Goal: Understand site structure: Understand site structure

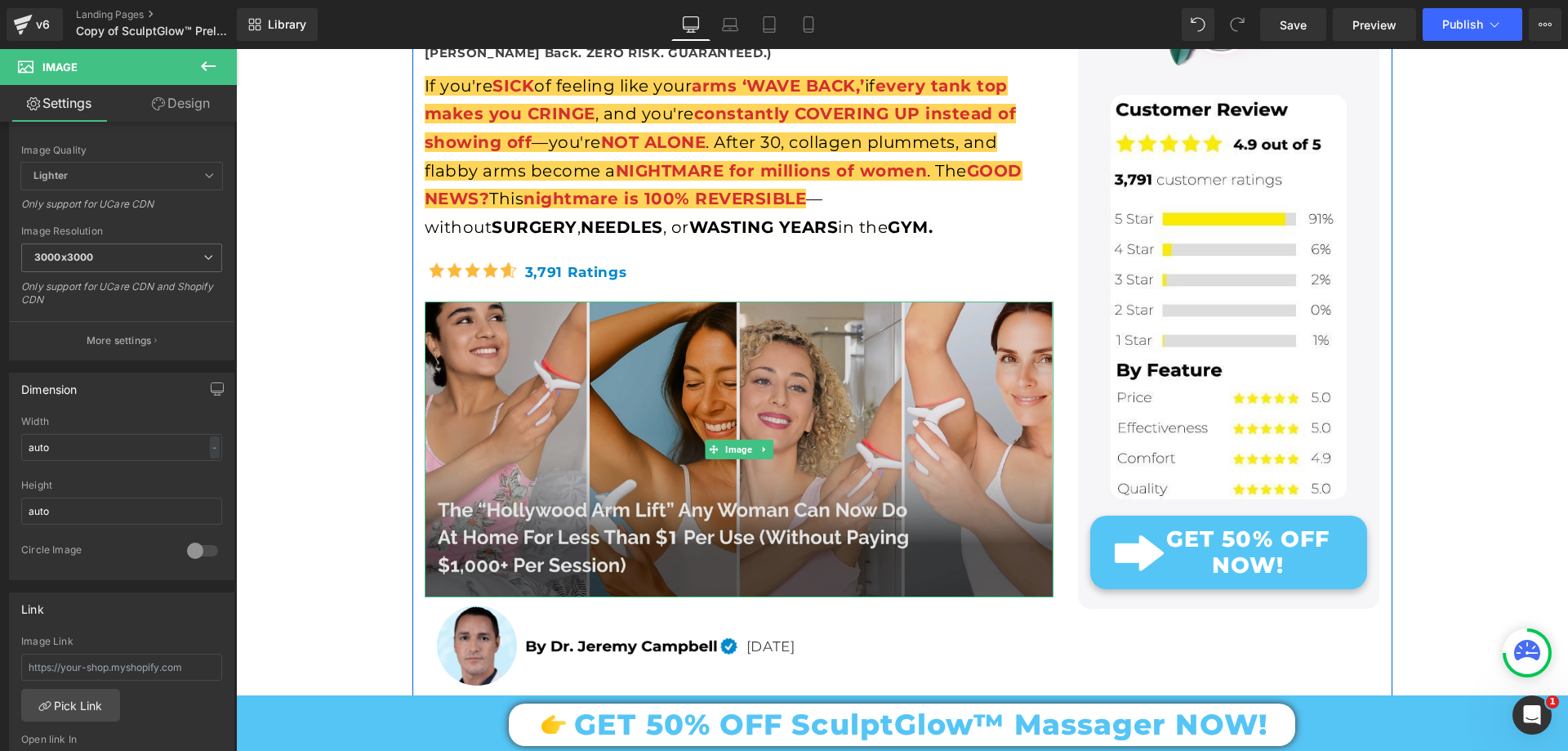
scroll to position [572, 0]
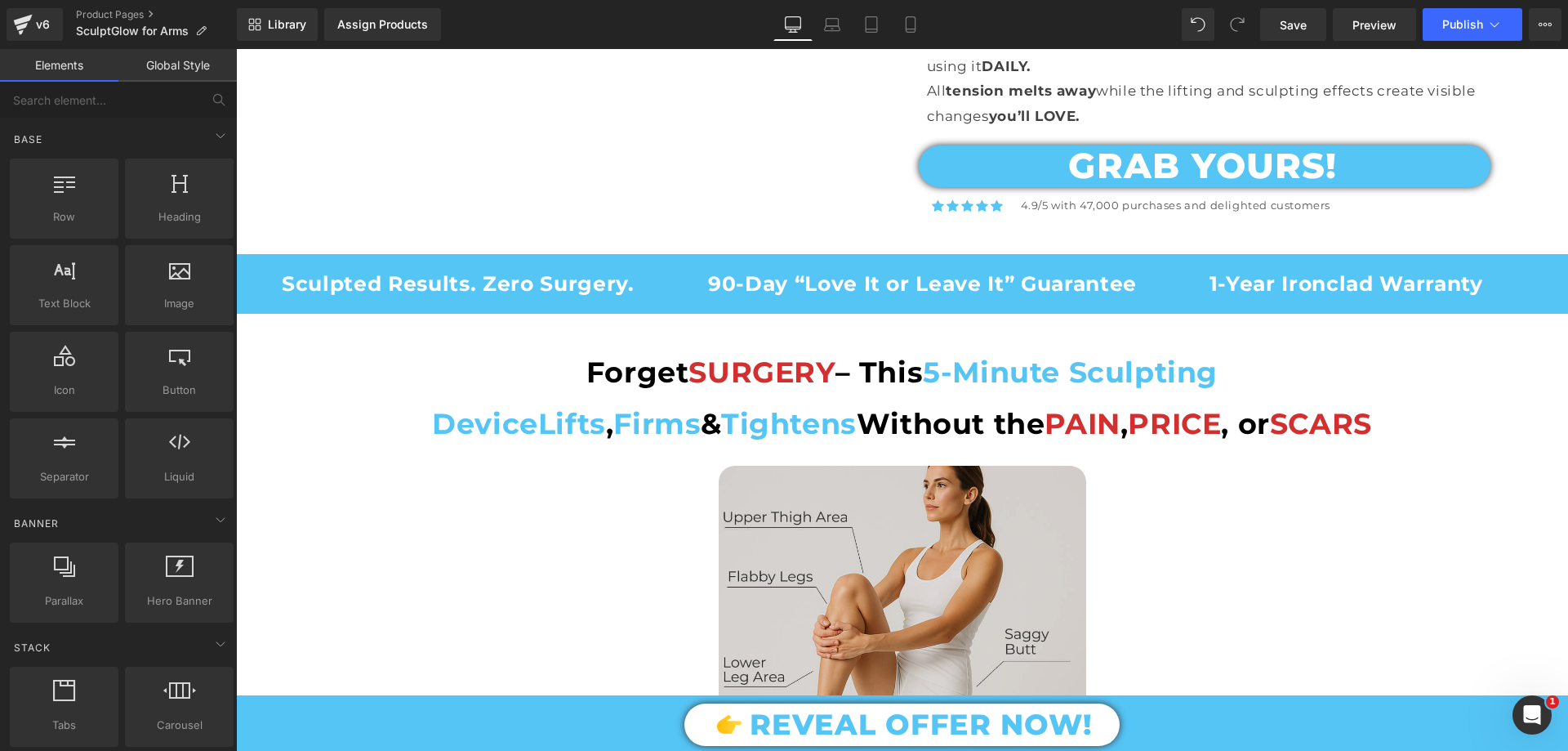
scroll to position [1878, 0]
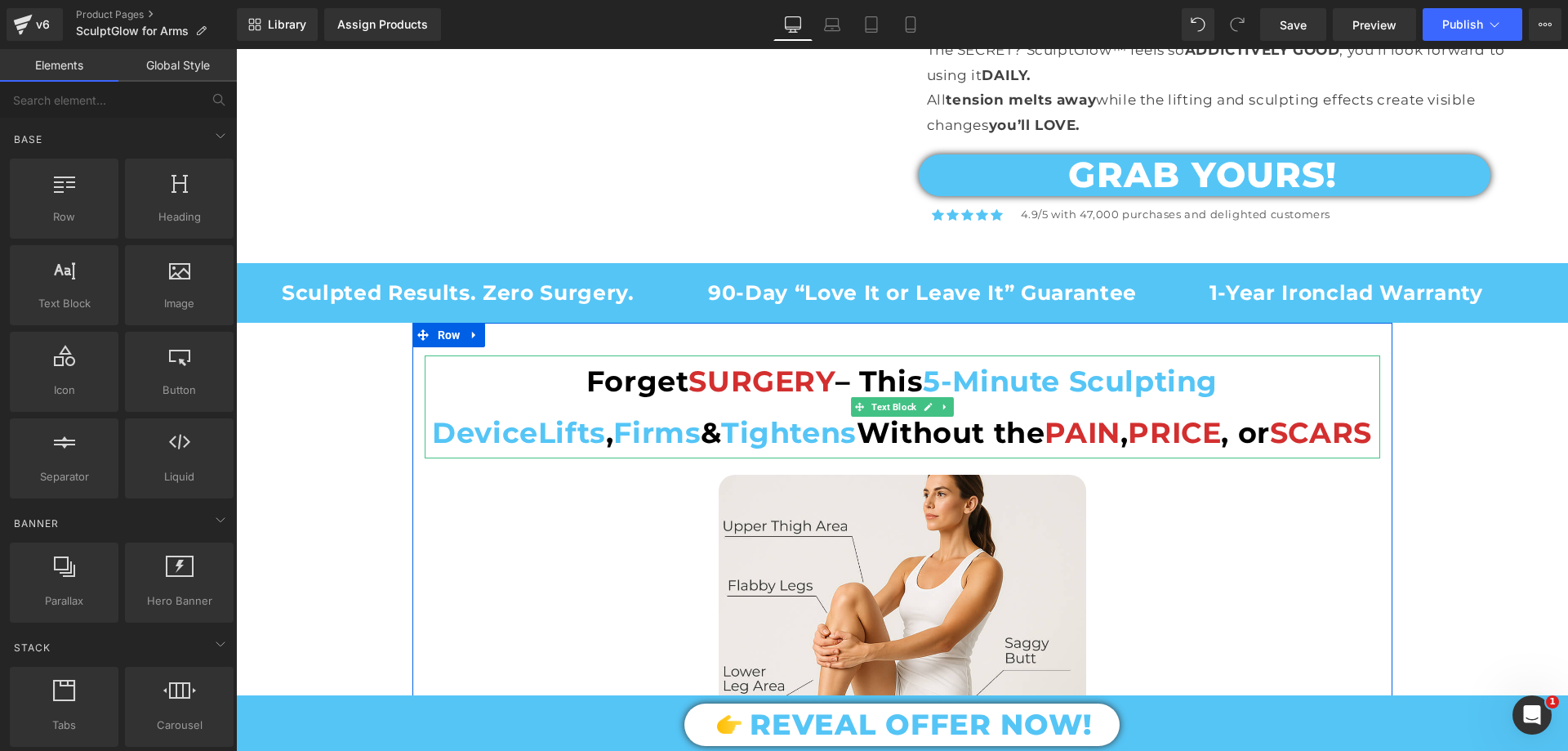
click at [606, 415] on span "Lifts" at bounding box center [572, 432] width 68 height 35
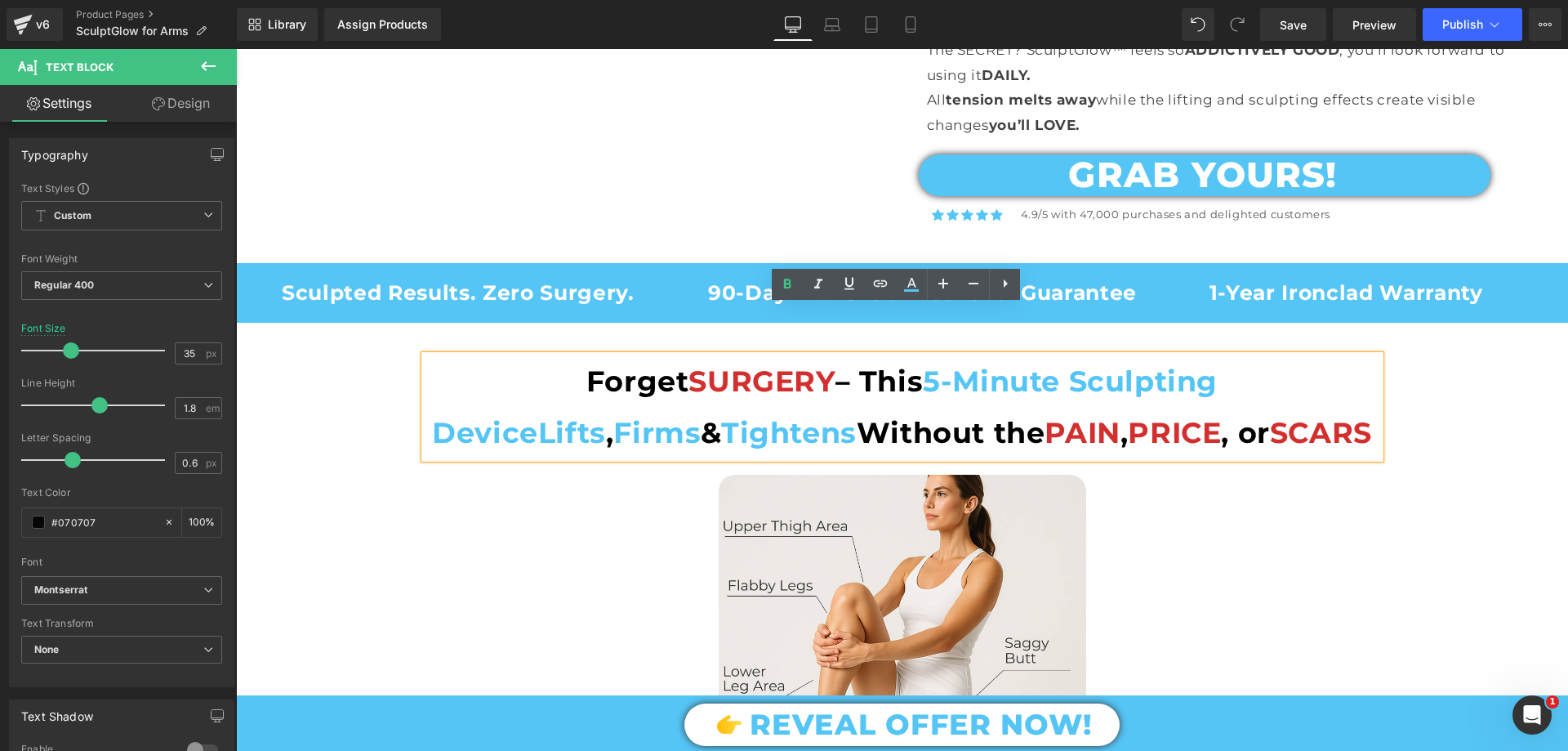
click at [606, 415] on span "Lifts" at bounding box center [572, 432] width 68 height 35
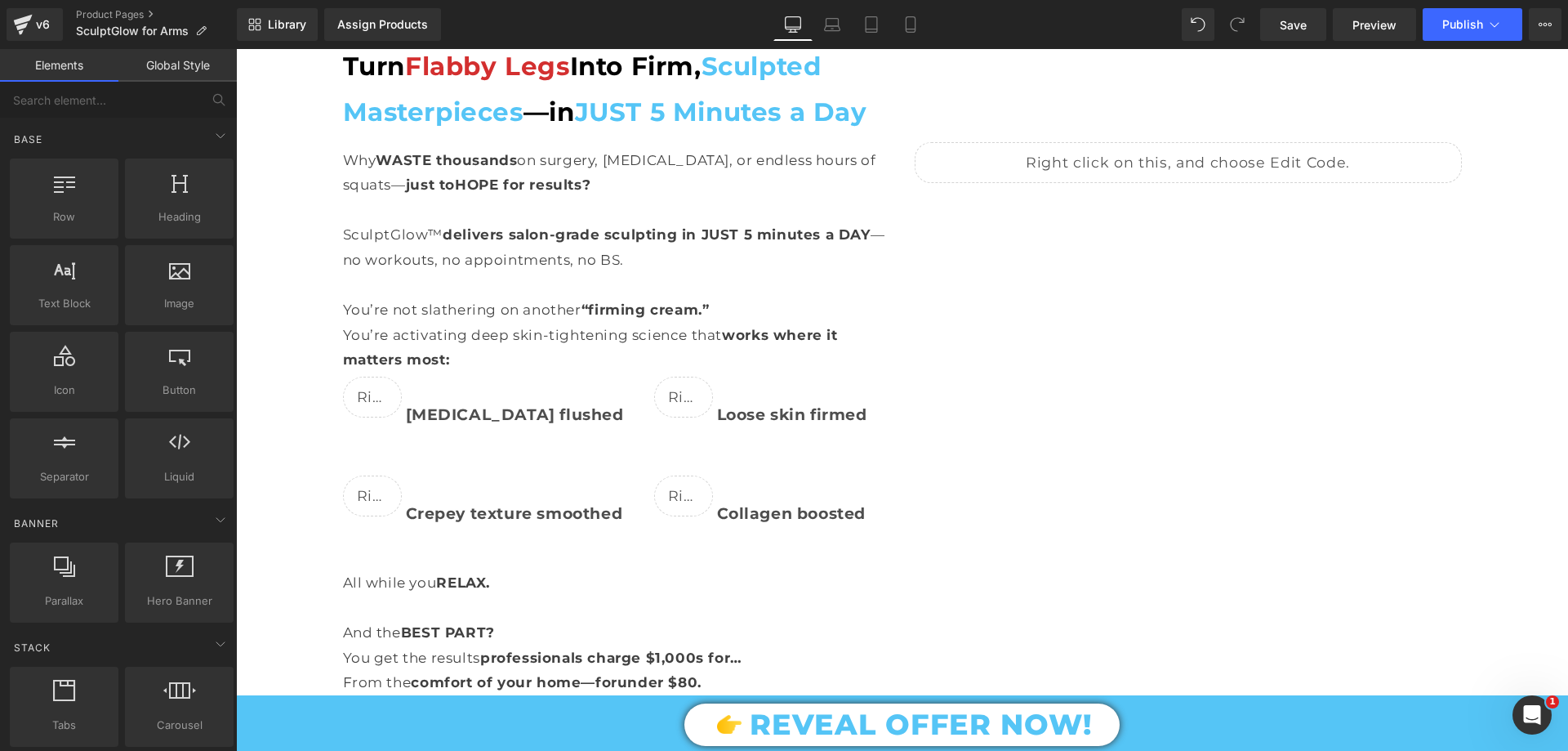
scroll to position [2777, 0]
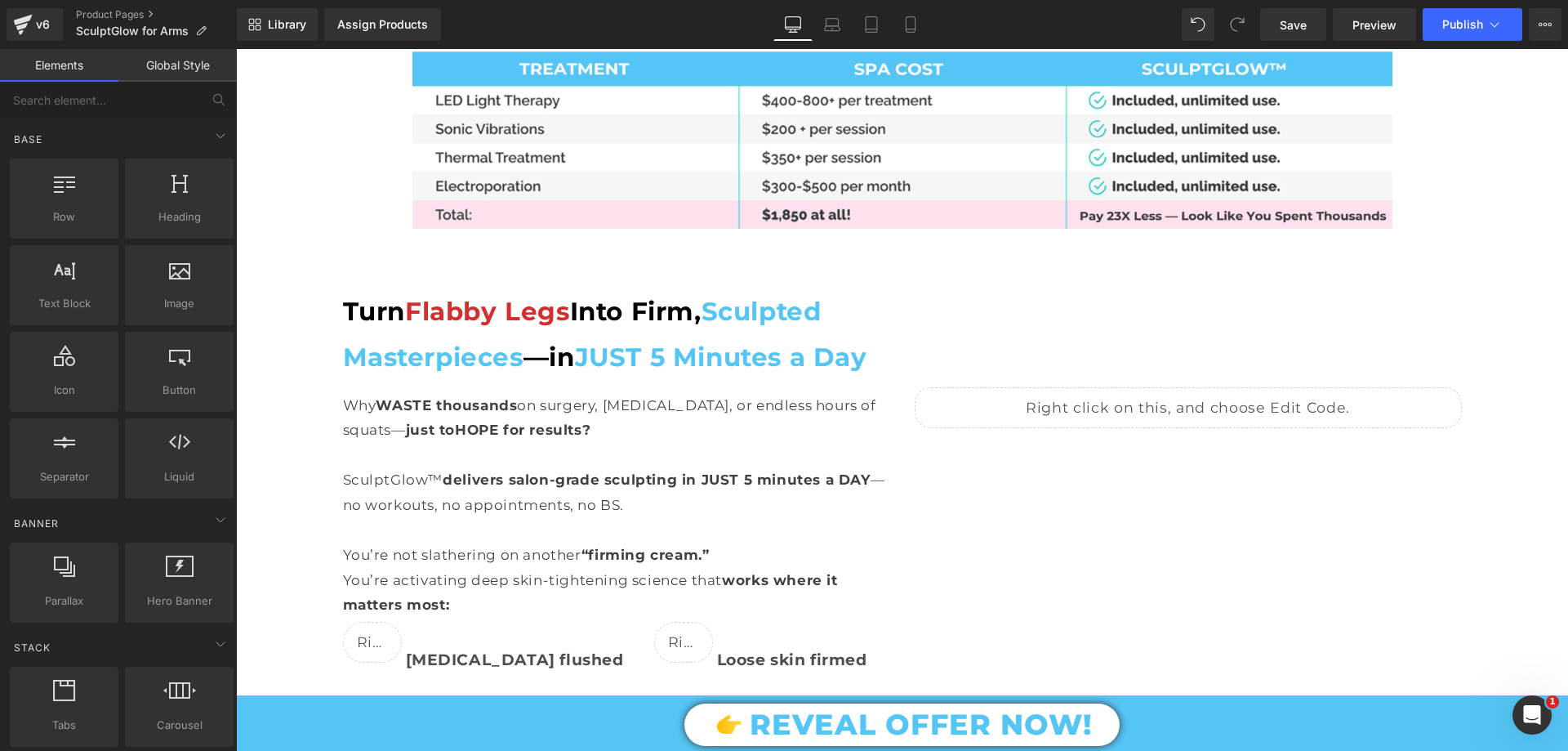
click at [538, 296] on span "Flabby Legs" at bounding box center [488, 311] width 165 height 31
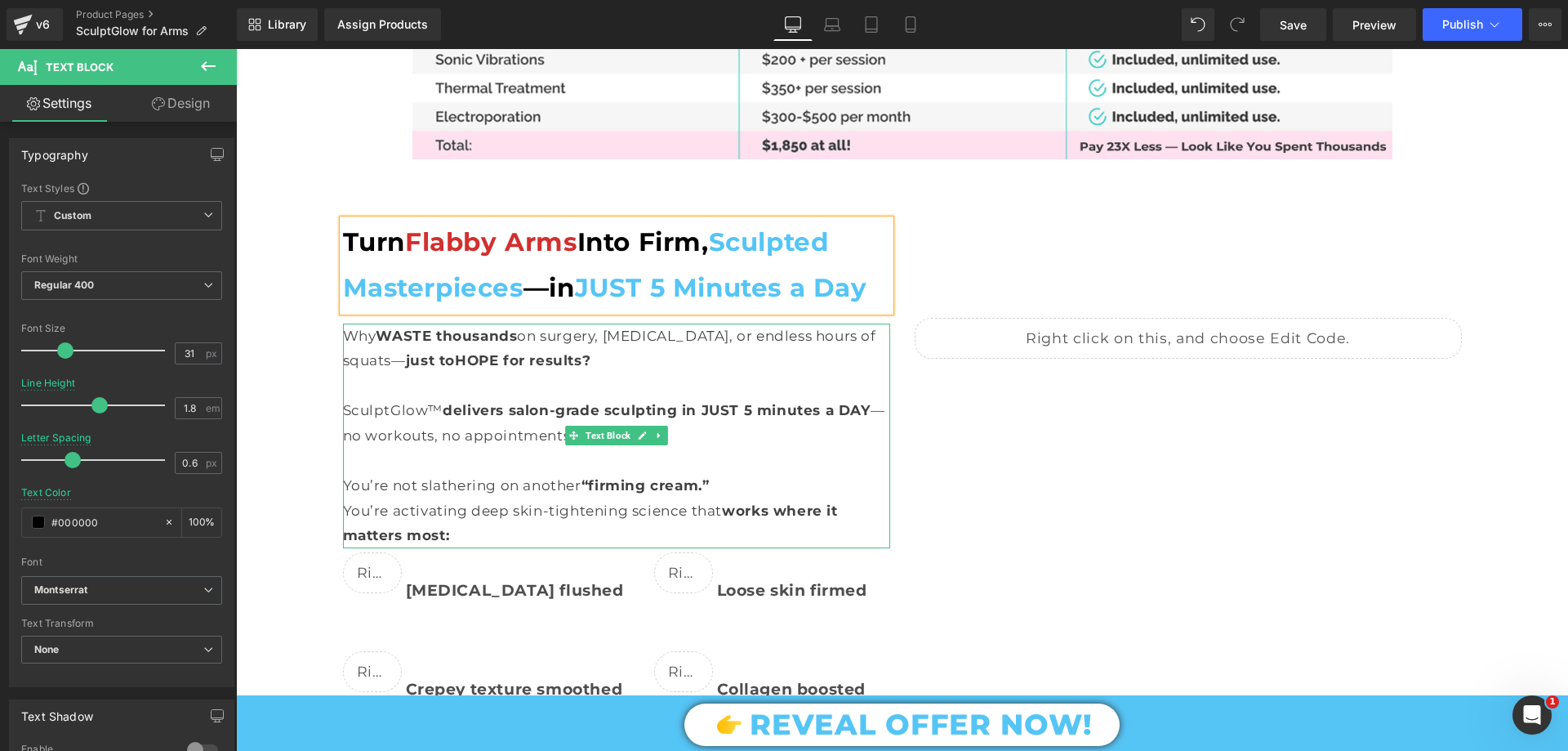
scroll to position [3186, 0]
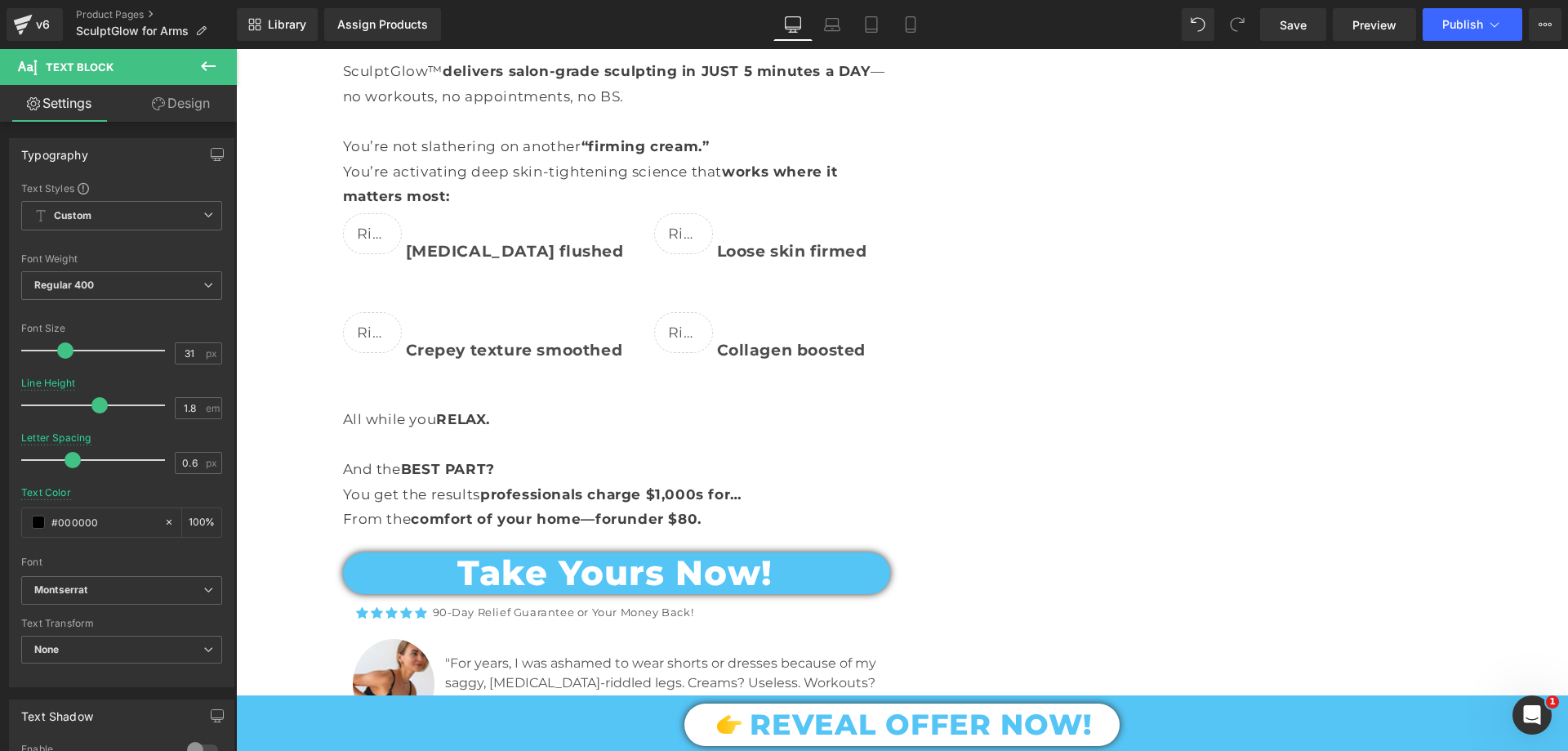
click at [303, 319] on div "Turn Flabby Arms Into Firm, Sculpted Masterpieces —in JUST 5 Minutes a Day Text…" at bounding box center [902, 327] width 1332 height 975
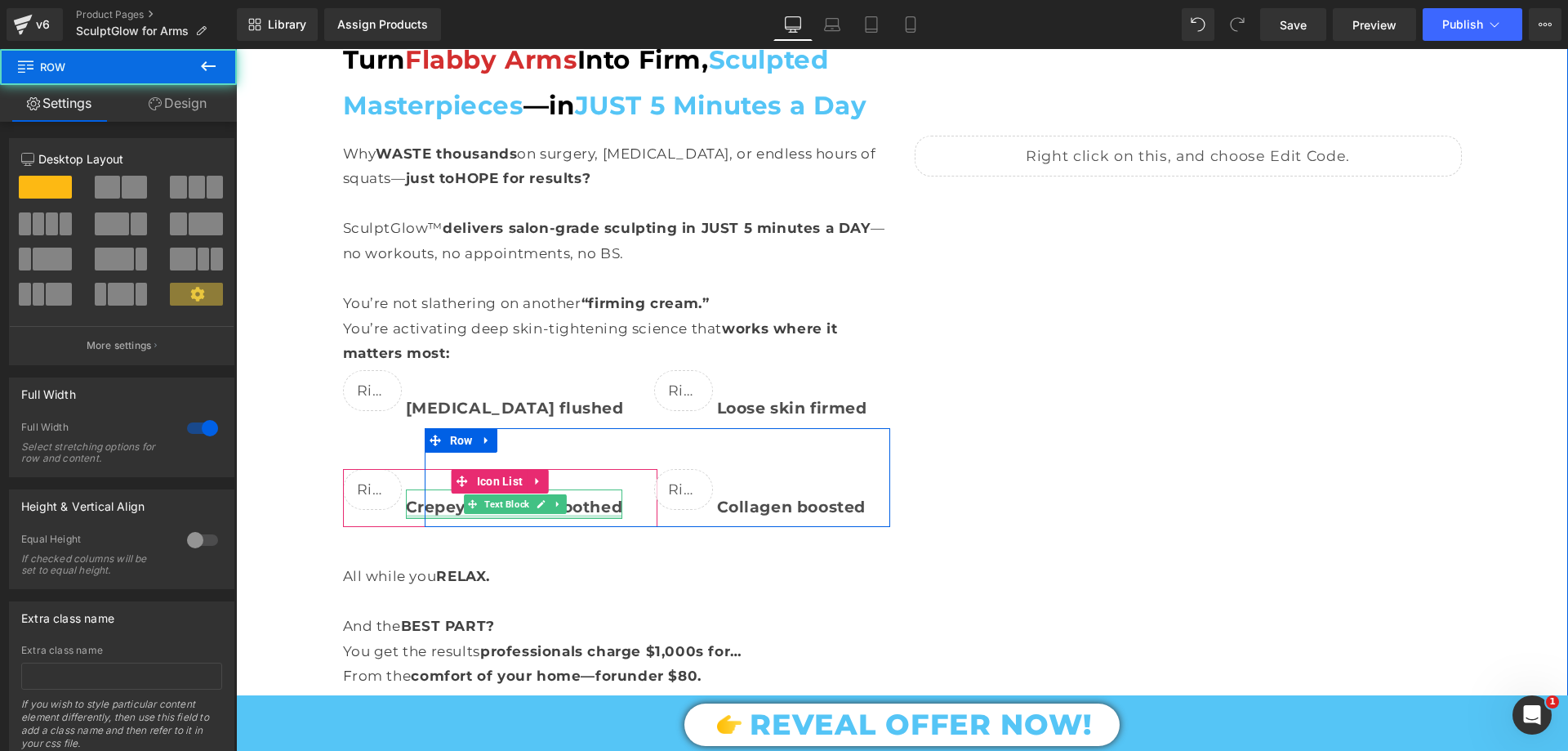
scroll to position [3022, 0]
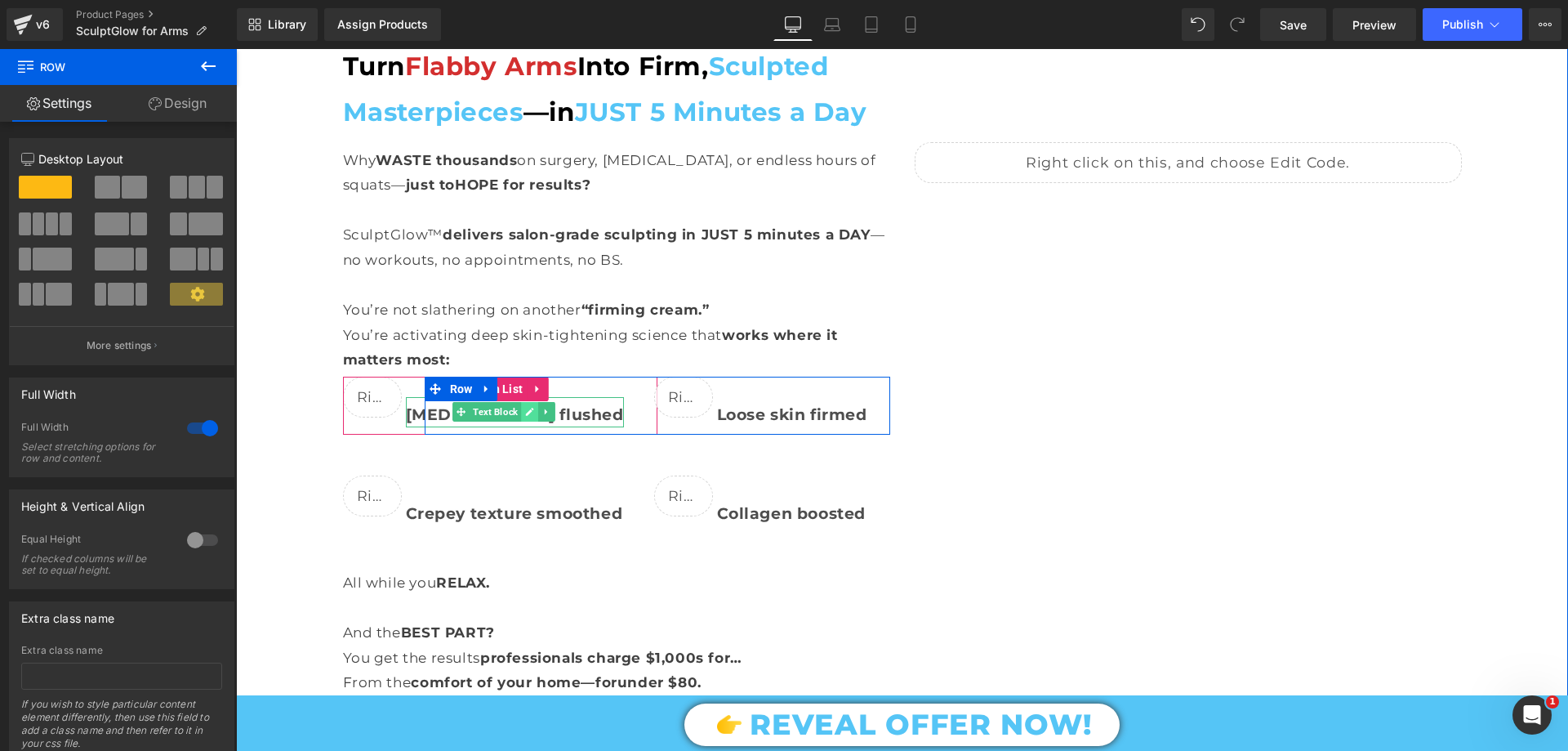
click at [529, 402] on link at bounding box center [530, 412] width 17 height 20
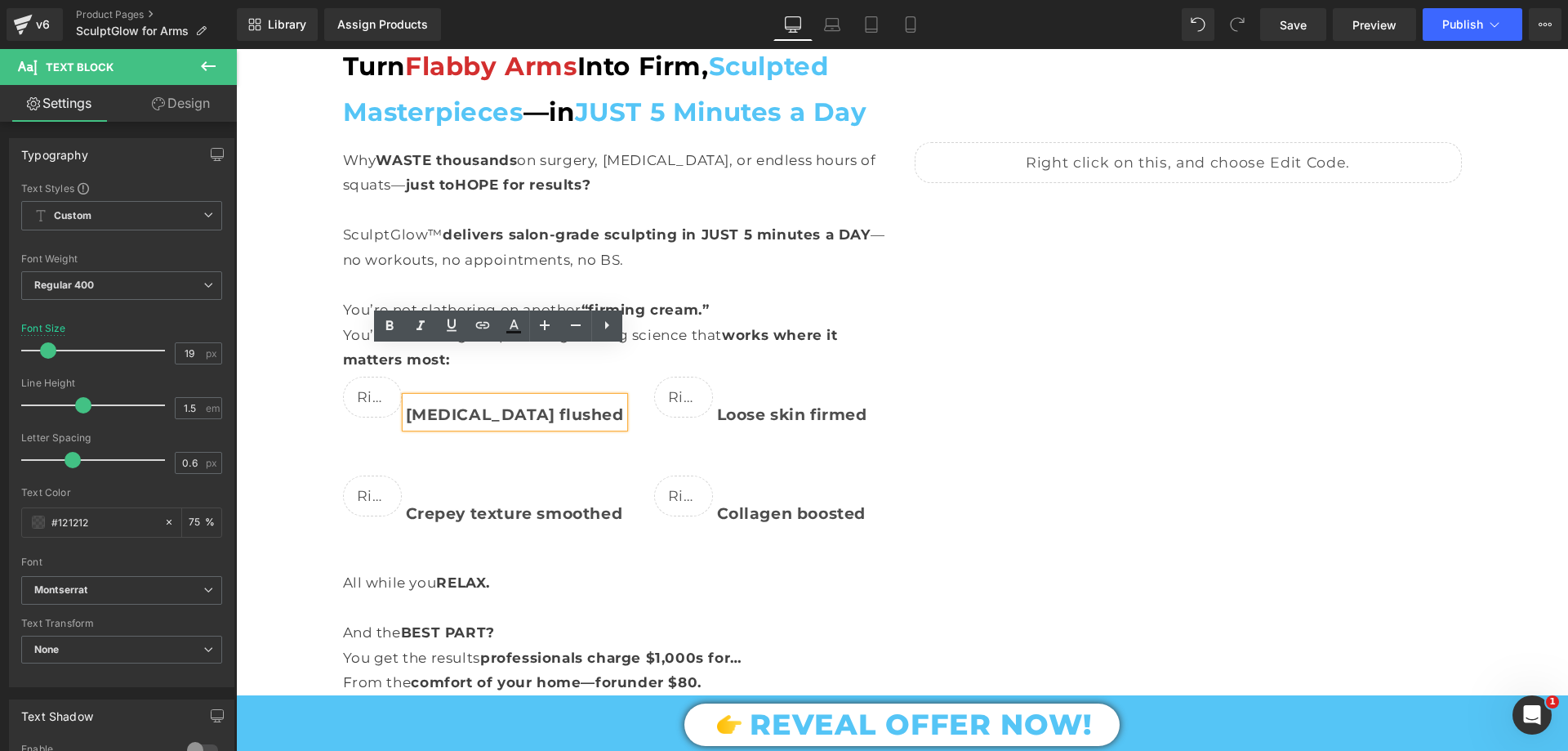
drag, startPoint x: 592, startPoint y: 366, endPoint x: 403, endPoint y: 369, distance: 189.0
click at [406, 406] on b "Fluid retention flushed" at bounding box center [515, 415] width 218 height 19
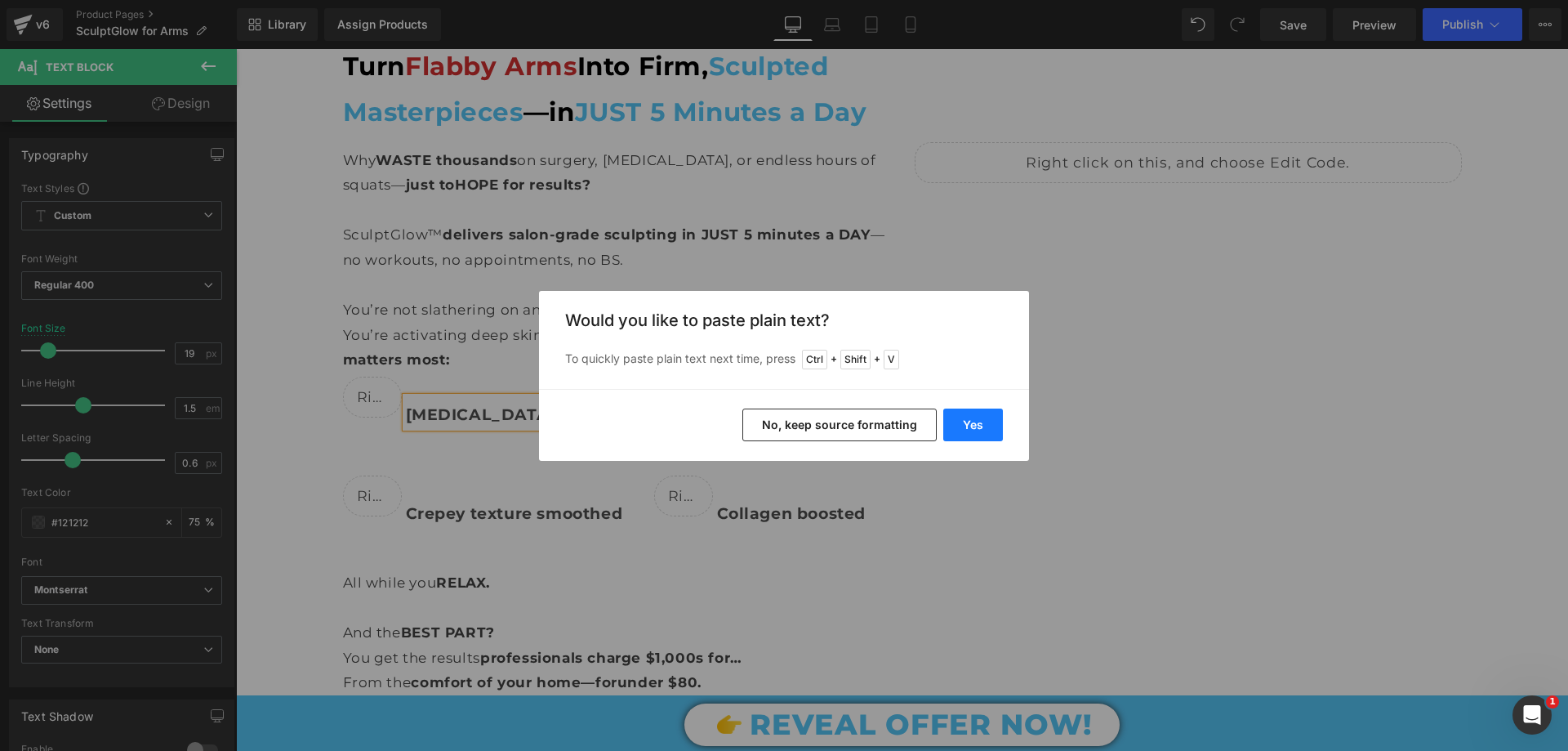
drag, startPoint x: 967, startPoint y: 436, endPoint x: 725, endPoint y: 386, distance: 247.1
click at [967, 436] on button "Yes" at bounding box center [973, 424] width 60 height 33
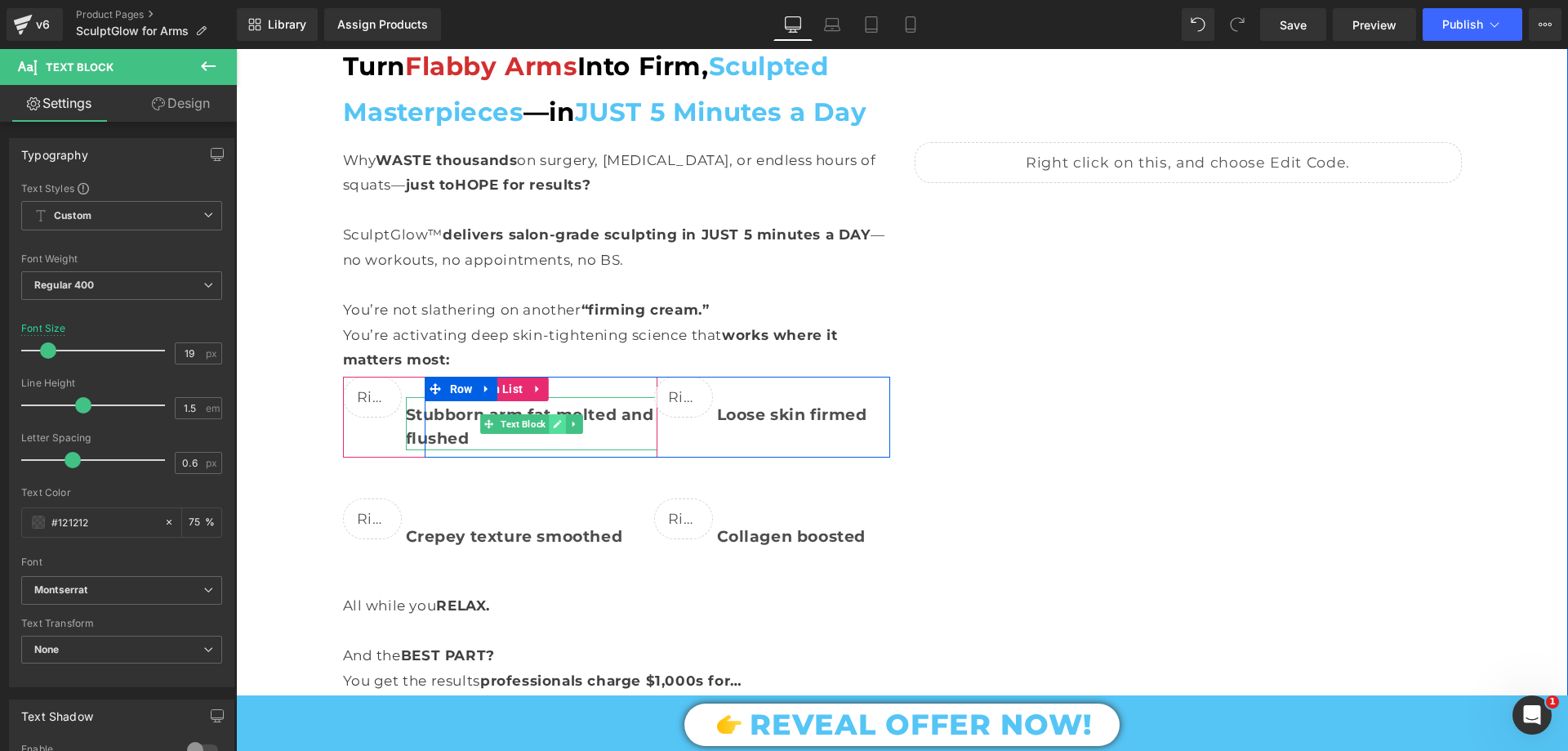
click at [558, 414] on link at bounding box center [557, 424] width 17 height 20
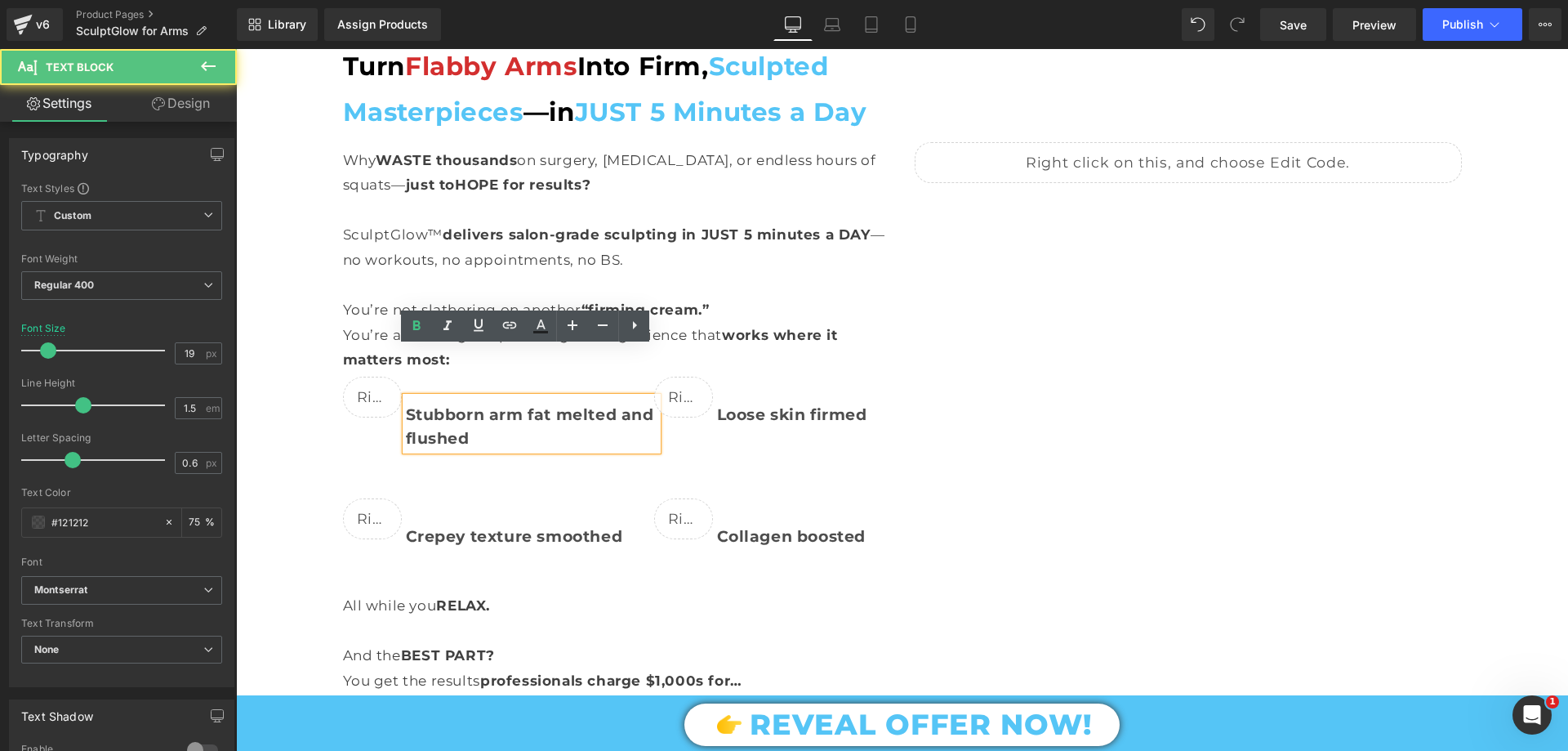
click at [615, 406] on span "Stubborn arm fat melted and flushed" at bounding box center [531, 427] width 249 height 43
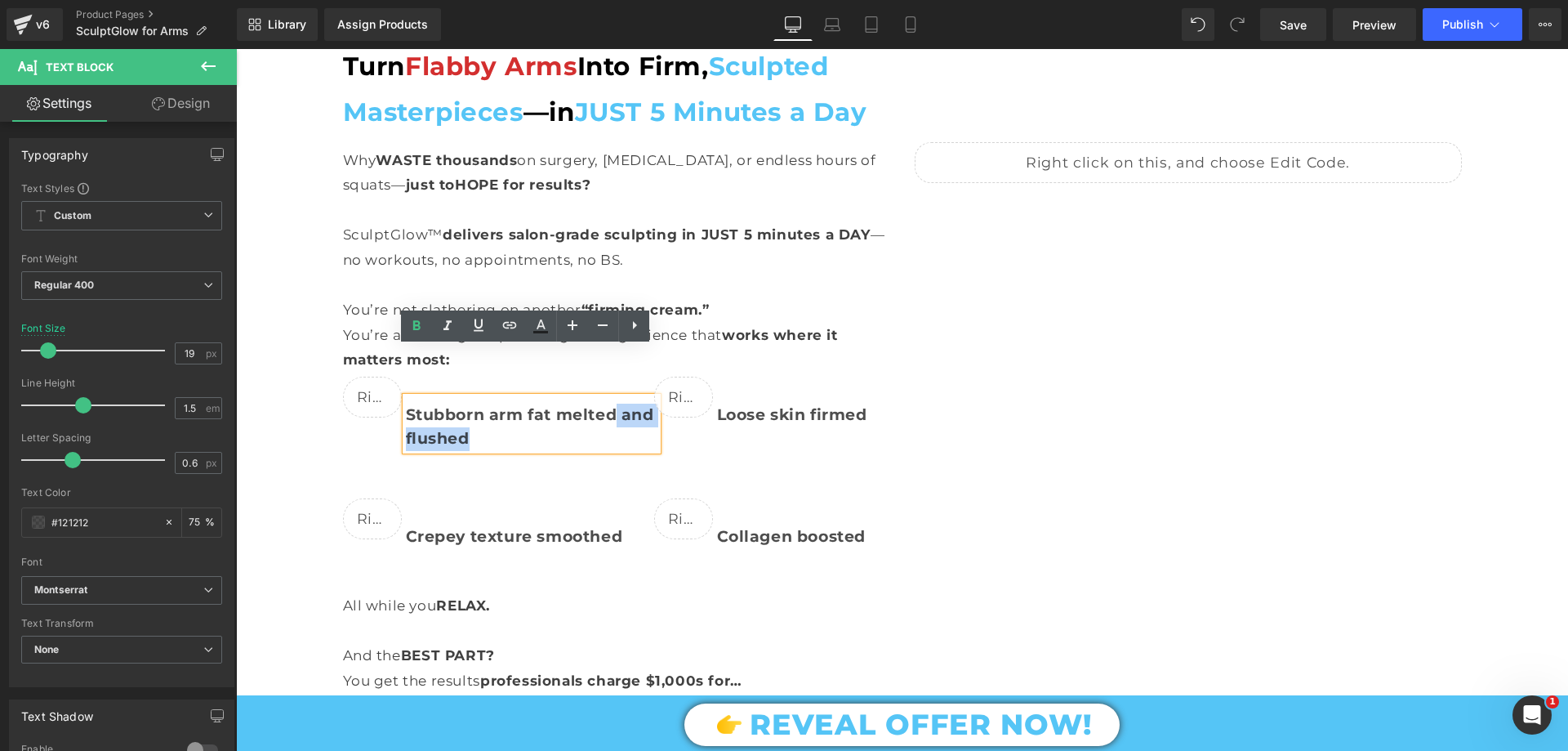
drag, startPoint x: 611, startPoint y: 369, endPoint x: 661, endPoint y: 411, distance: 65.3
click at [661, 411] on div "Turn Flabby Arms Into Firm, Sculpted Masterpieces —in JUST 5 Minutes a Day Text…" at bounding box center [658, 518] width 490 height 949
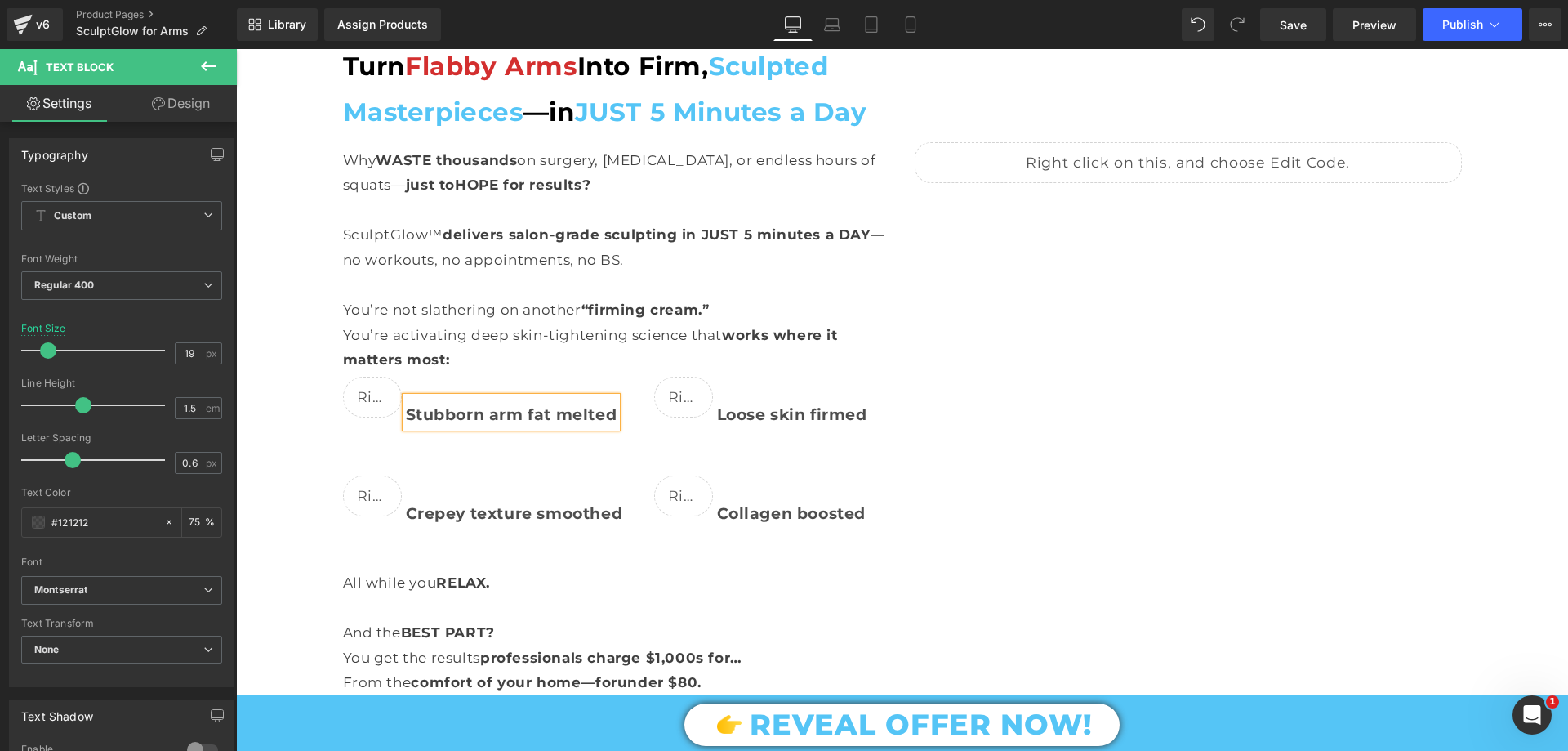
click at [1156, 448] on div "Liquid Take Yours Now! Button Icon Icon Icon Icon Icon Icon List Hoz 30-Day Rel…" at bounding box center [1148, 507] width 490 height 926
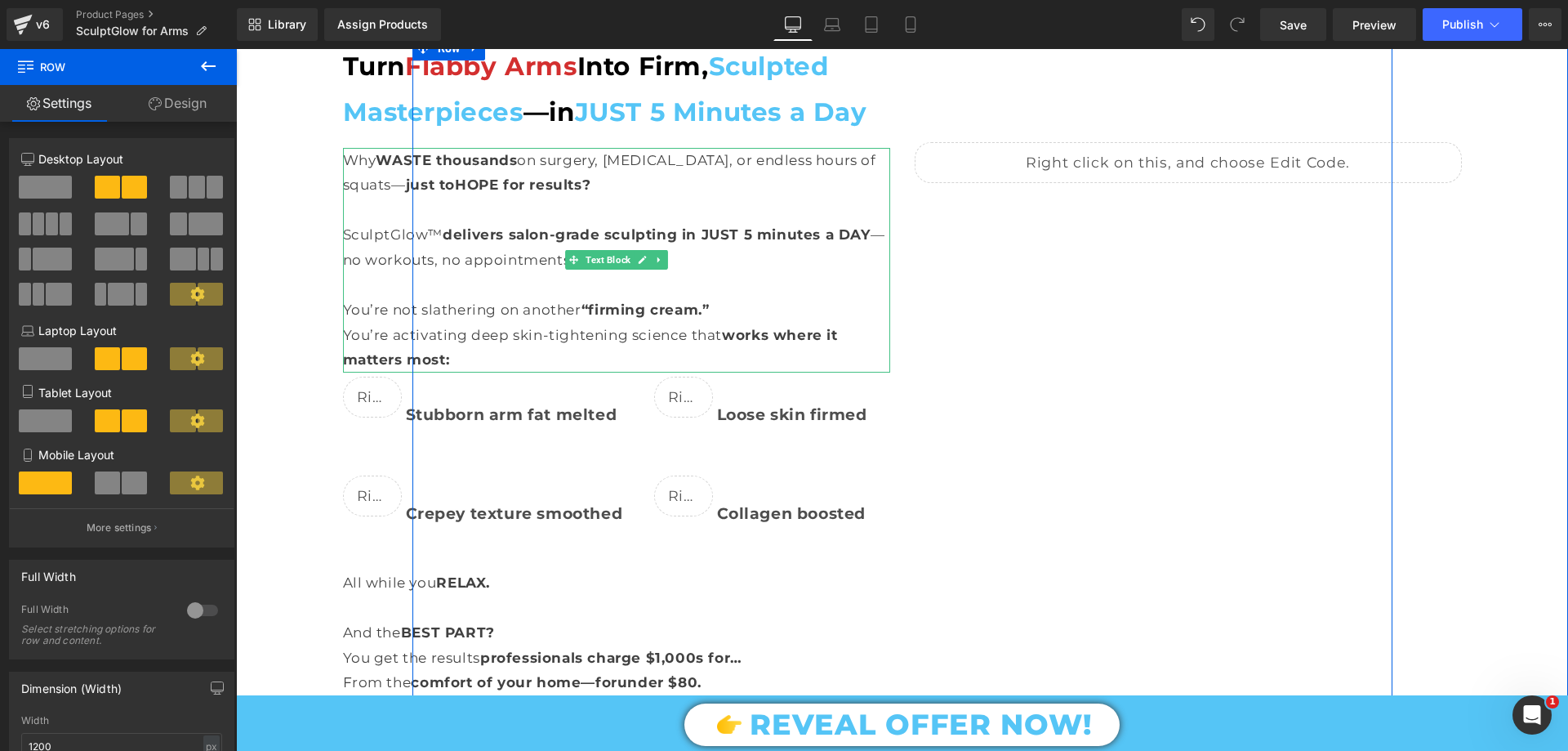
scroll to position [2941, 0]
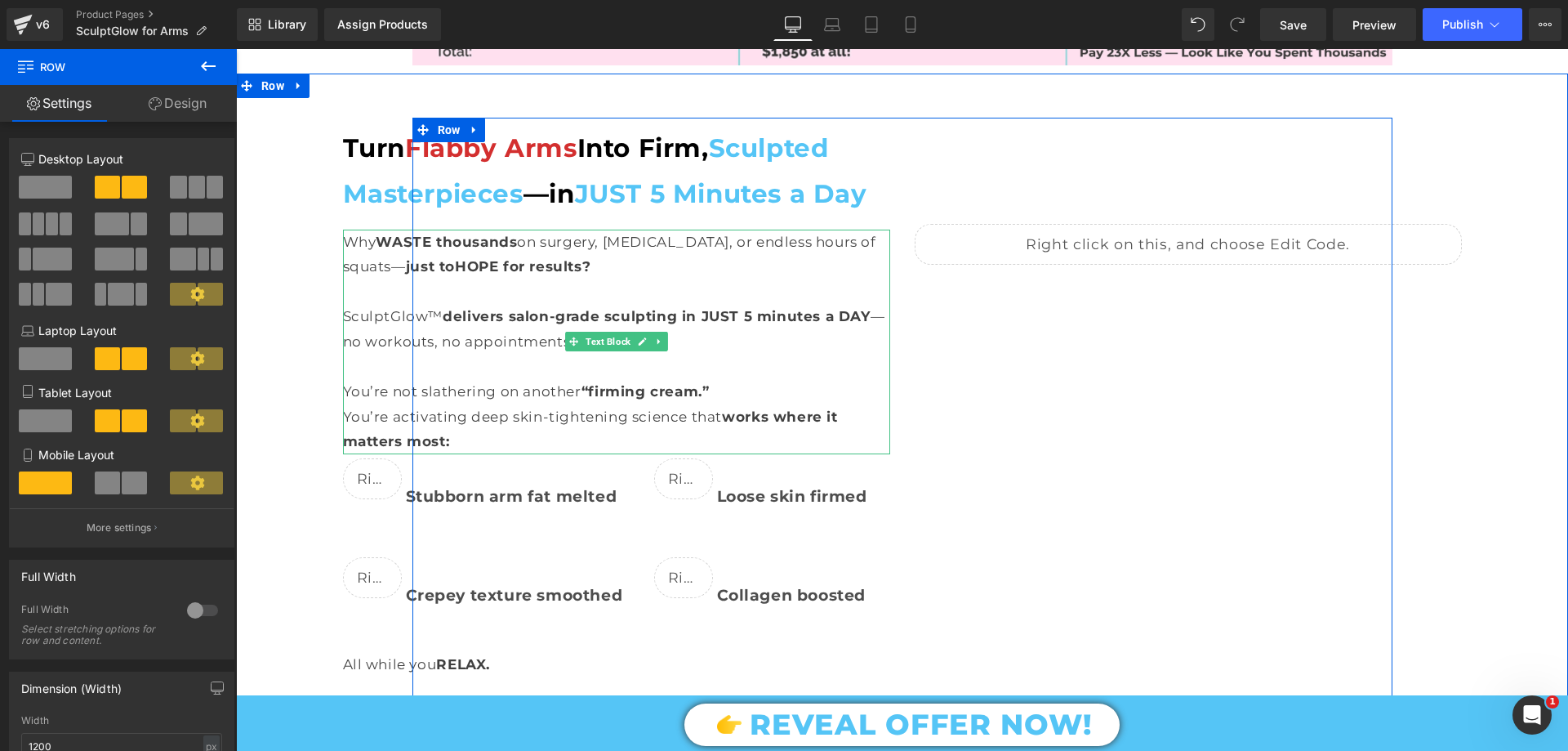
click at [488, 230] on p "Why WASTE thousands on surgery, liposuction, or endless hours of squats— just t…" at bounding box center [616, 255] width 547 height 50
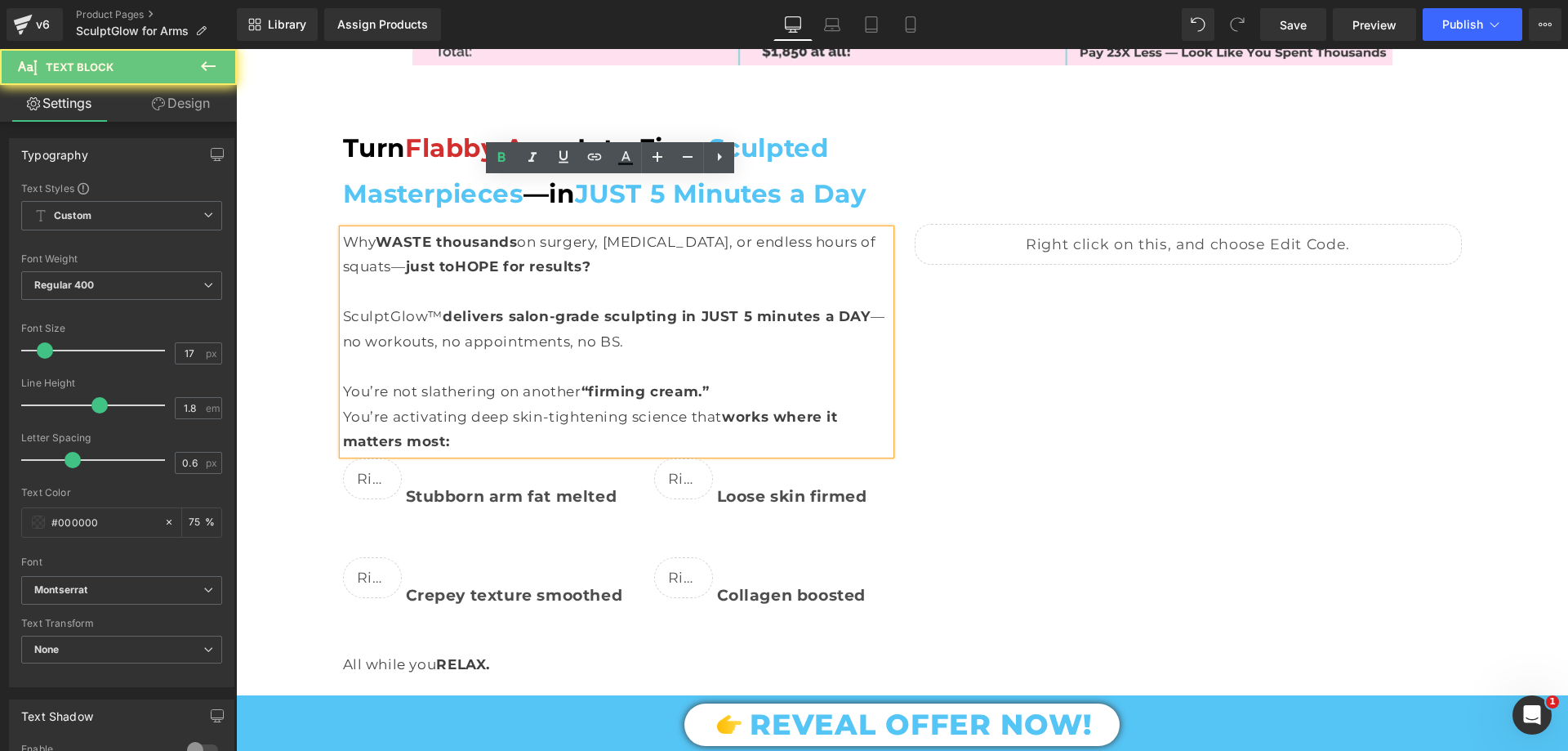
click at [598, 230] on p "Why WASTE thousands on surgery, liposuction, or endless hours of squats— just t…" at bounding box center [616, 255] width 547 height 50
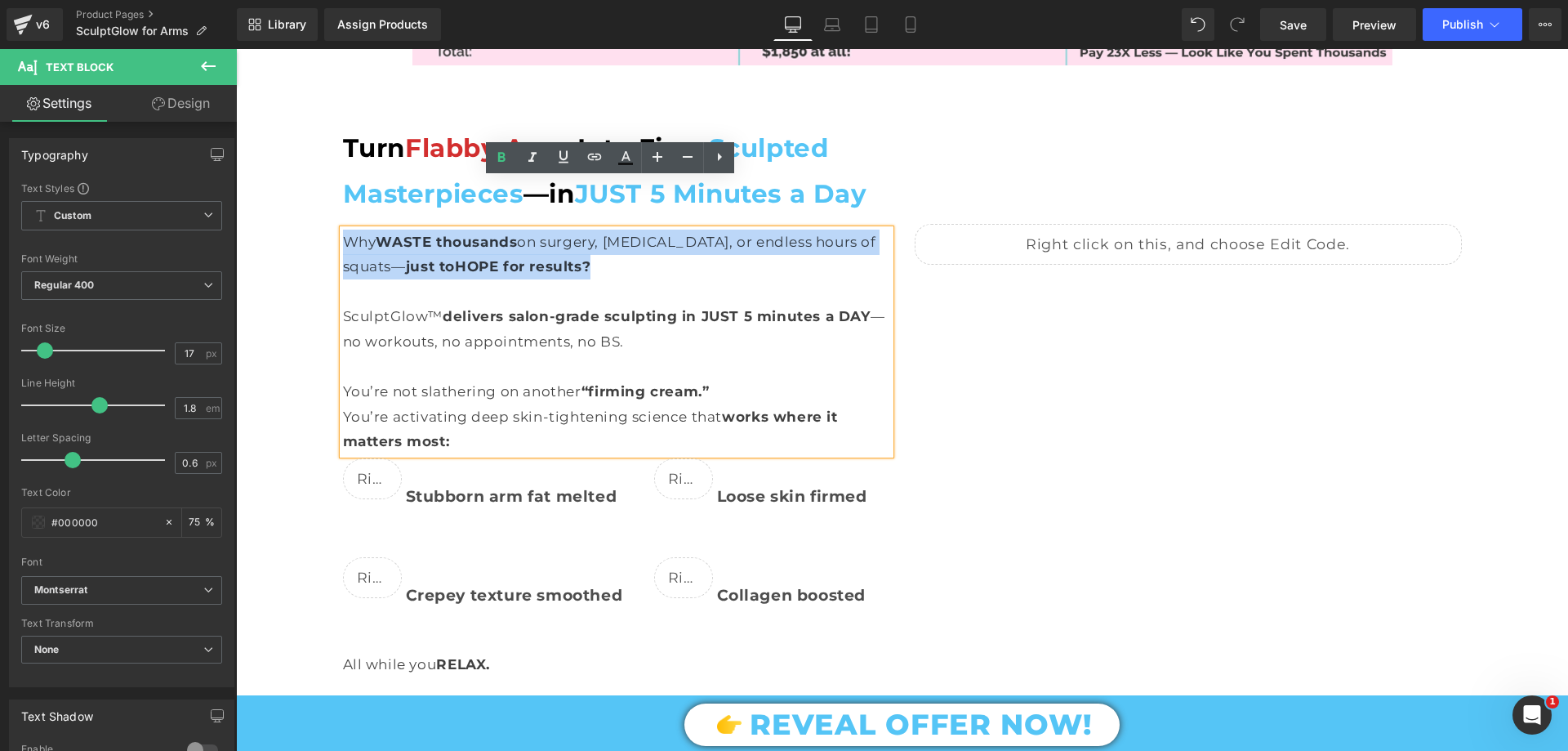
drag, startPoint x: 592, startPoint y: 217, endPoint x: 315, endPoint y: 192, distance: 278.1
click at [315, 192] on div "Turn Flabby Arms Into Firm, Sculpted Masterpieces —in JUST 5 Minutes a Day Text…" at bounding box center [902, 573] width 1332 height 975
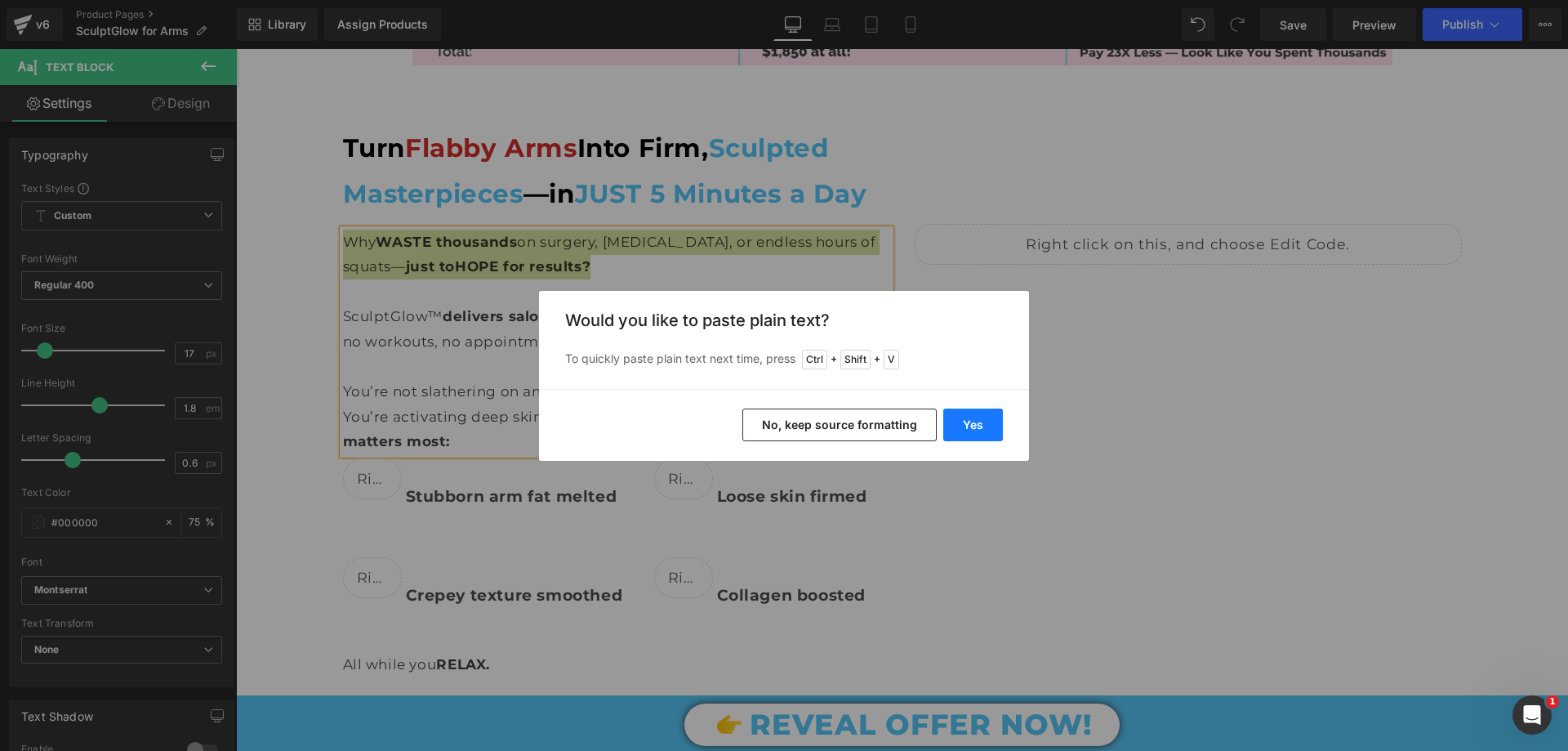
click at [984, 418] on button "Yes" at bounding box center [973, 424] width 60 height 33
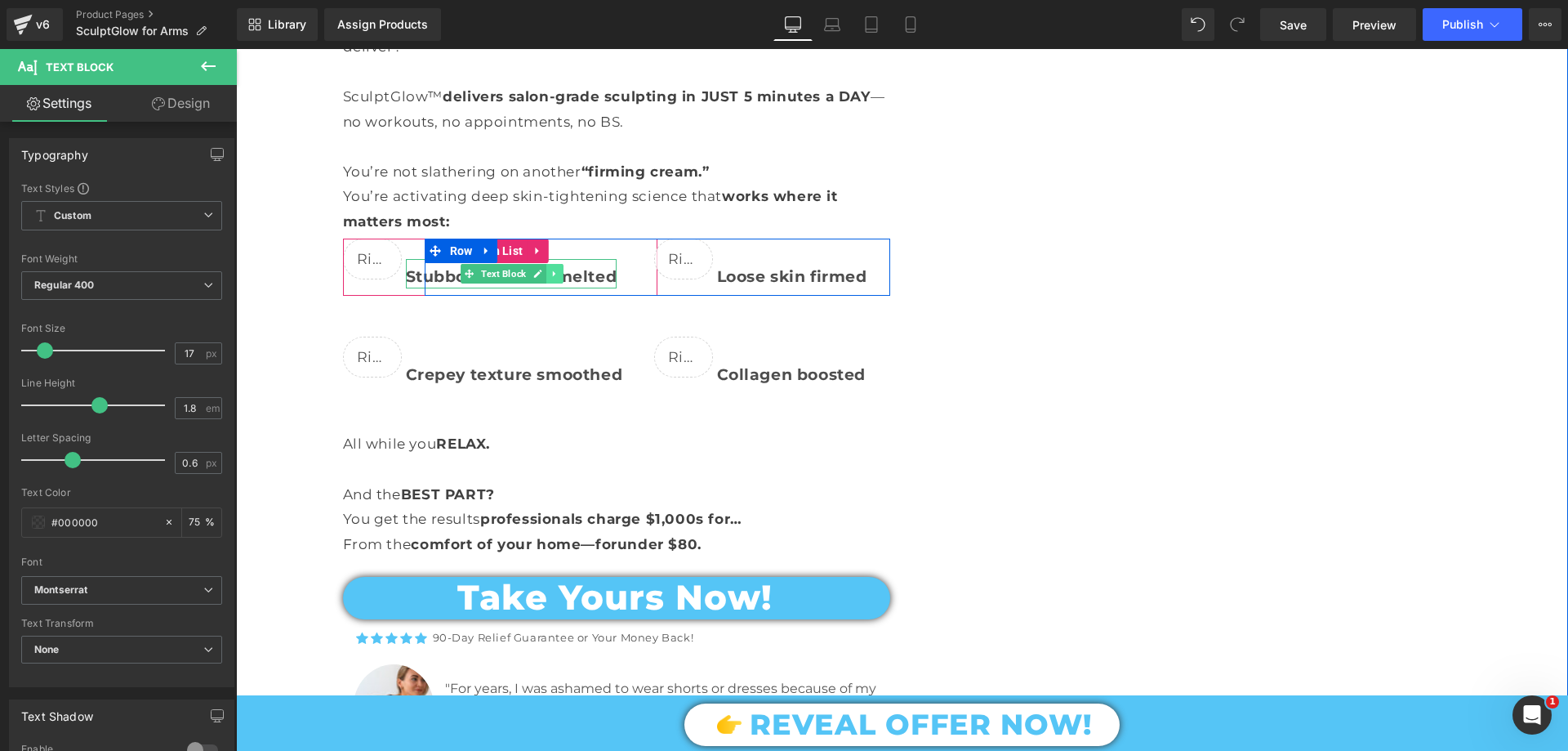
scroll to position [2859, 0]
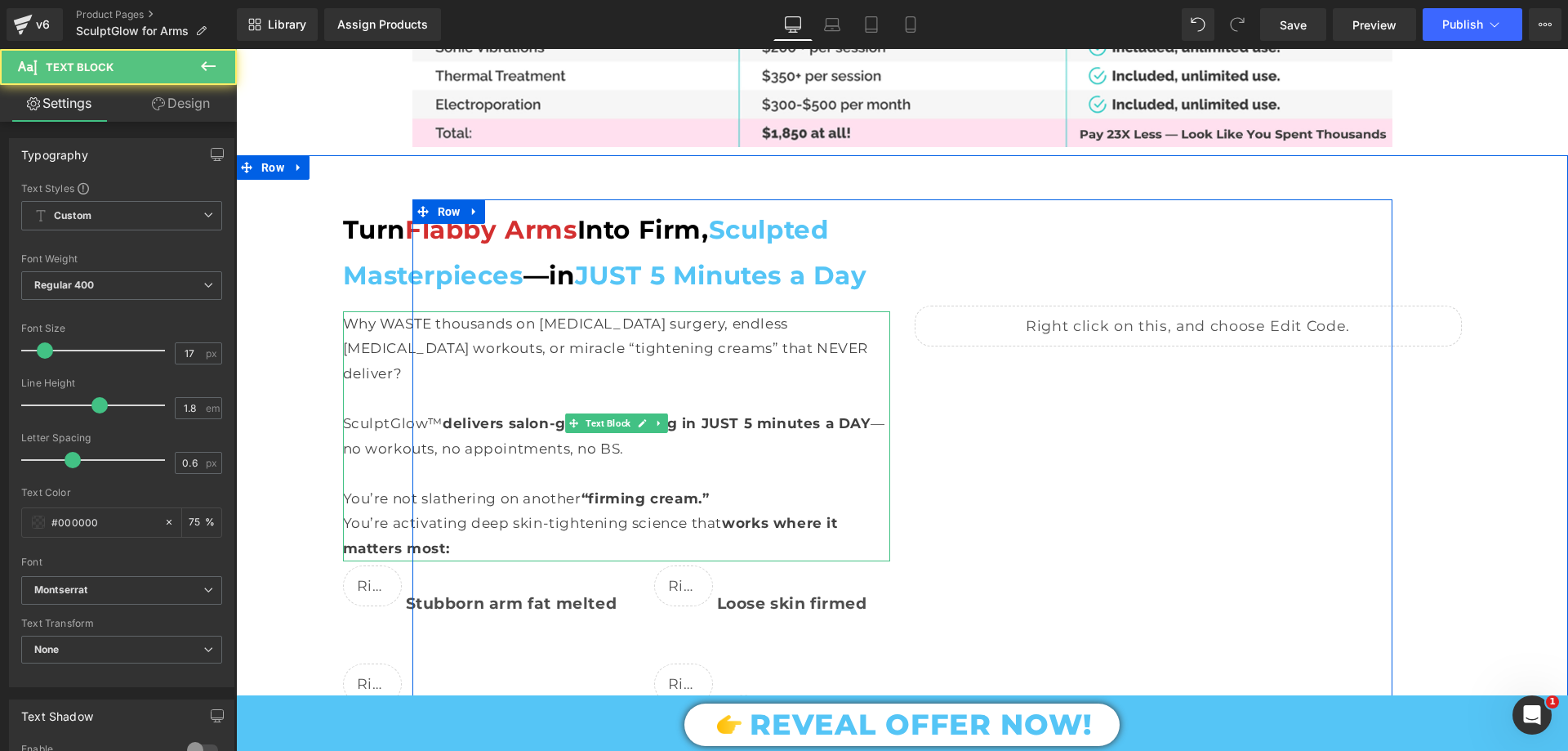
click at [430, 510] on p "You’re activating deep skin-tightening science that works where it matters most:" at bounding box center [616, 535] width 547 height 50
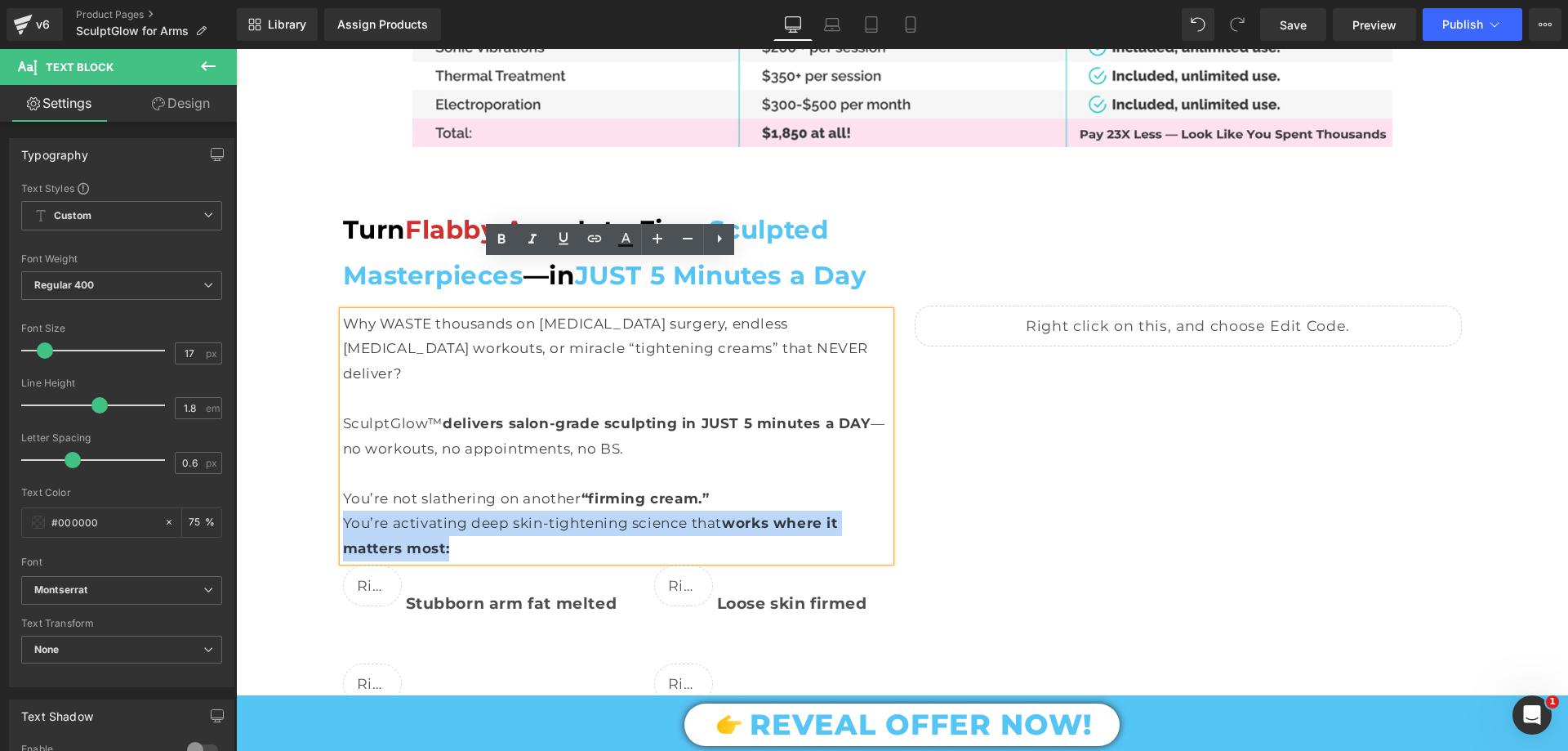
drag, startPoint x: 451, startPoint y: 477, endPoint x: 325, endPoint y: 452, distance: 128.5
click at [325, 452] on div "Turn Flabby Arms Into Firm, Sculpted Masterpieces —in JUST 5 Minutes a Day Text…" at bounding box center [902, 666] width 1332 height 999
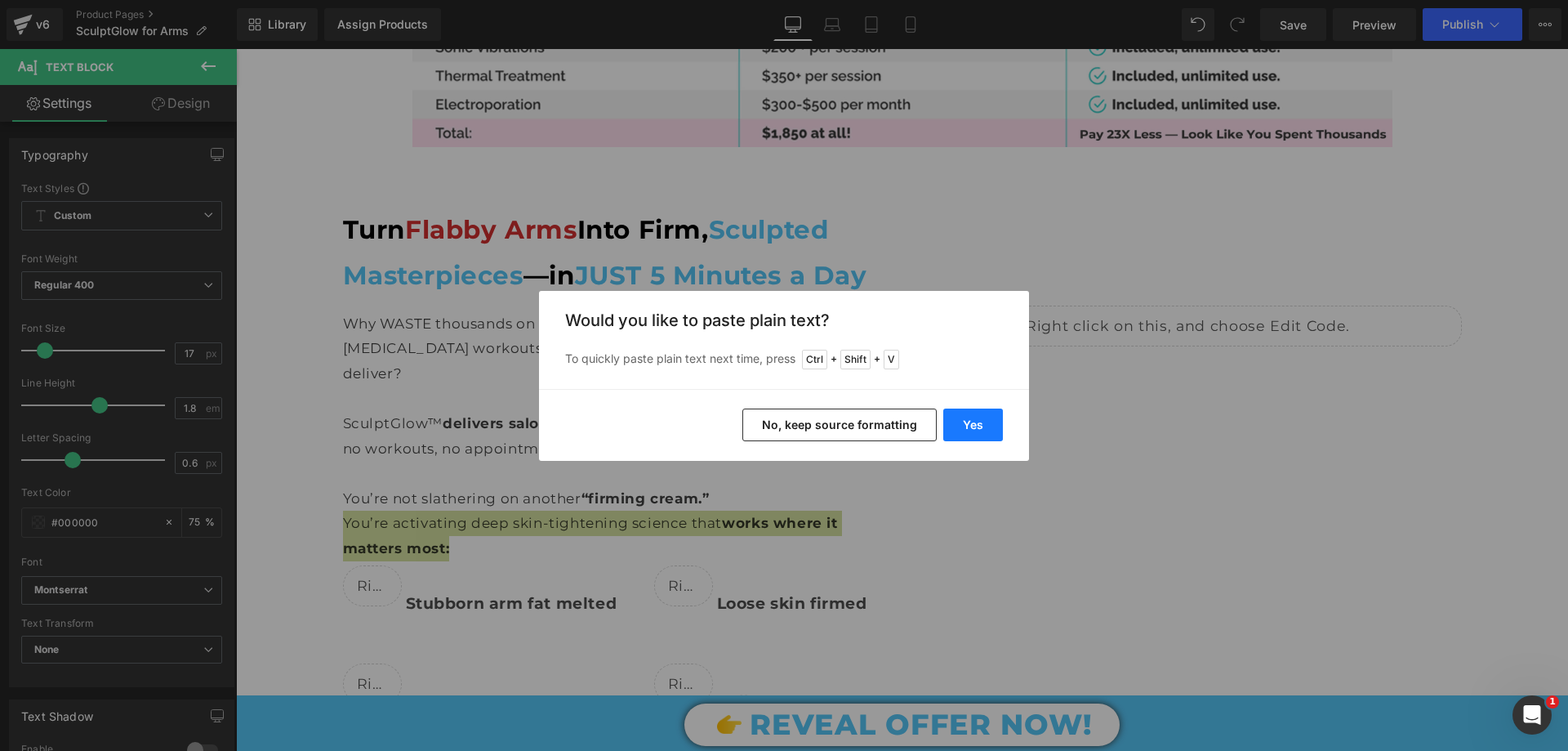
click at [987, 420] on button "Yes" at bounding box center [973, 424] width 60 height 33
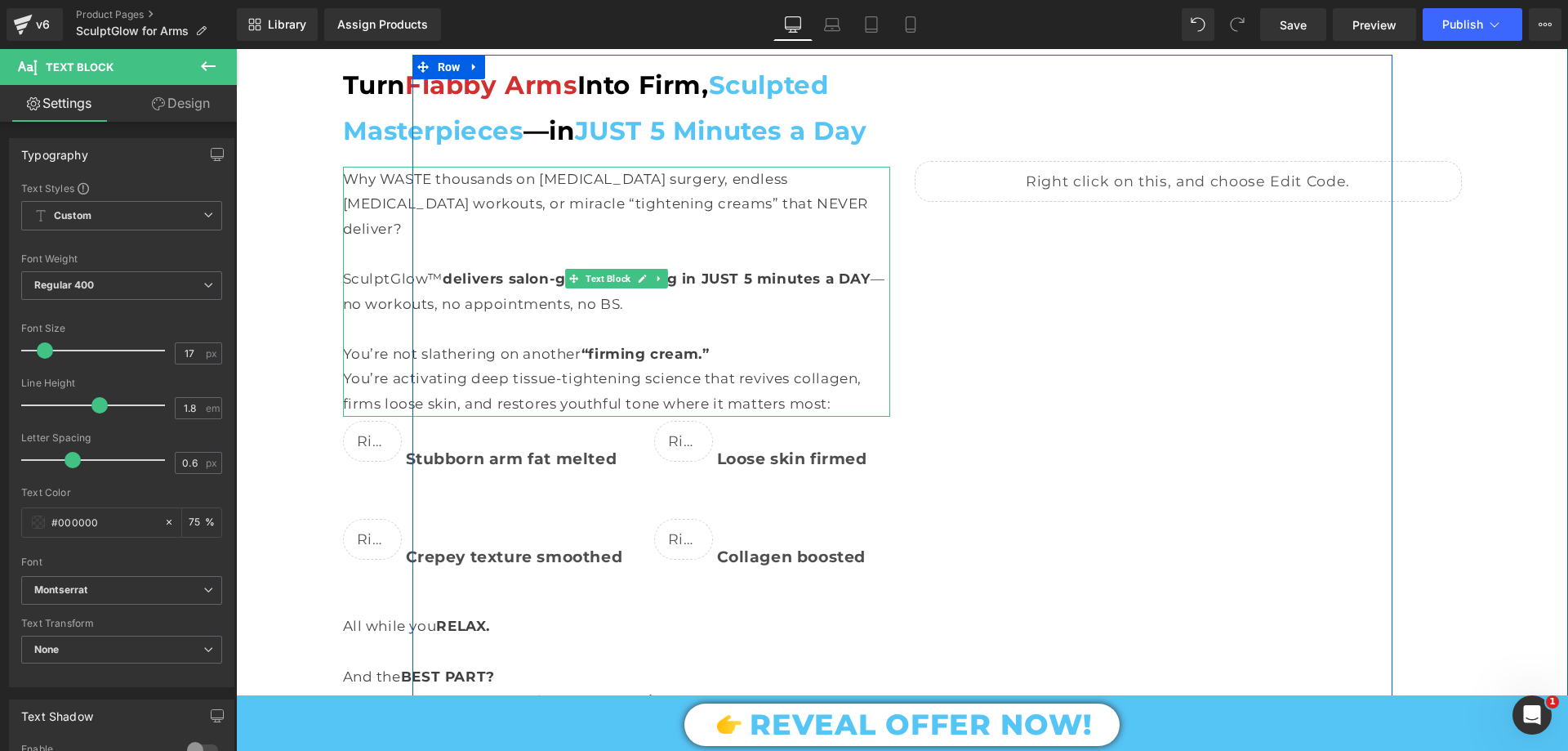
scroll to position [3022, 0]
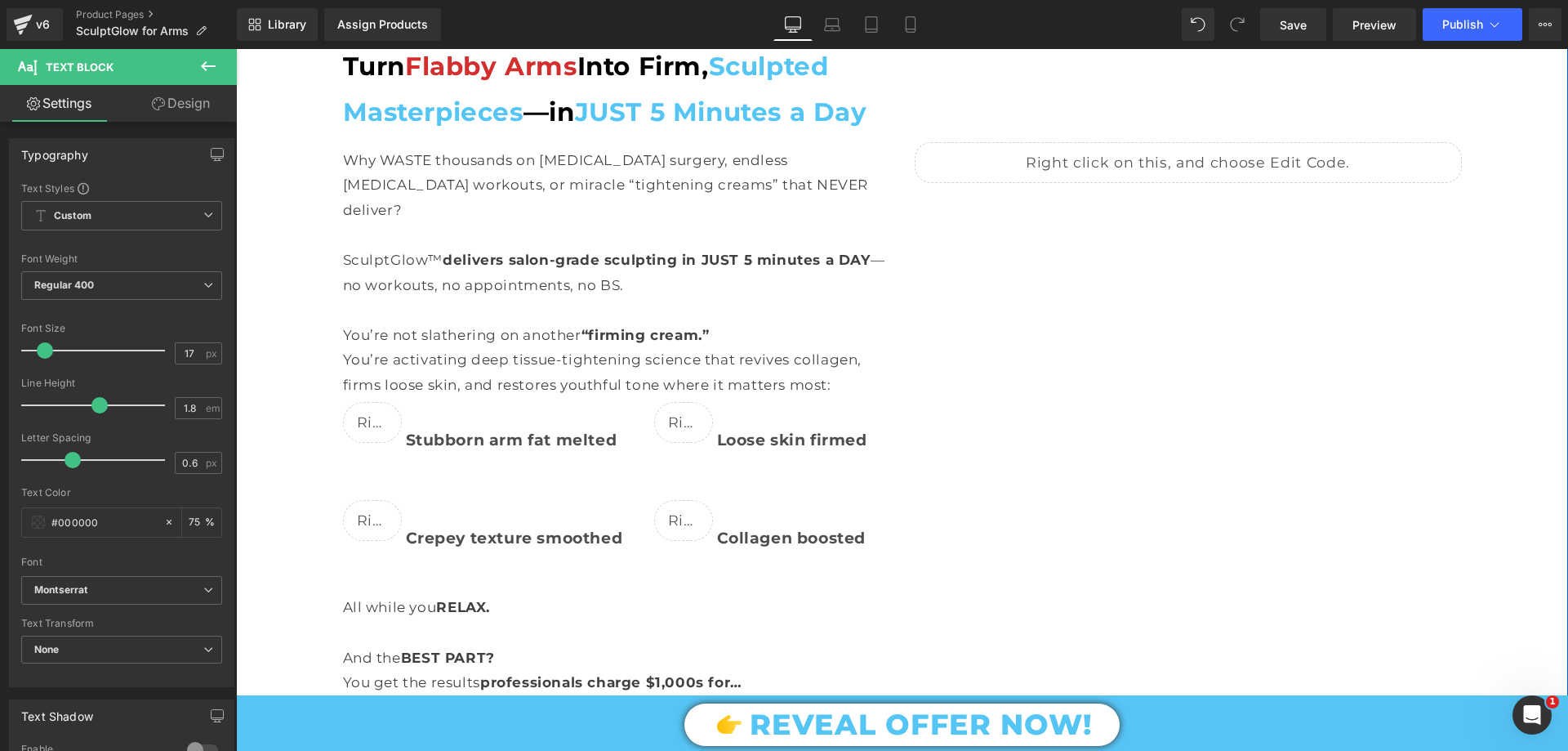
click at [309, 280] on div "Turn Flabby Arms Into Firm, Sculpted Masterpieces —in JUST 5 Minutes a Day Text…" at bounding box center [902, 503] width 1332 height 999
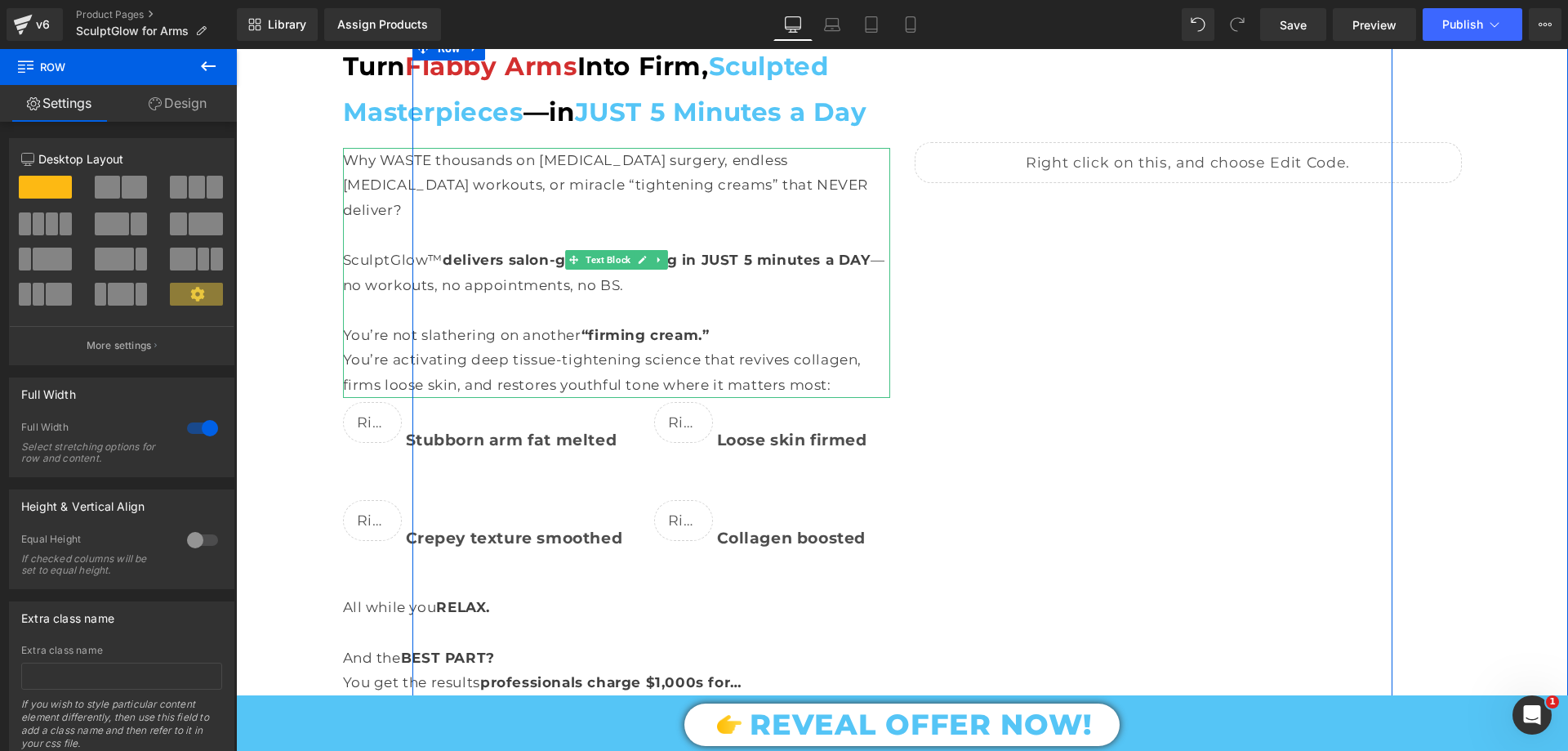
click at [506, 322] on p "You’re not slathering on another “firming cream.”" at bounding box center [616, 335] width 547 height 26
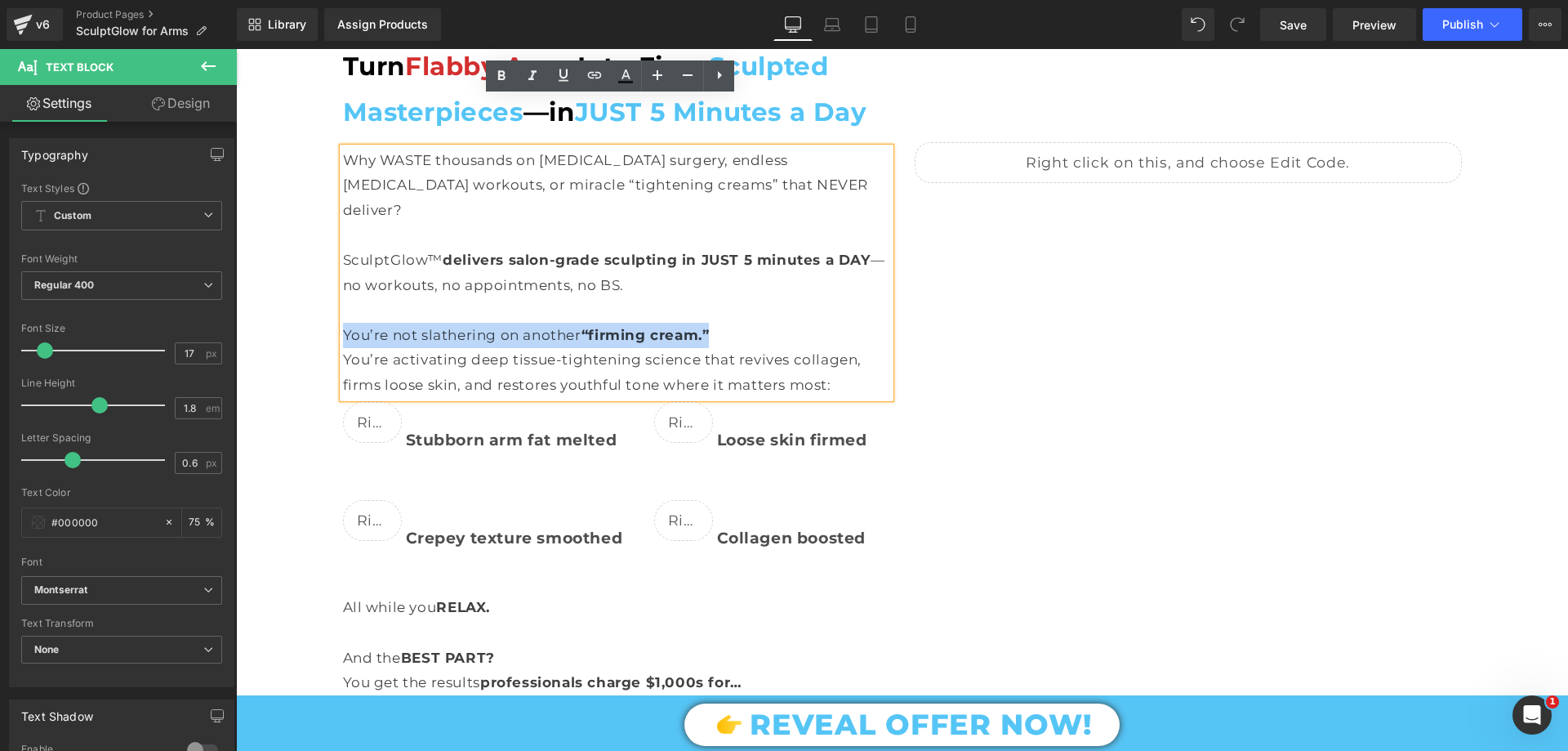
drag, startPoint x: 715, startPoint y: 258, endPoint x: 337, endPoint y: 252, distance: 378.0
click at [343, 322] on p "You’re not slathering on another “firming cream.”" at bounding box center [616, 335] width 547 height 26
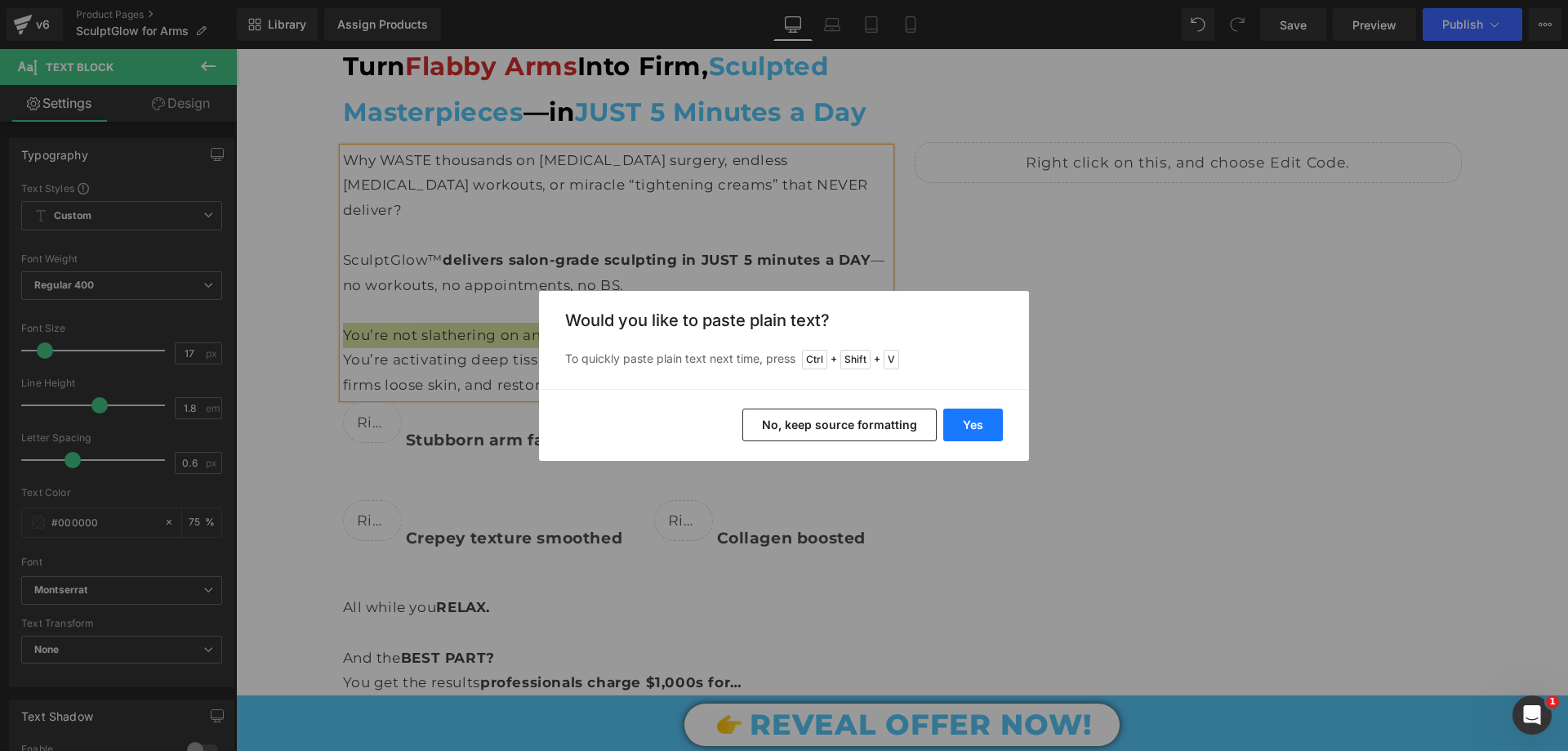
click at [973, 427] on button "Yes" at bounding box center [973, 424] width 60 height 33
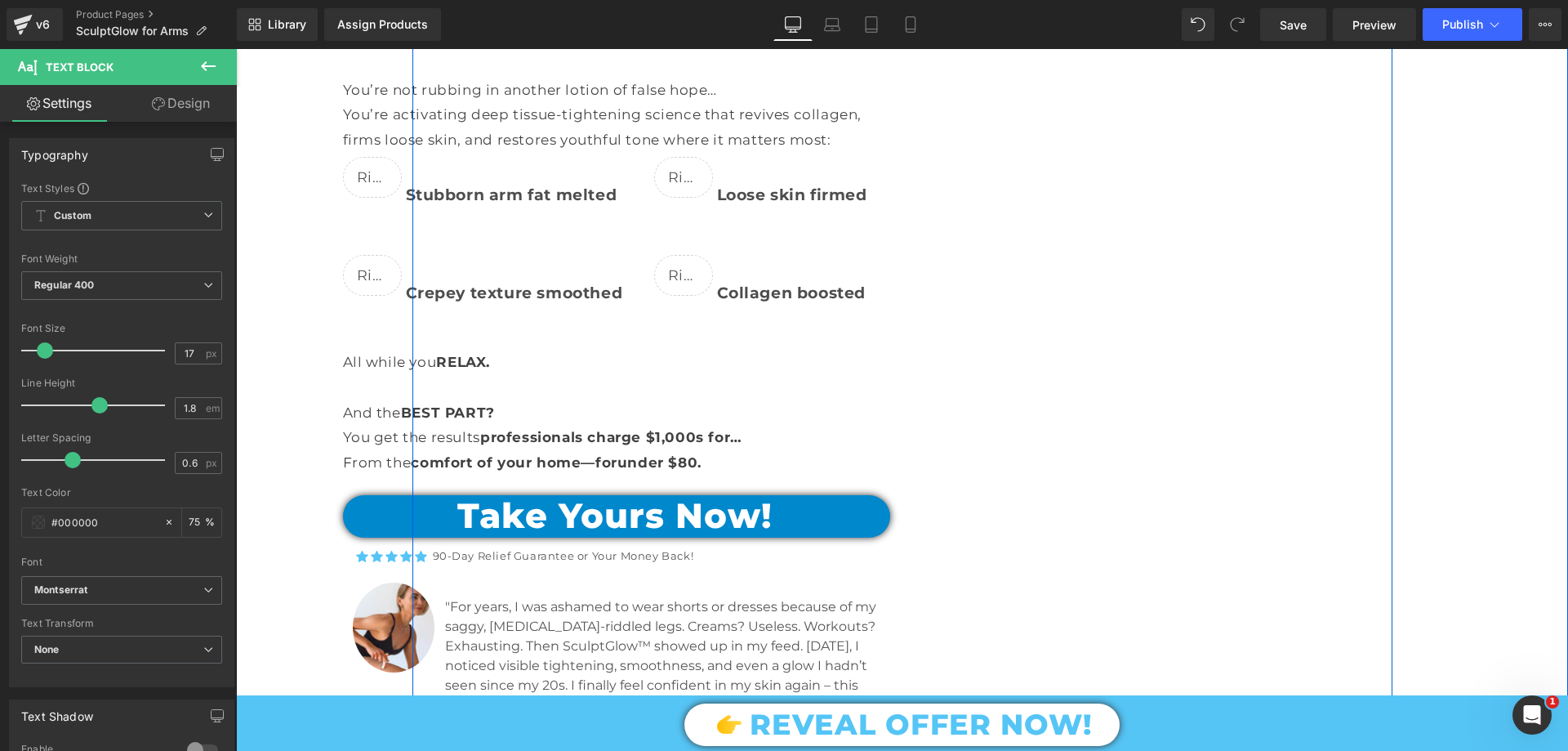
scroll to position [3430, 0]
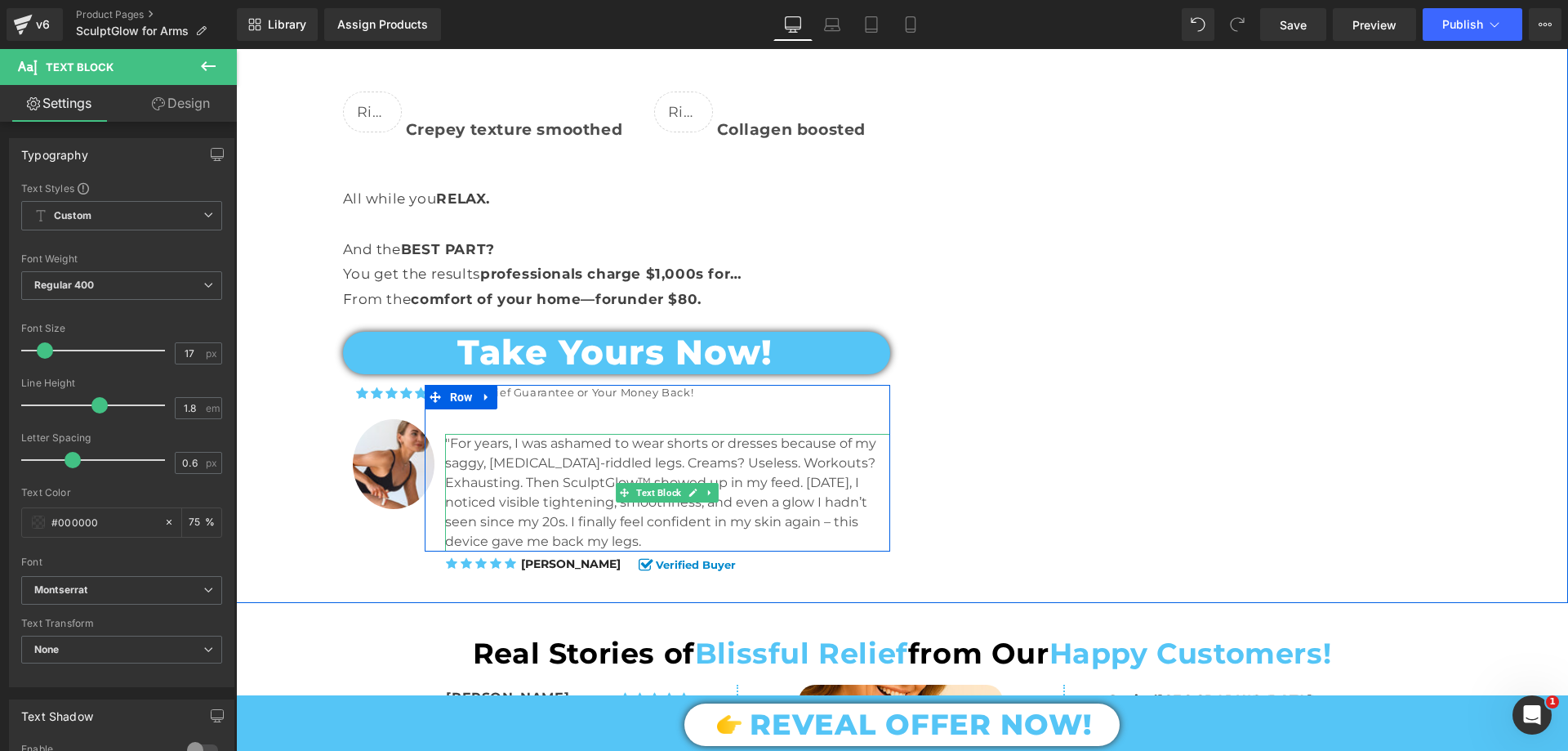
click at [516, 434] on p ""For years, I was ashamed to wear shorts or dresses because of my saggy, cellul…" at bounding box center [667, 492] width 445 height 117
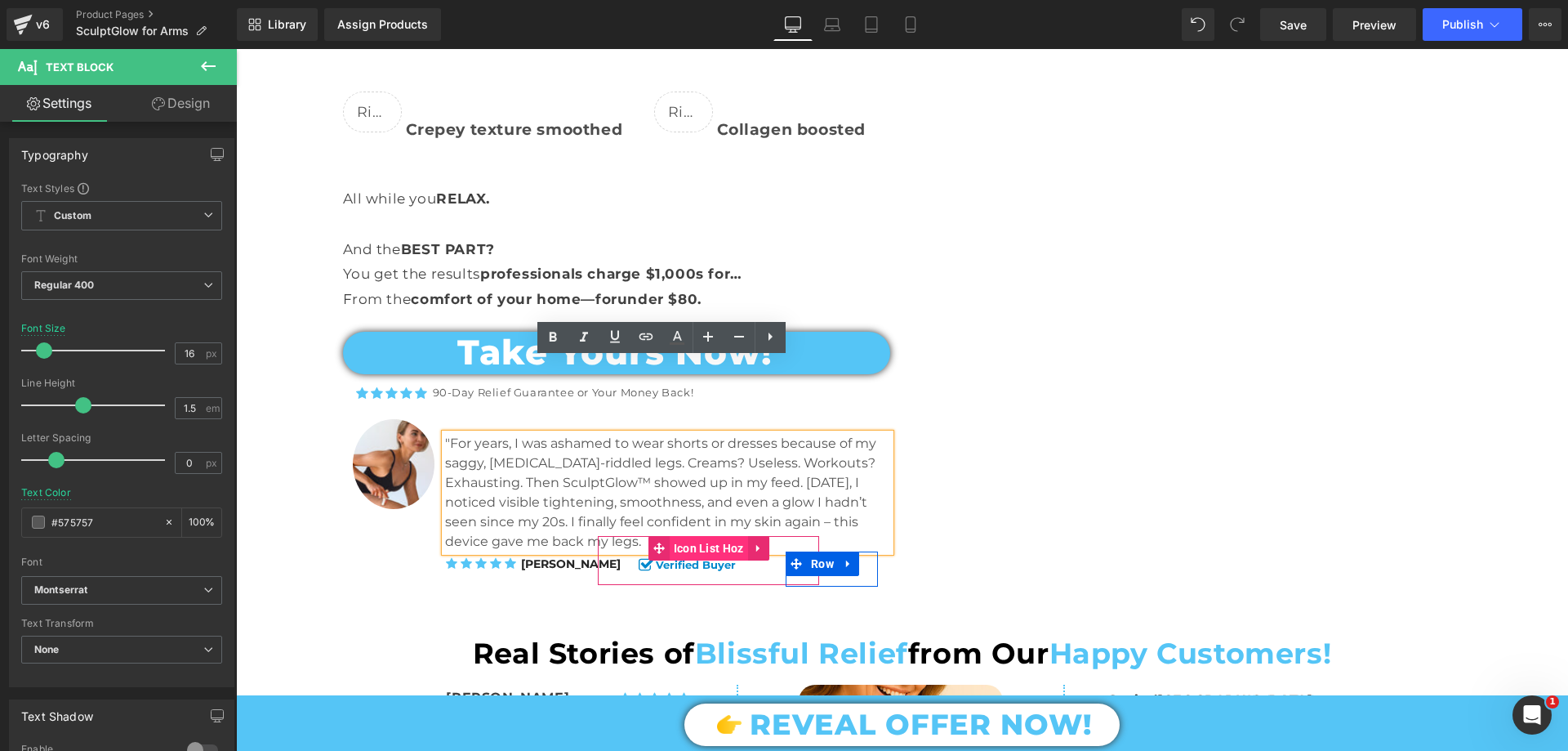
drag, startPoint x: 440, startPoint y: 367, endPoint x: 736, endPoint y: 467, distance: 312.4
click at [736, 467] on div "Turn Flabby Arms Into Firm, Sculpted Masterpieces —in JUST 5 Minutes a Day Text…" at bounding box center [658, 111] width 490 height 951
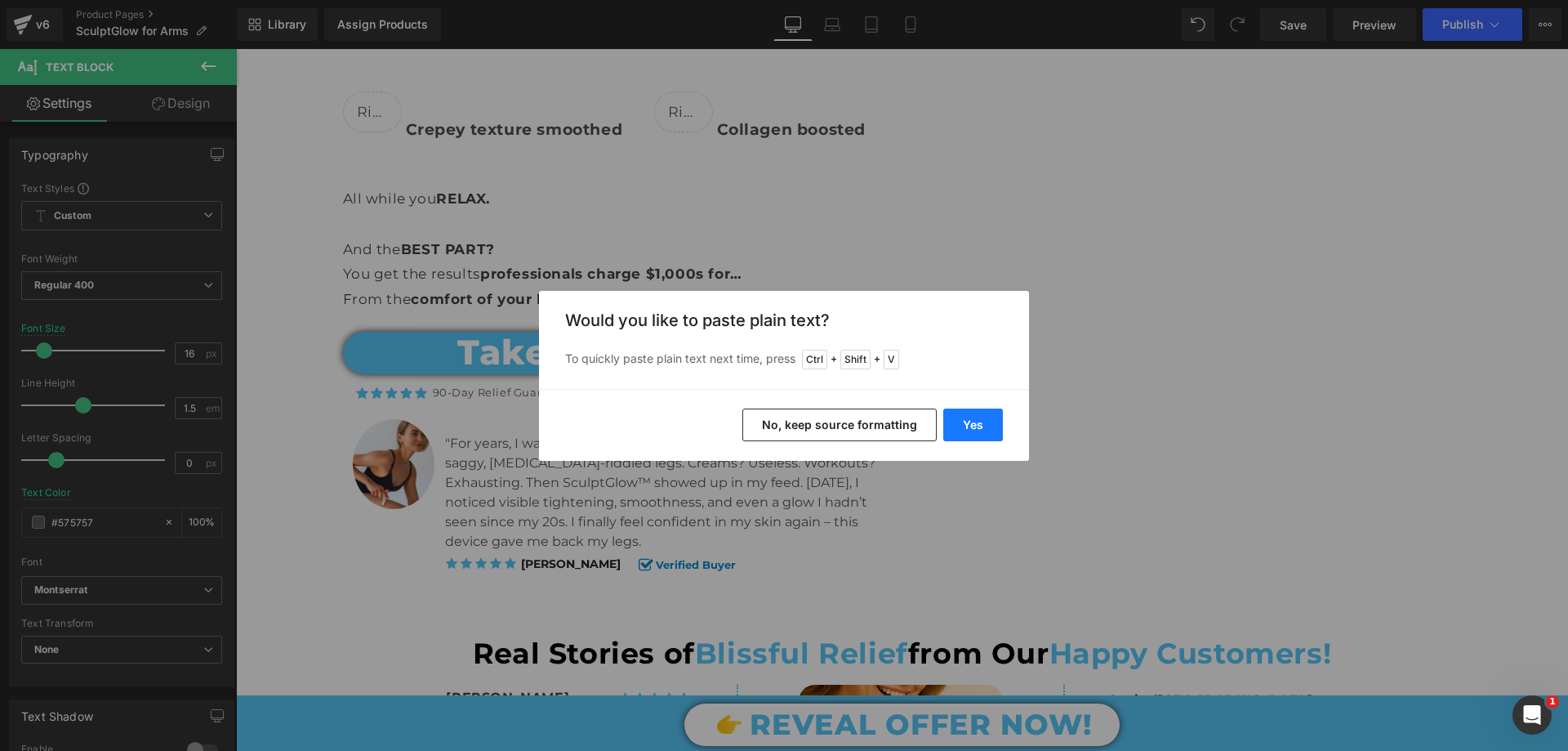
drag, startPoint x: 977, startPoint y: 416, endPoint x: 741, endPoint y: 366, distance: 241.2
click at [977, 416] on button "Yes" at bounding box center [973, 424] width 60 height 33
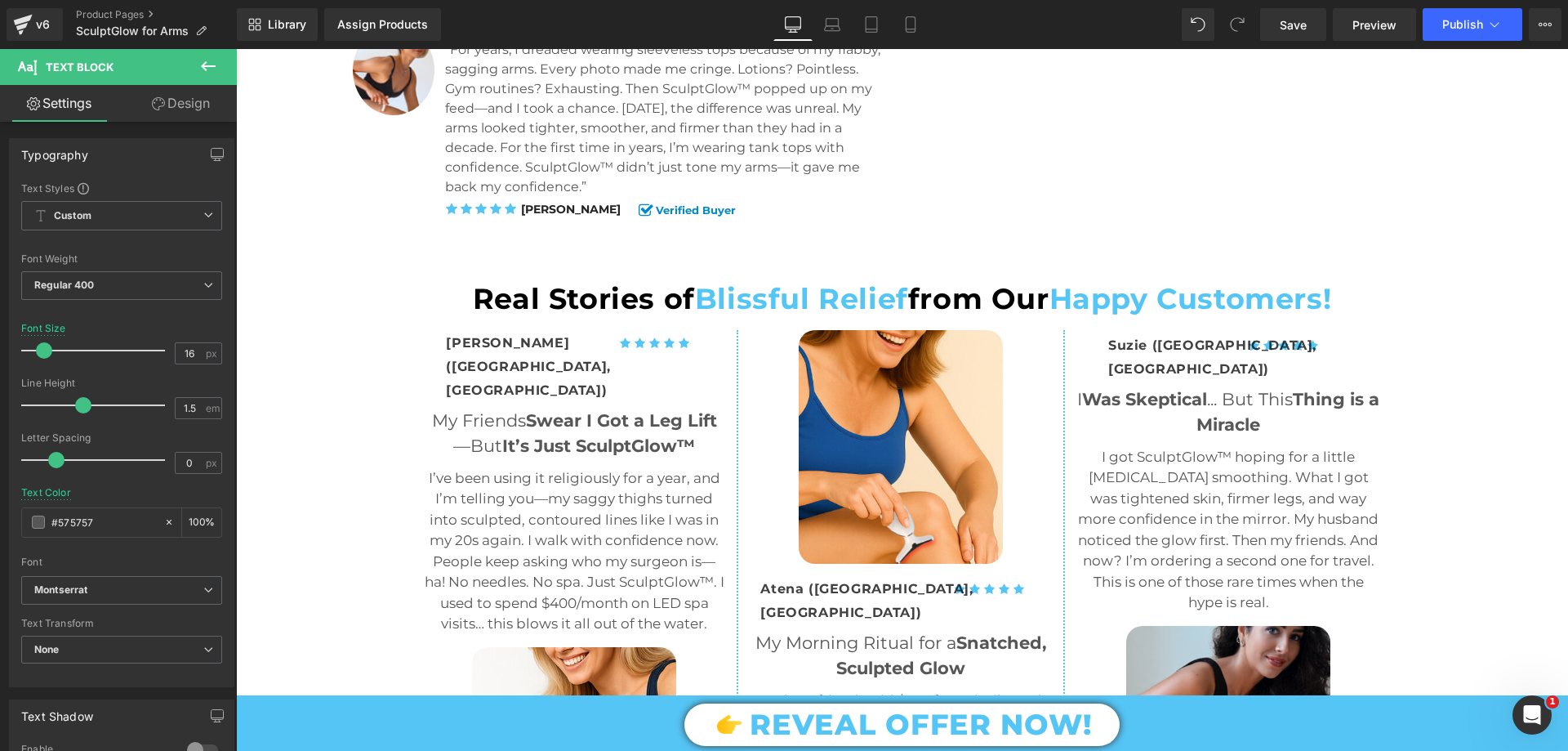
scroll to position [3839, 0]
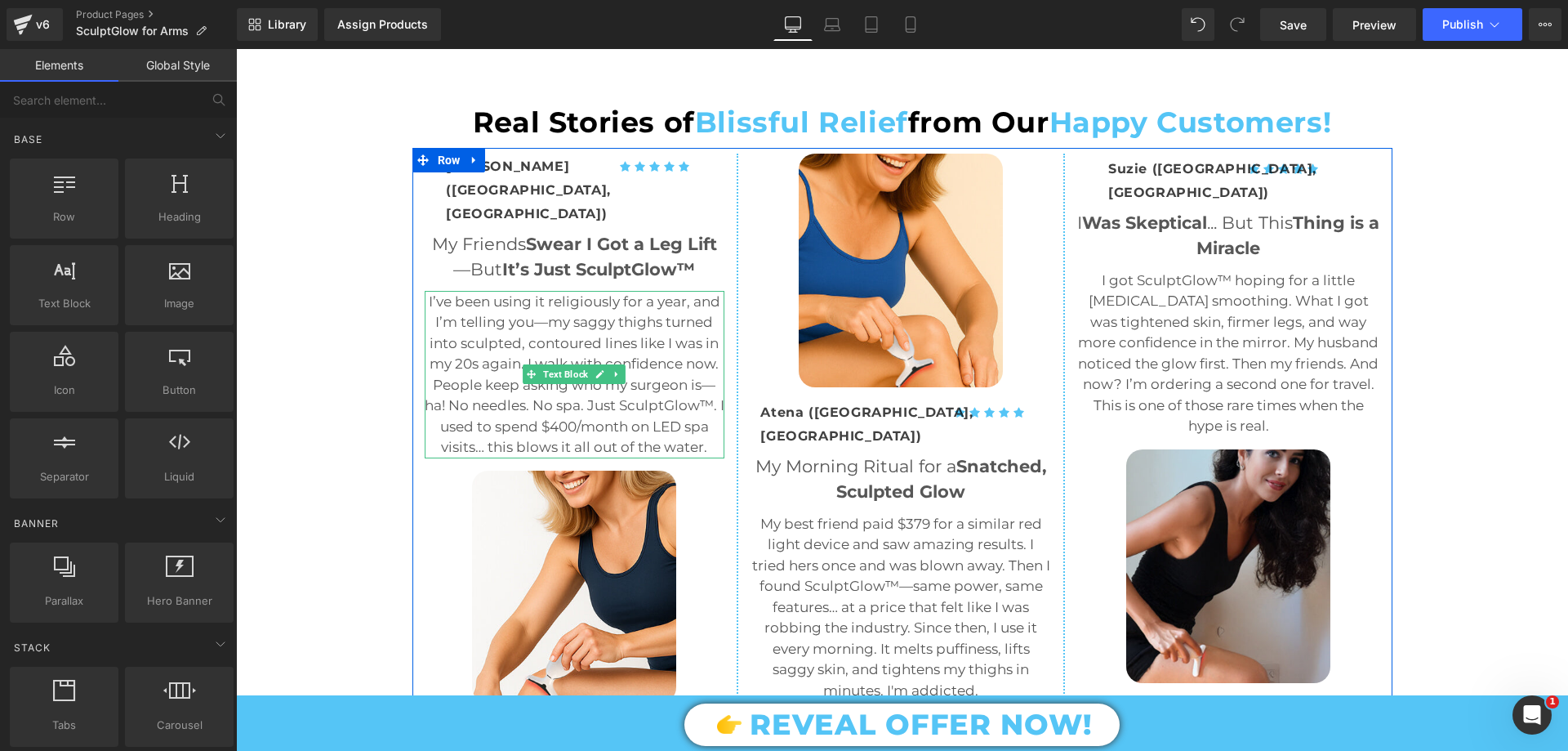
scroll to position [3920, 0]
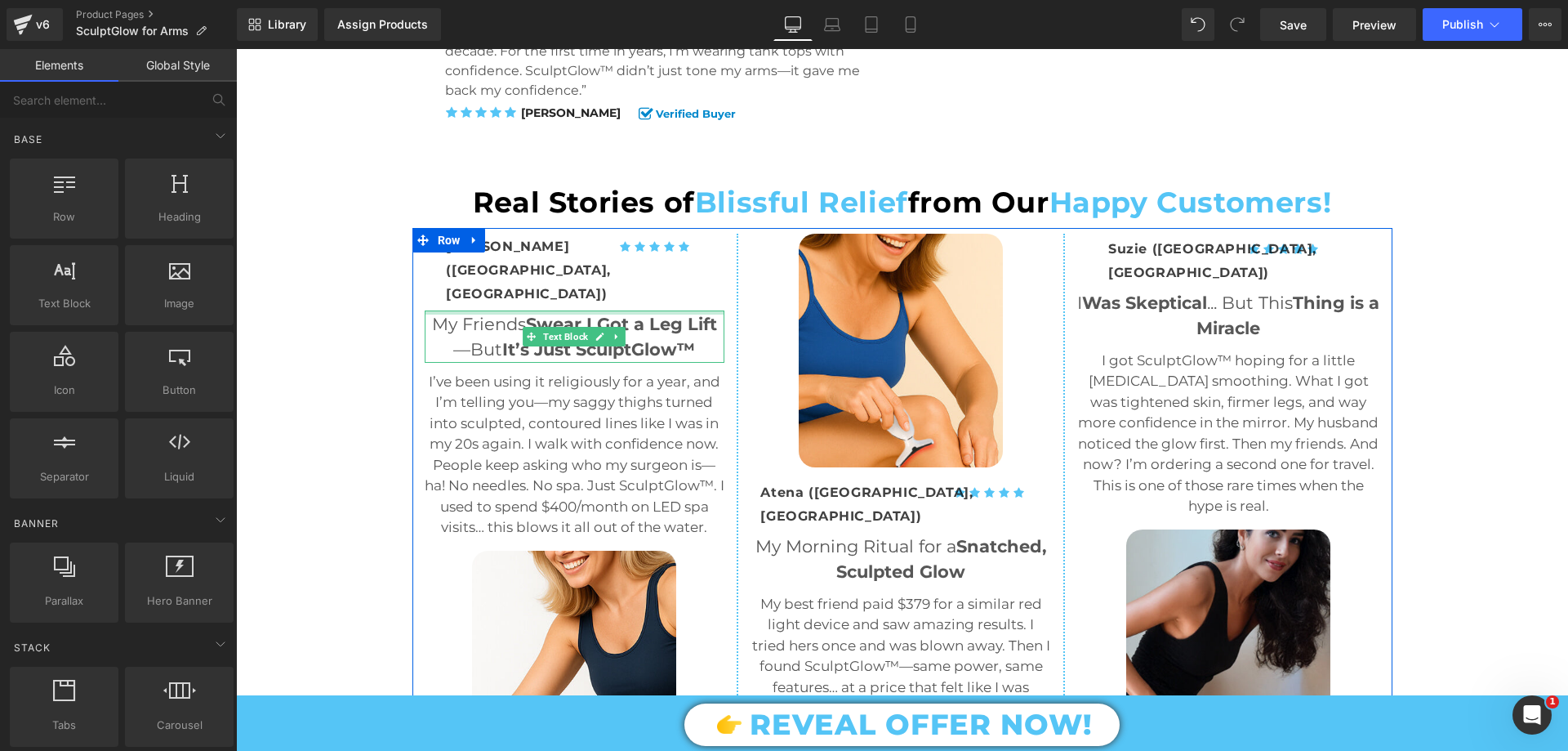
click at [666, 310] on div at bounding box center [574, 312] width 301 height 4
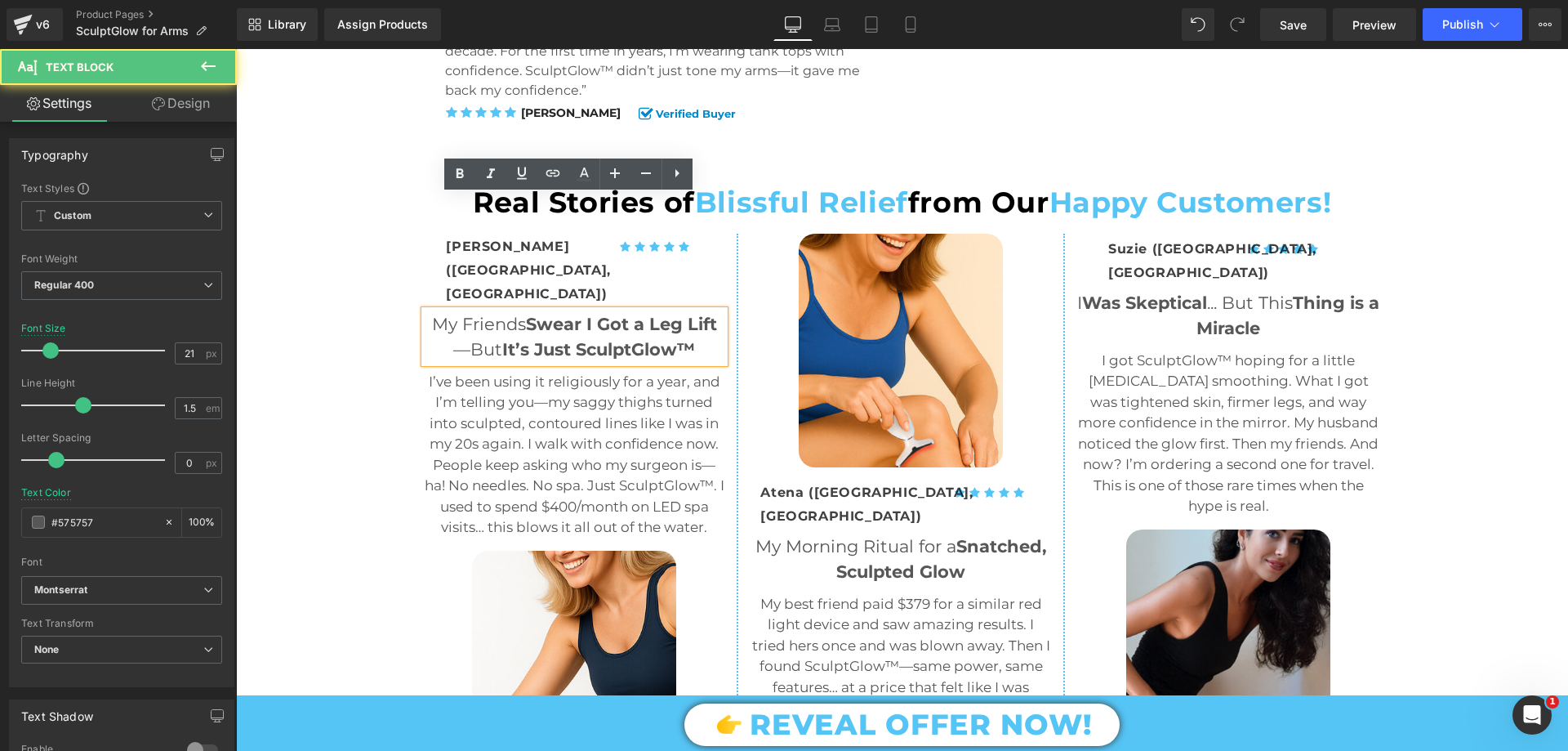
click at [666, 314] on span "Swear I Got a Leg Lift" at bounding box center [622, 324] width 191 height 21
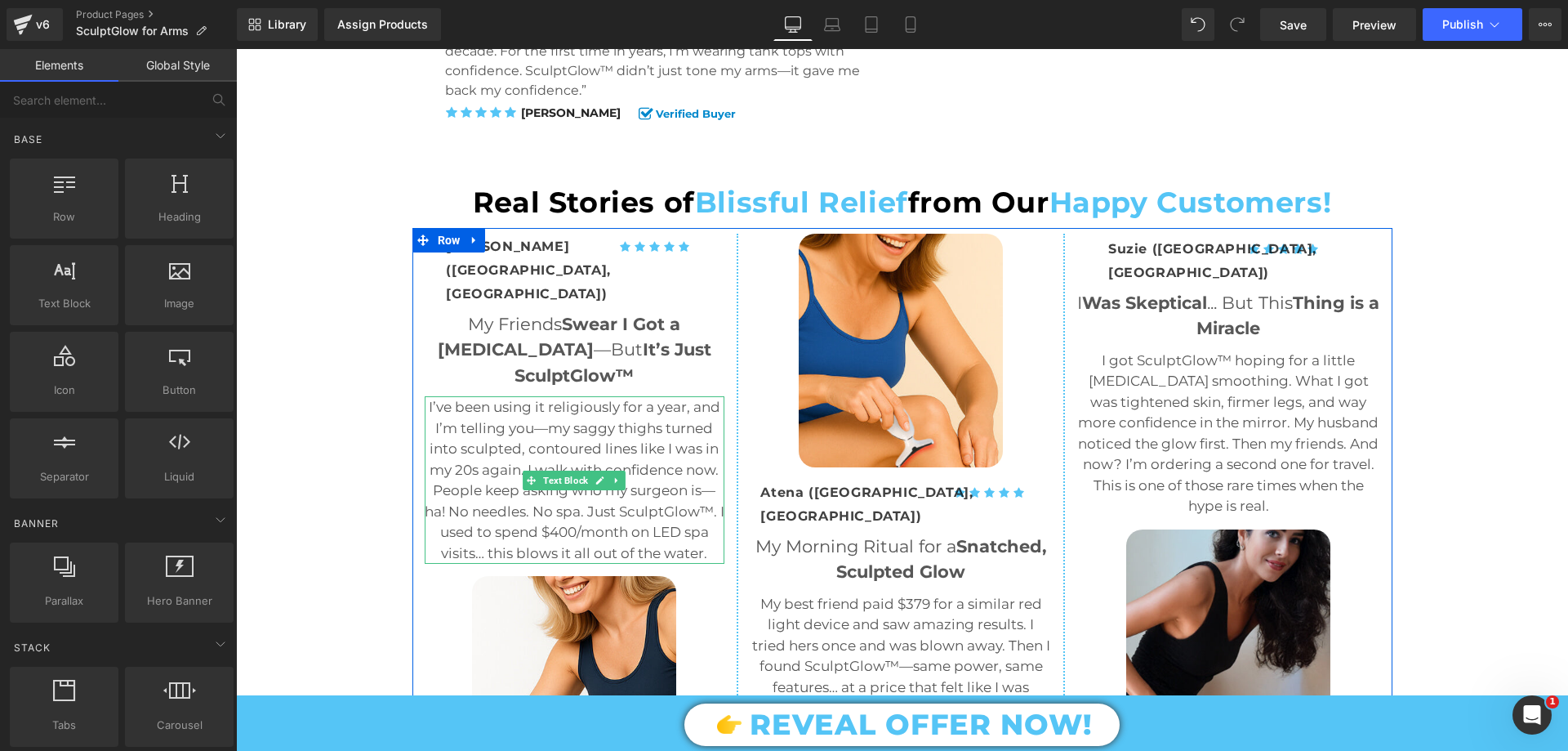
click at [473, 397] on p "I’ve been using it religiously for a year, and I’m telling you—my saggy thighs …" at bounding box center [574, 480] width 301 height 166
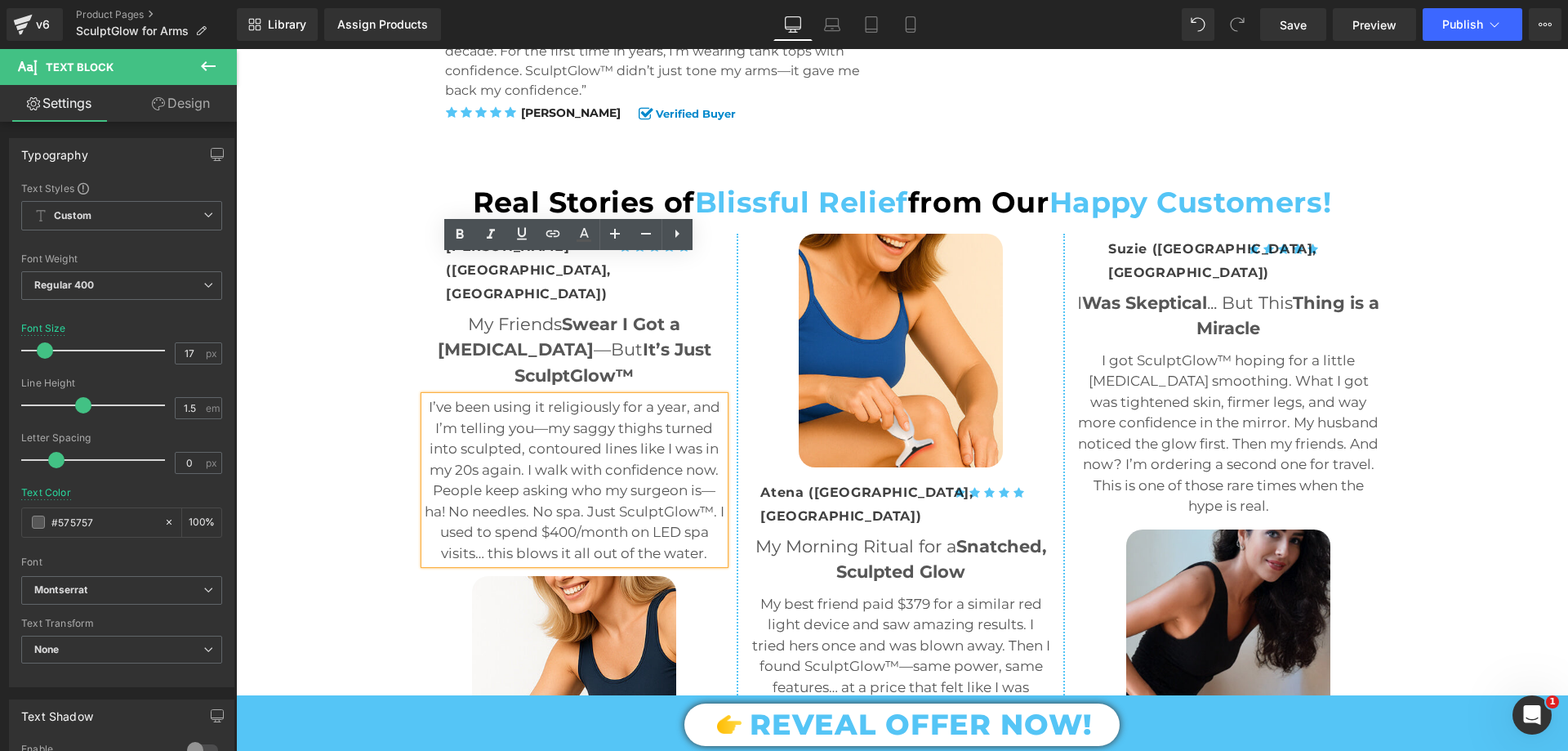
click at [618, 397] on p "I’ve been using it religiously for a year, and I’m telling you—my saggy thighs …" at bounding box center [574, 480] width 301 height 166
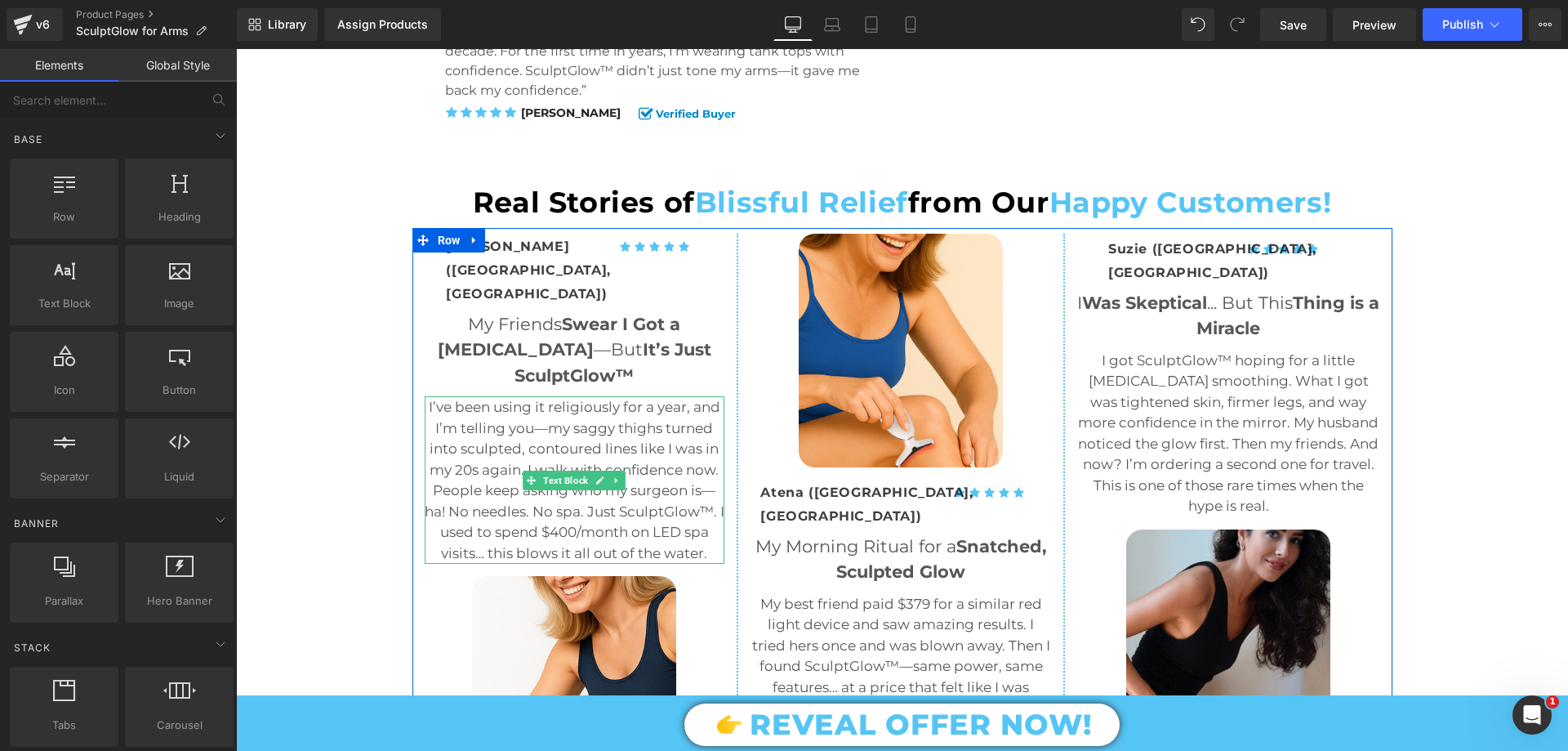
click at [655, 401] on p "I’ve been using it religiously for a year, and I’m telling you—my saggy thighs …" at bounding box center [574, 480] width 301 height 166
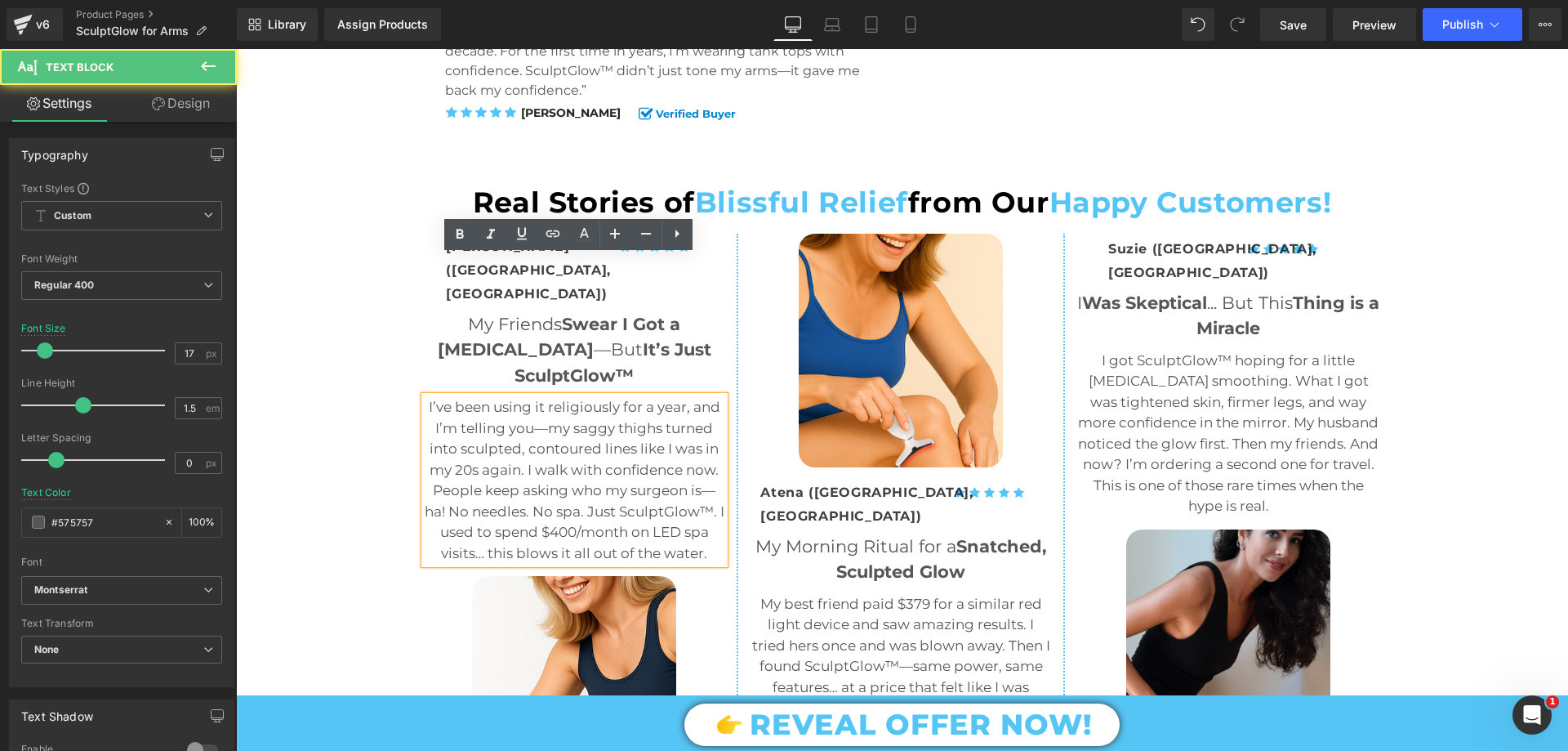
click at [695, 413] on p "I’ve been using it religiously for a year, and I’m telling you—my saggy thighs …" at bounding box center [574, 480] width 301 height 166
click at [705, 415] on p "I’ve been using it religiously for a year, and I’m telling you—my saggy thighs …" at bounding box center [574, 480] width 301 height 166
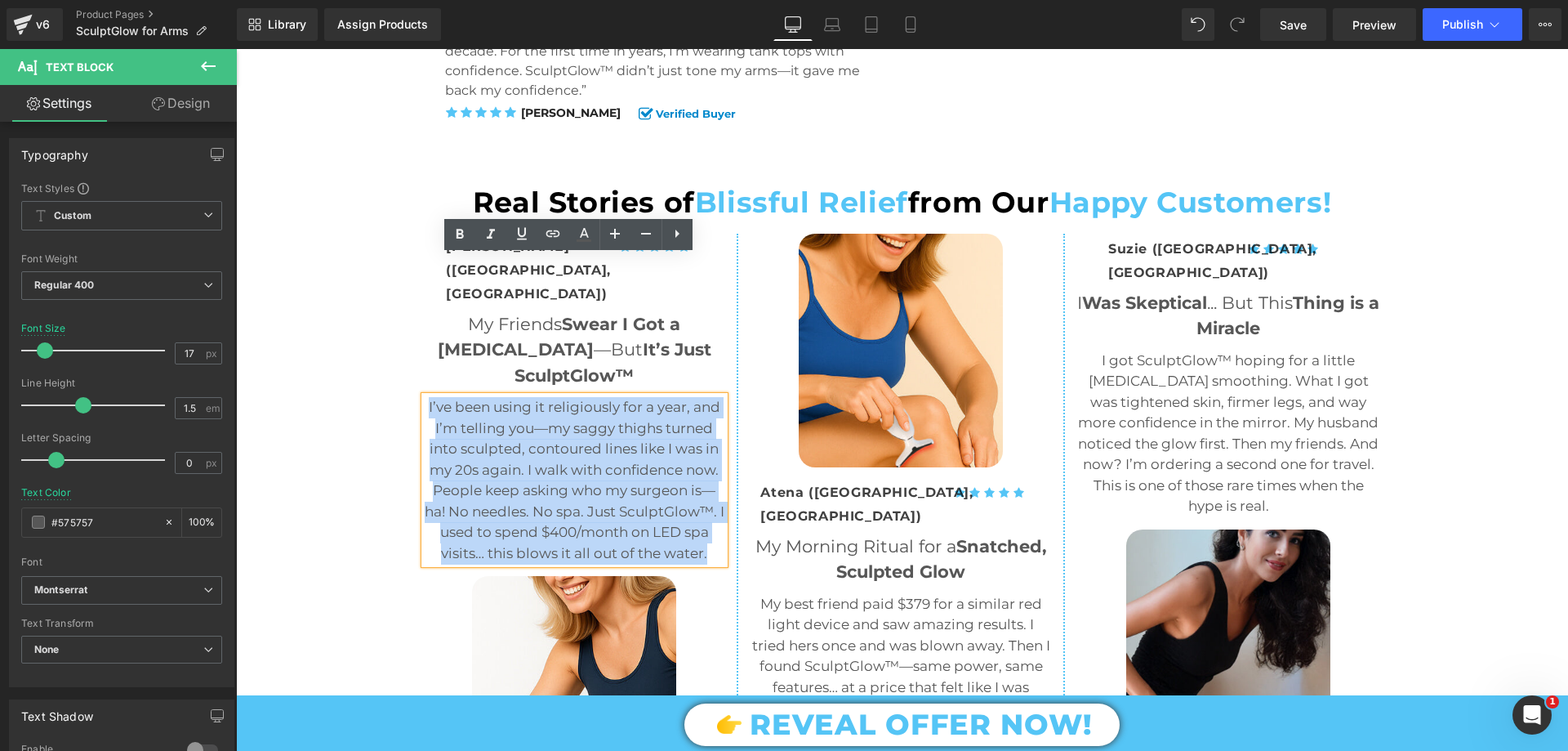
drag, startPoint x: 706, startPoint y: 410, endPoint x: 378, endPoint y: 259, distance: 361.1
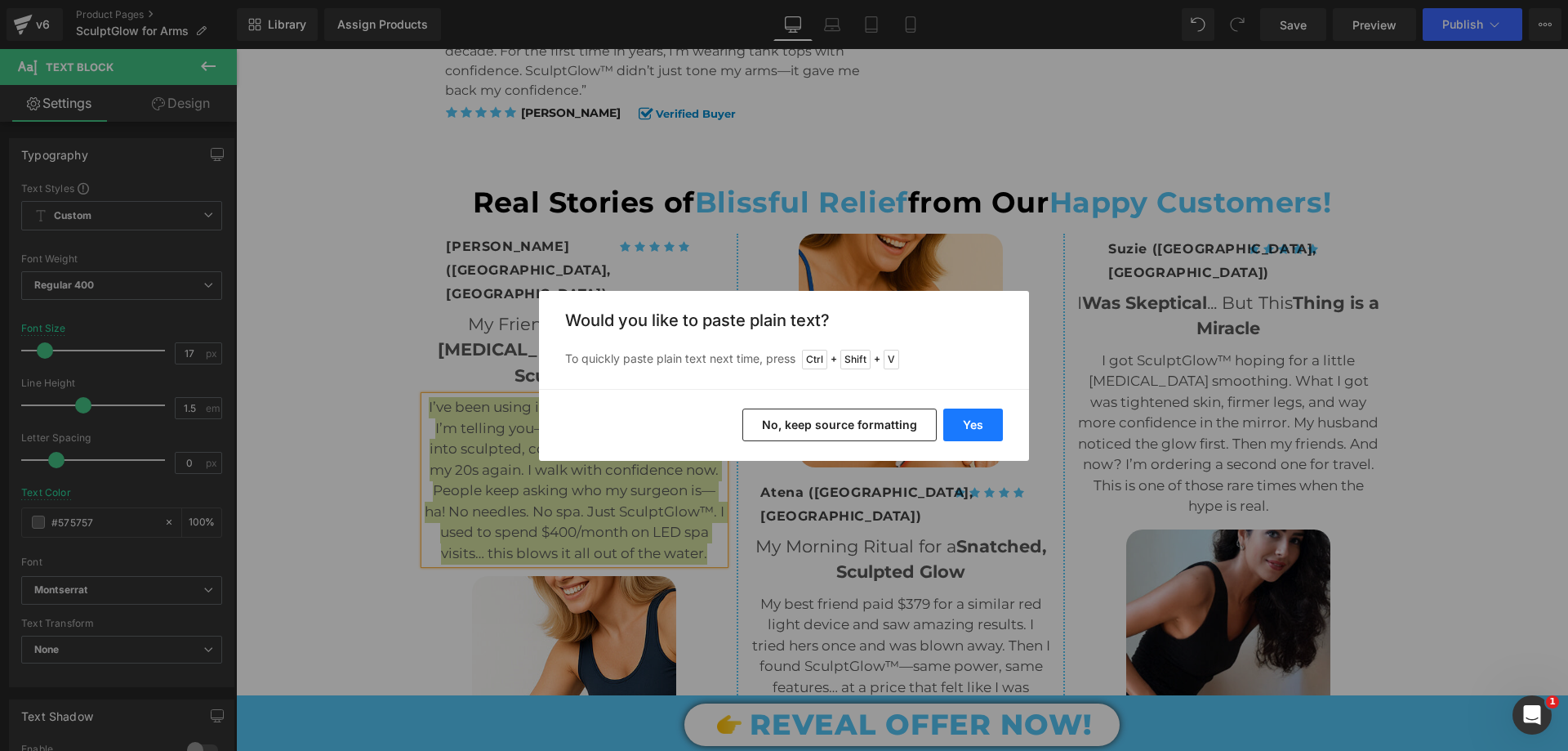
drag, startPoint x: 982, startPoint y: 423, endPoint x: 746, endPoint y: 373, distance: 241.2
click at [982, 423] on button "Yes" at bounding box center [973, 424] width 60 height 33
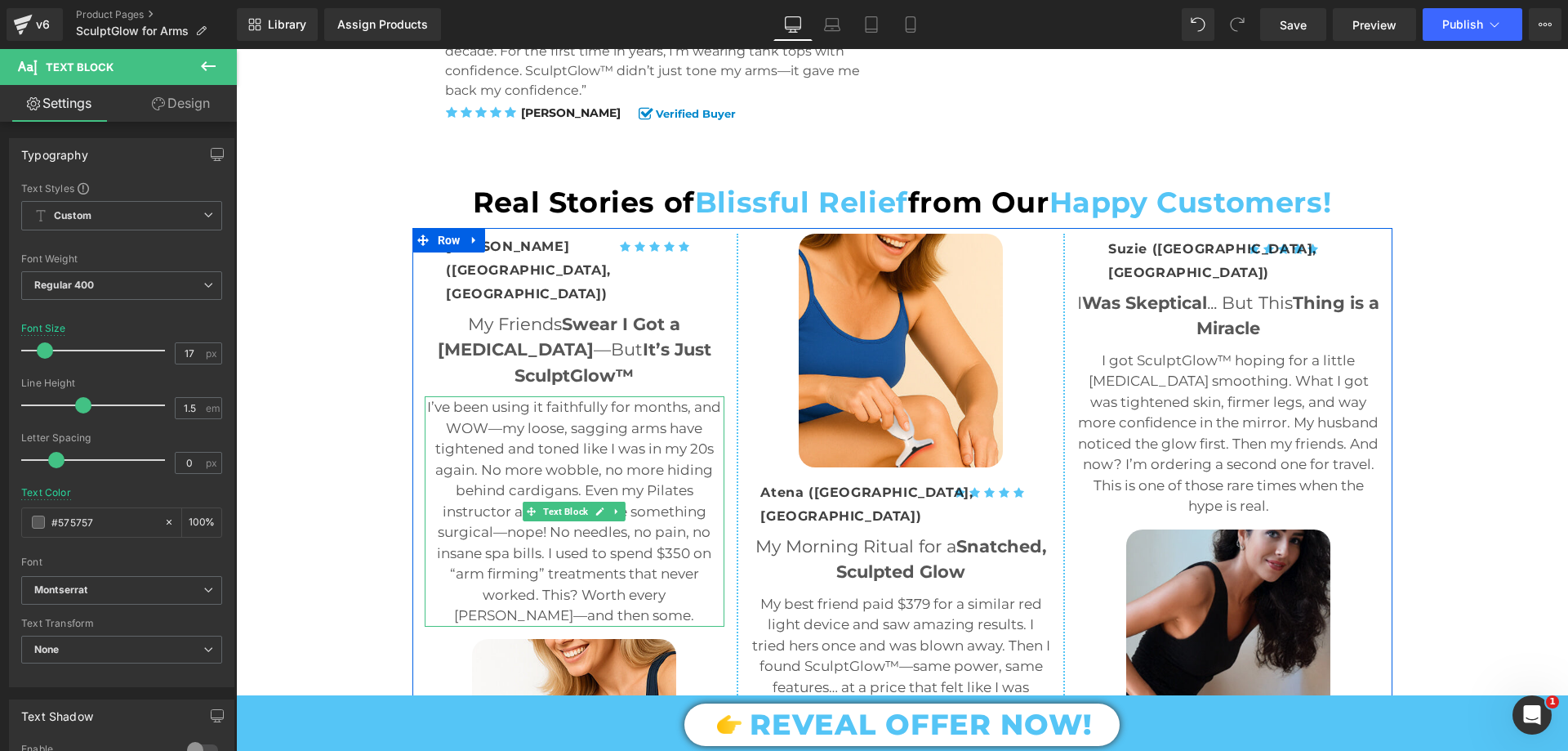
click at [661, 412] on p "I’ve been using it faithfully for months, and WOW—my loose, sagging arms have t…" at bounding box center [574, 512] width 301 height 230
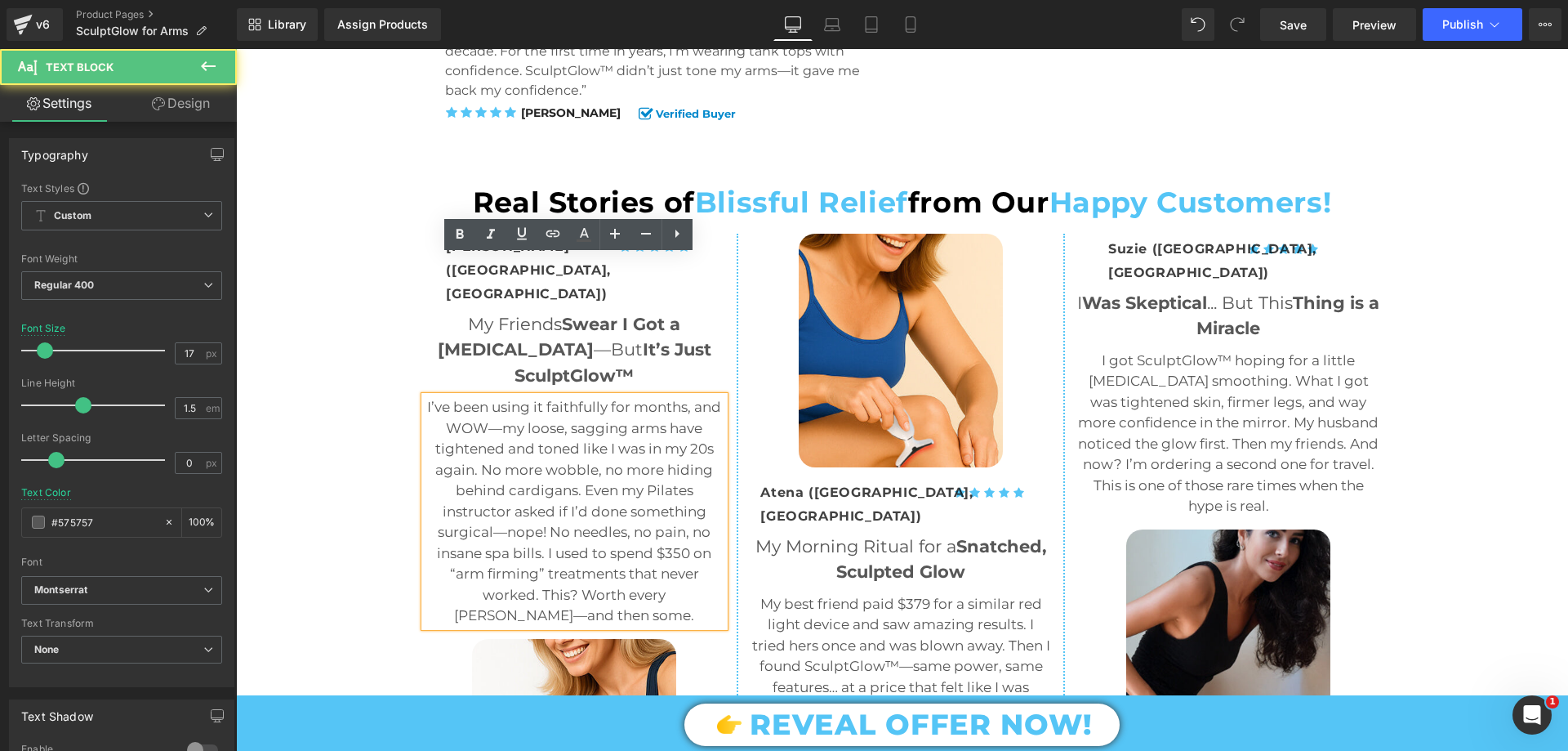
click at [665, 415] on p "I’ve been using it faithfully for months, and WOW—my loose, sagging arms have t…" at bounding box center [574, 512] width 301 height 230
click at [682, 408] on p "I’ve been using it faithfully for months, and WOW—my loose, sagging arms have t…" at bounding box center [574, 512] width 301 height 230
click at [566, 444] on p "I’ve been using it faithfully for months, and WOW—my loose, sagging arms have t…" at bounding box center [574, 512] width 301 height 230
click at [538, 453] on p "I’ve been using it faithfully for months, and WOW—my loose, sagging arms have t…" at bounding box center [574, 512] width 301 height 230
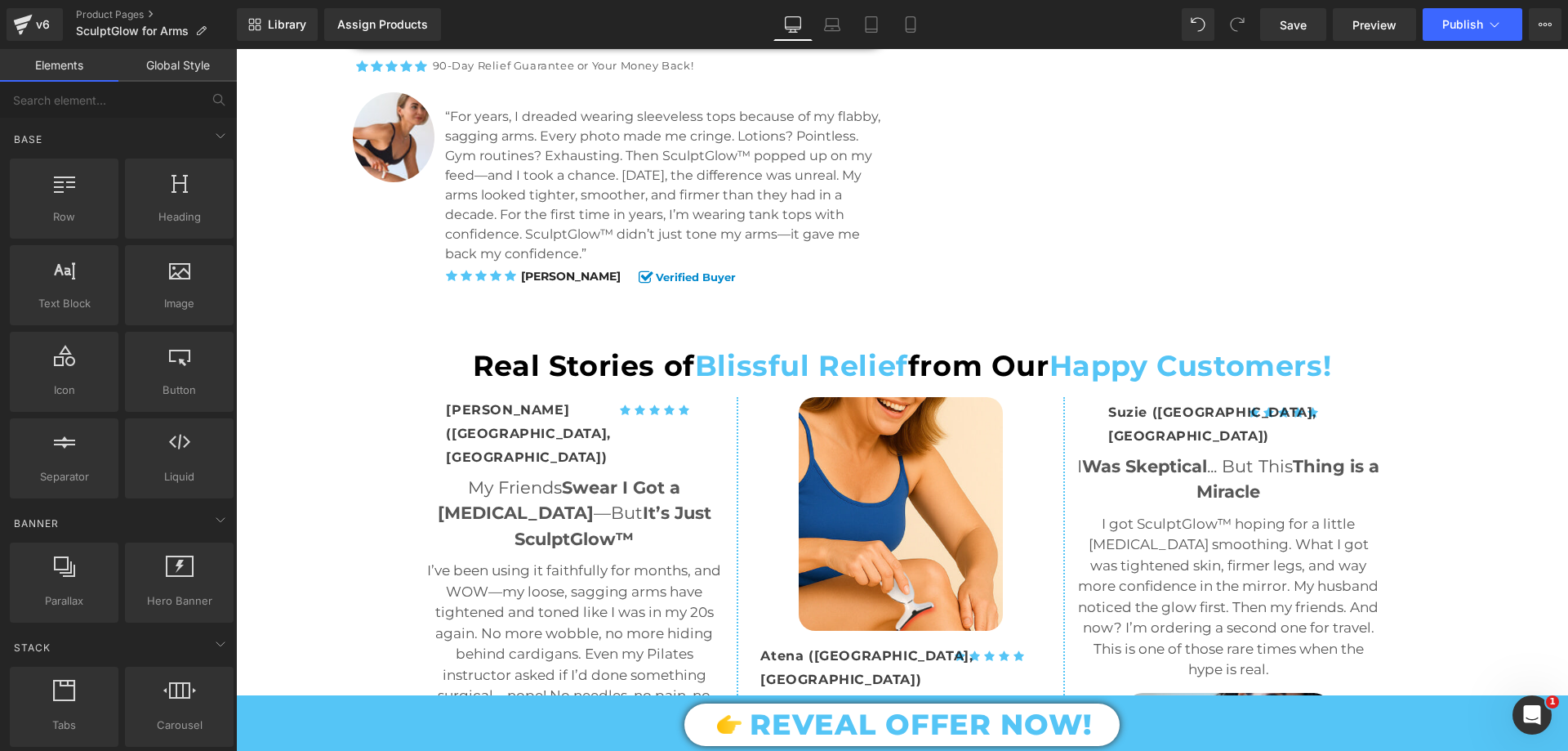
scroll to position [4002, 0]
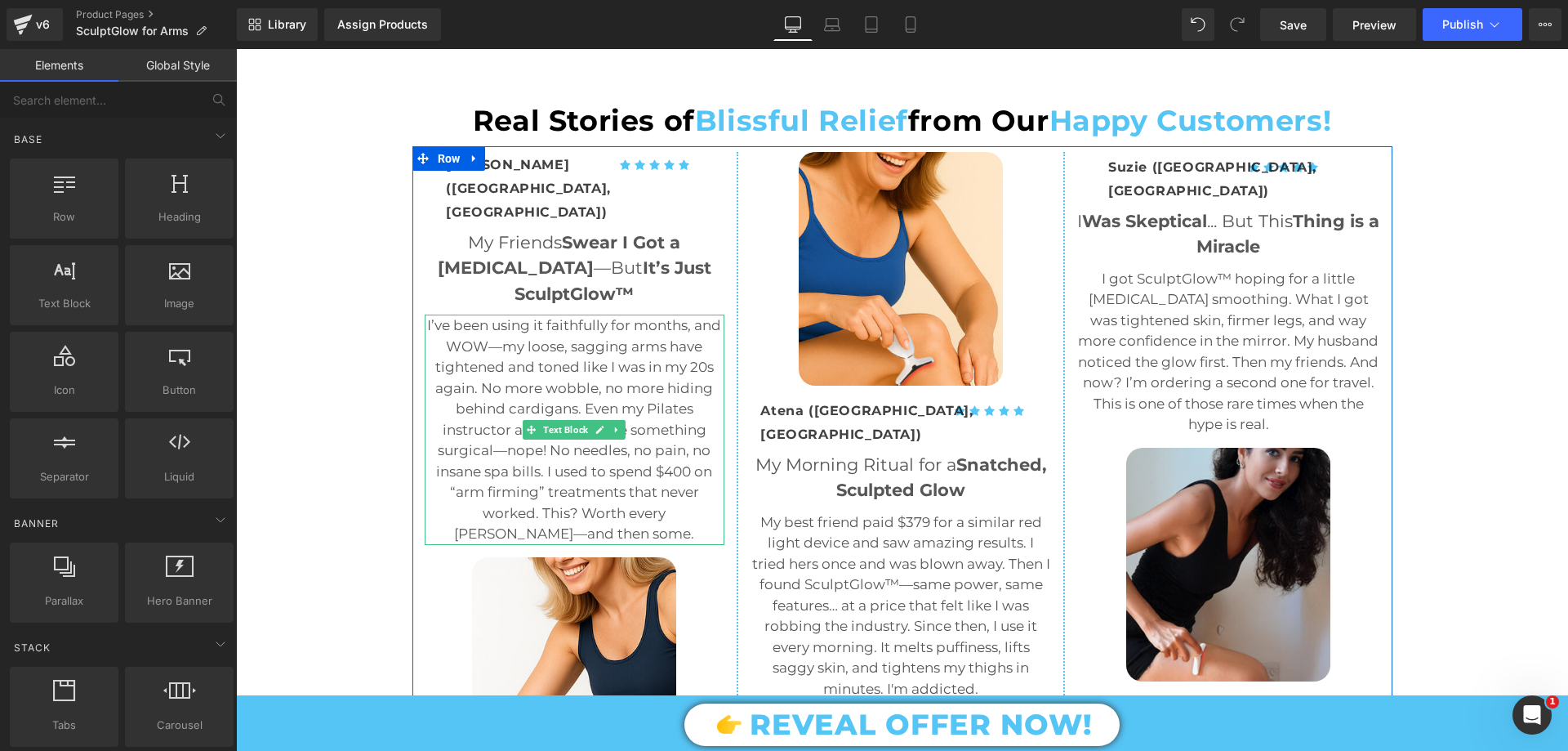
click at [538, 325] on p "I’ve been using it faithfully for months, and WOW—my loose, sagging arms have t…" at bounding box center [574, 430] width 301 height 230
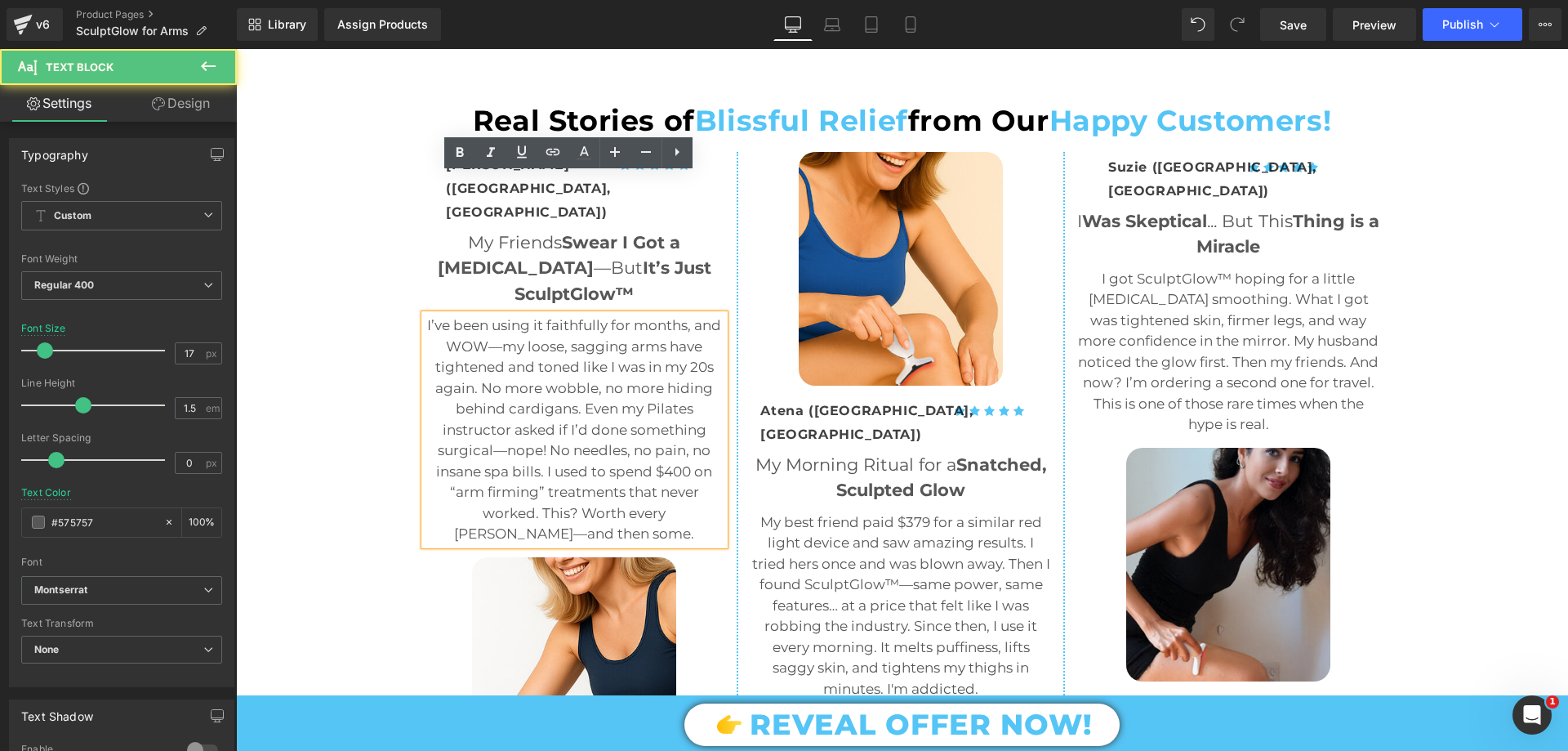
click at [546, 315] on p "I’ve been using it faithfully for months, and WOW—my loose, sagging arms have t…" at bounding box center [574, 430] width 301 height 230
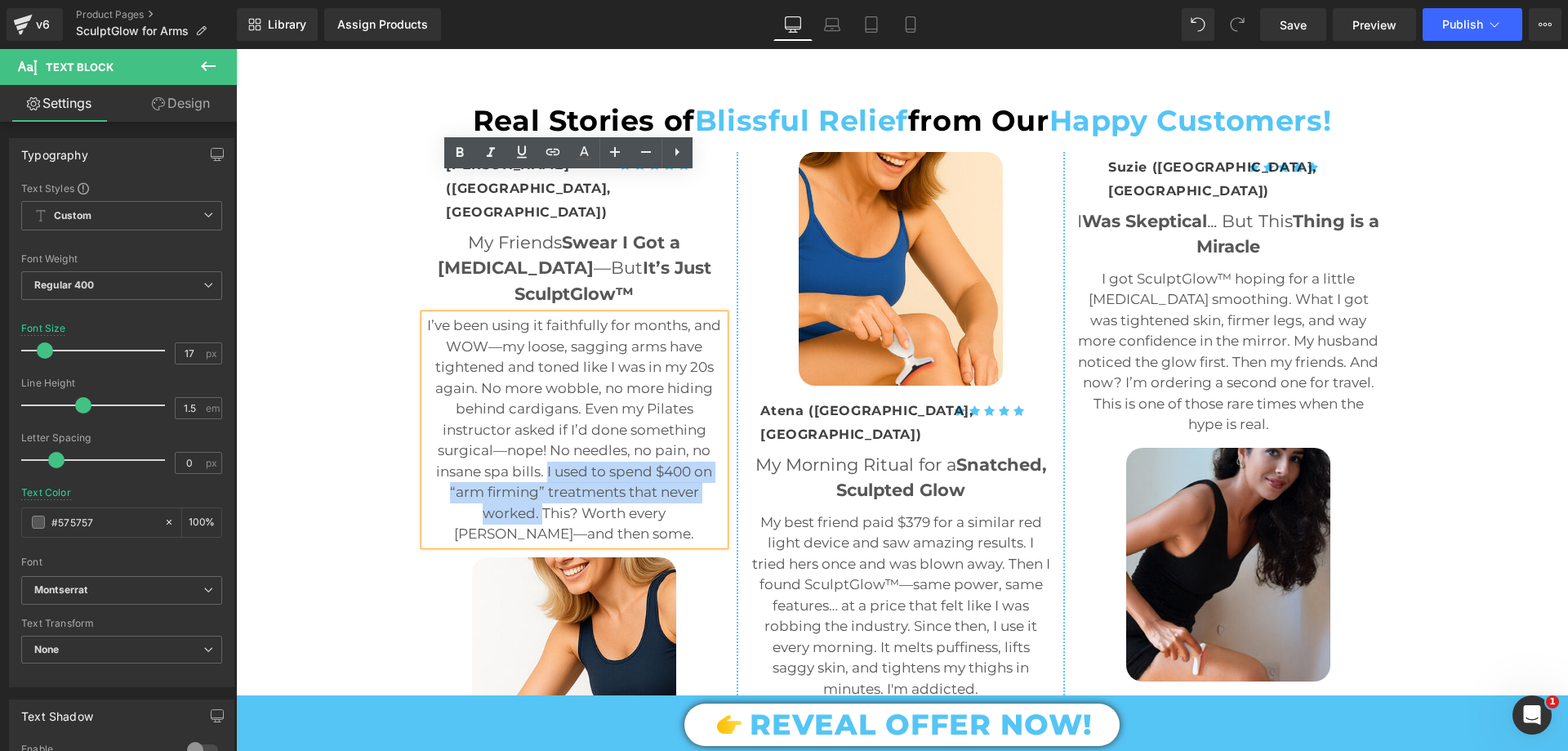
drag, startPoint x: 541, startPoint y: 330, endPoint x: 495, endPoint y: 371, distance: 61.6
click at [495, 371] on p "I’ve been using it faithfully for months, and WOW—my loose, sagging arms have t…" at bounding box center [574, 430] width 301 height 230
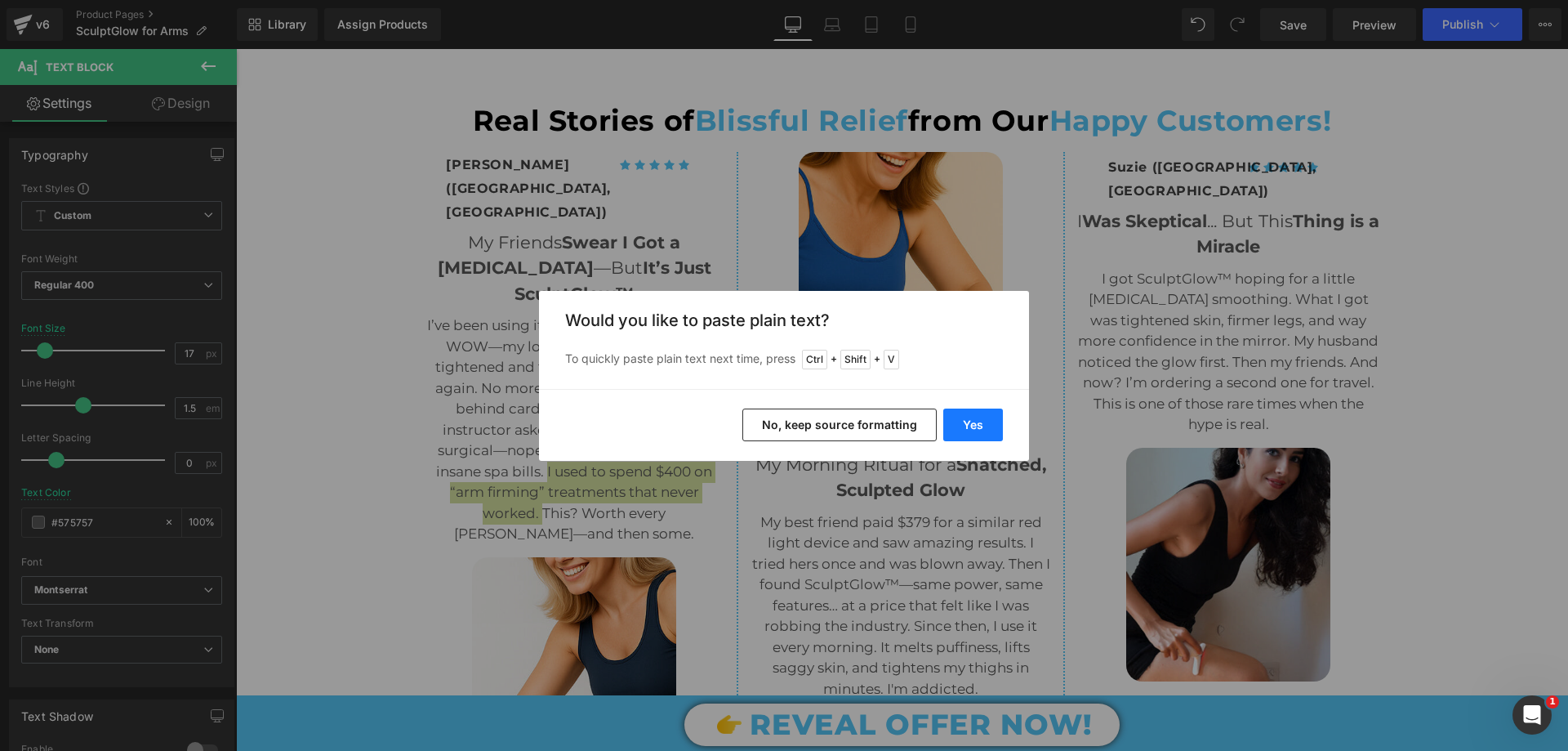
click at [970, 426] on button "Yes" at bounding box center [973, 424] width 60 height 33
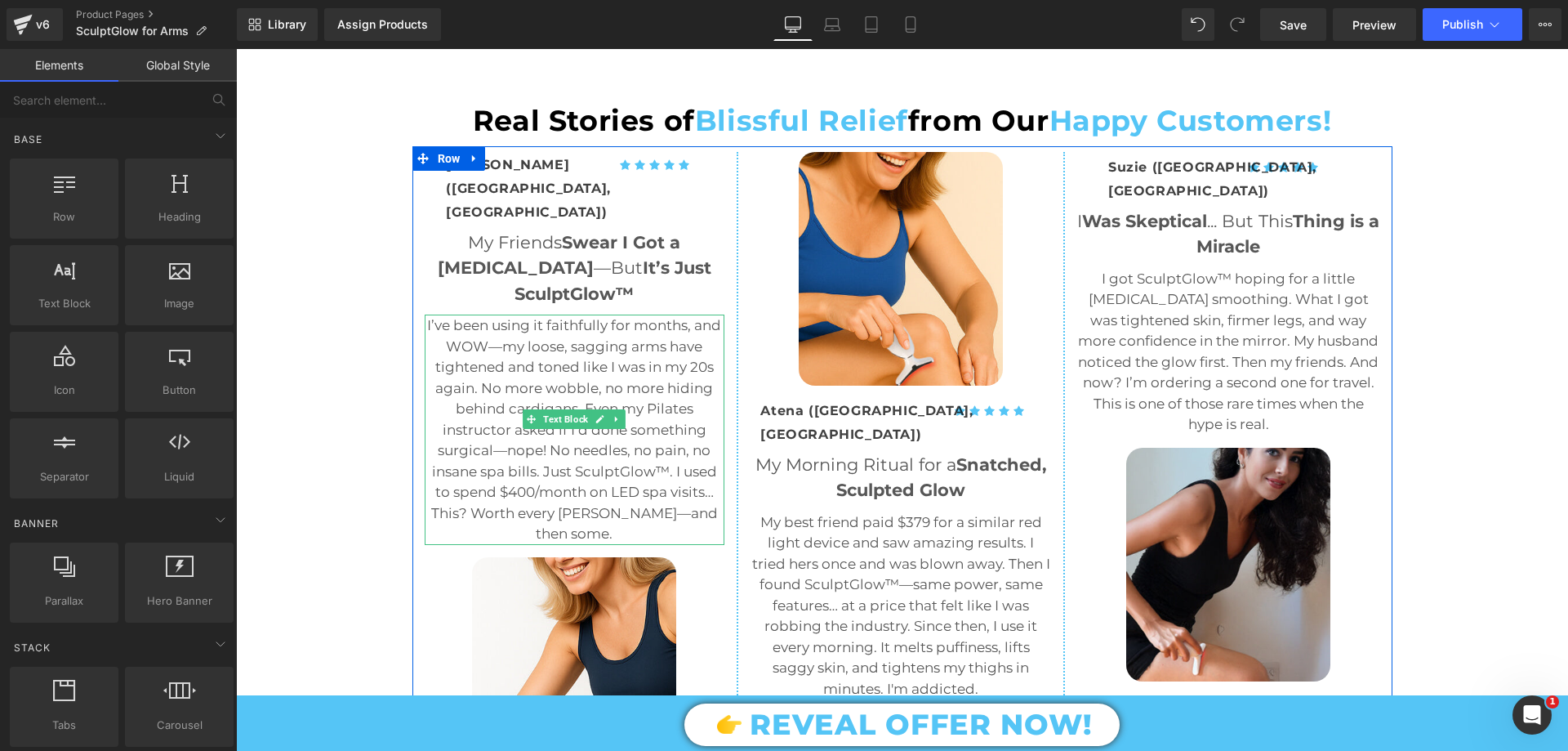
click at [597, 371] on p "I’ve been using it faithfully for months, and WOW—my loose, sagging arms have t…" at bounding box center [574, 430] width 301 height 230
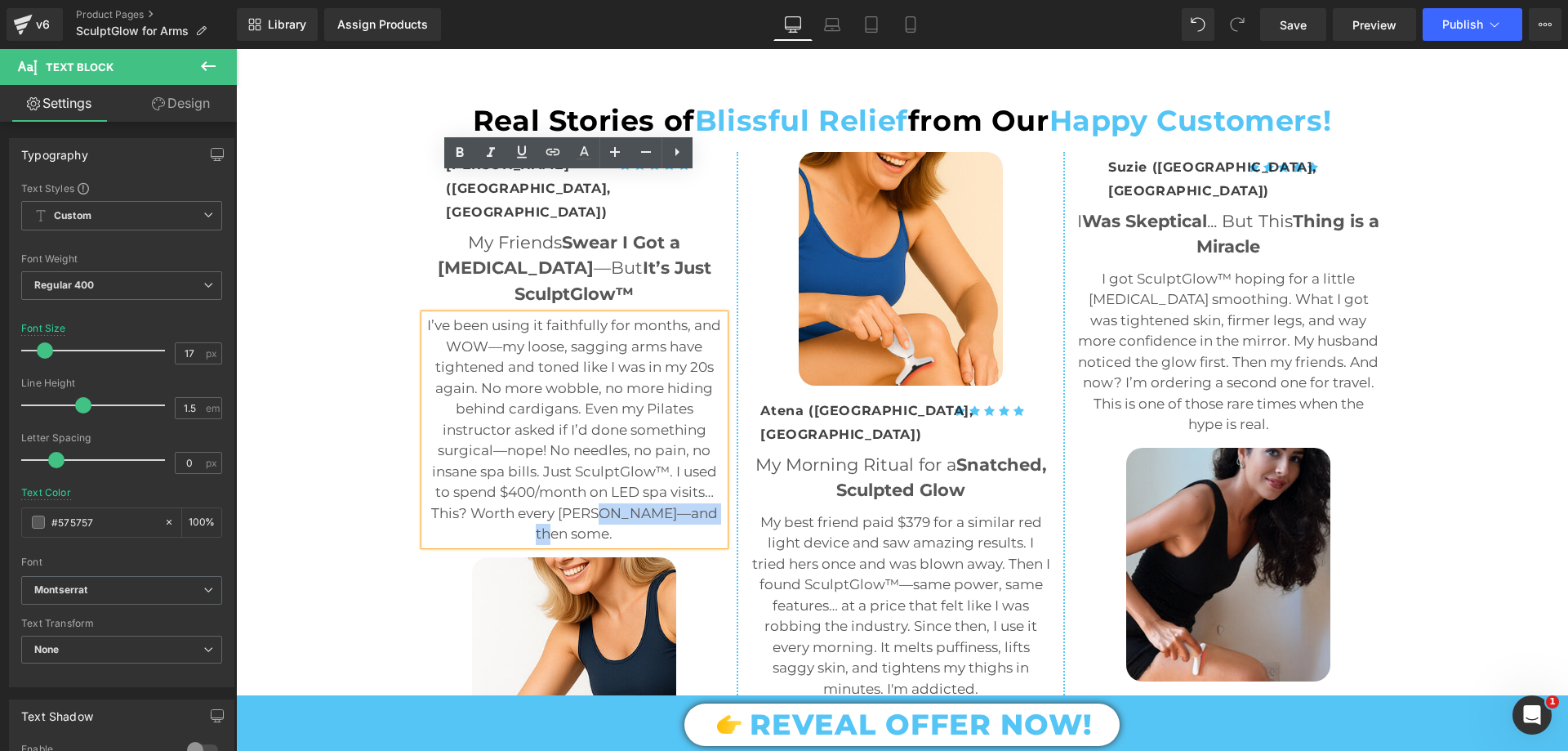
drag, startPoint x: 592, startPoint y: 371, endPoint x: 723, endPoint y: 384, distance: 131.6
click at [723, 384] on div "Icon Icon Icon Icon Icon Icon List Hoz Kimberly (Seattle, WA) Text Block Row My…" at bounding box center [575, 471] width 327 height 638
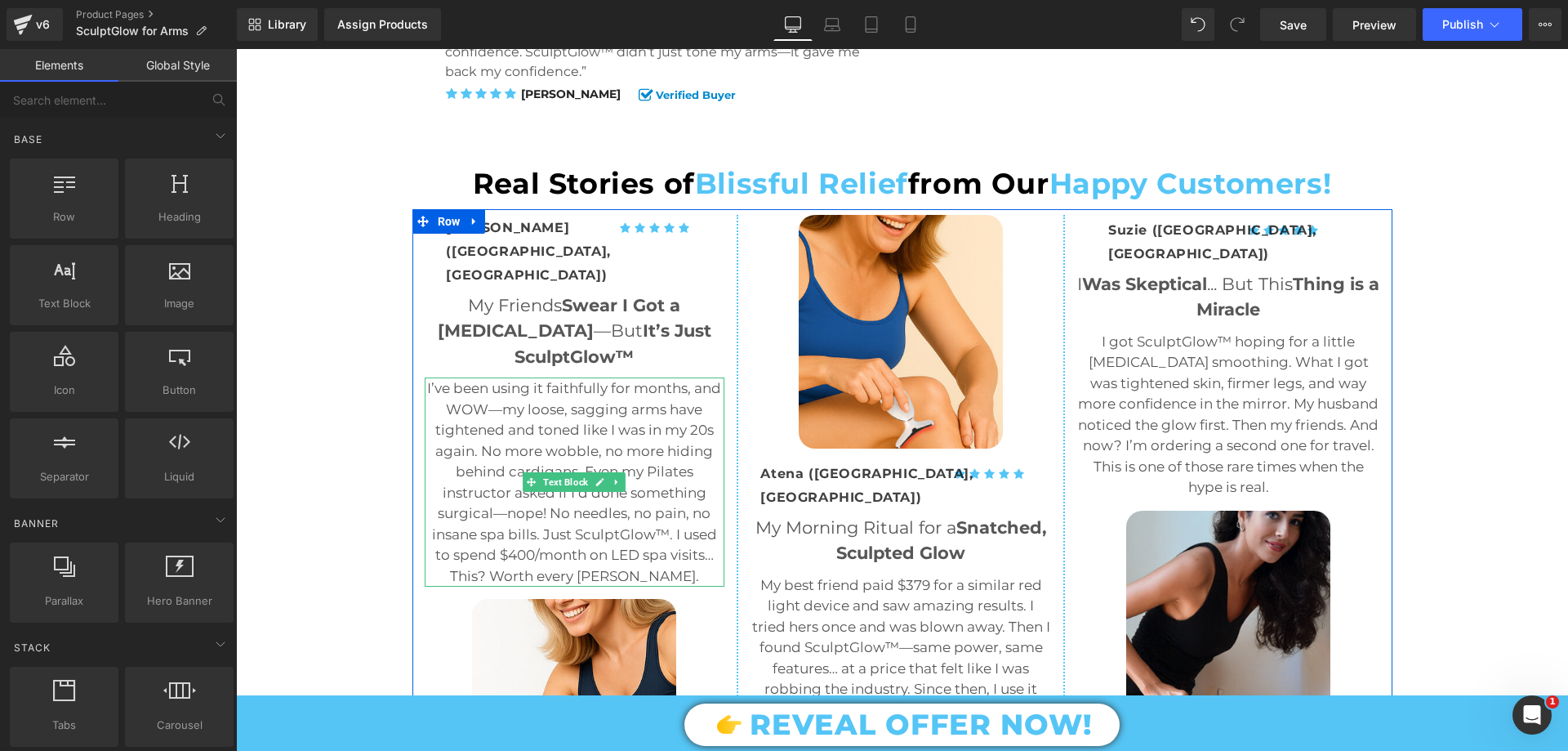
scroll to position [3920, 0]
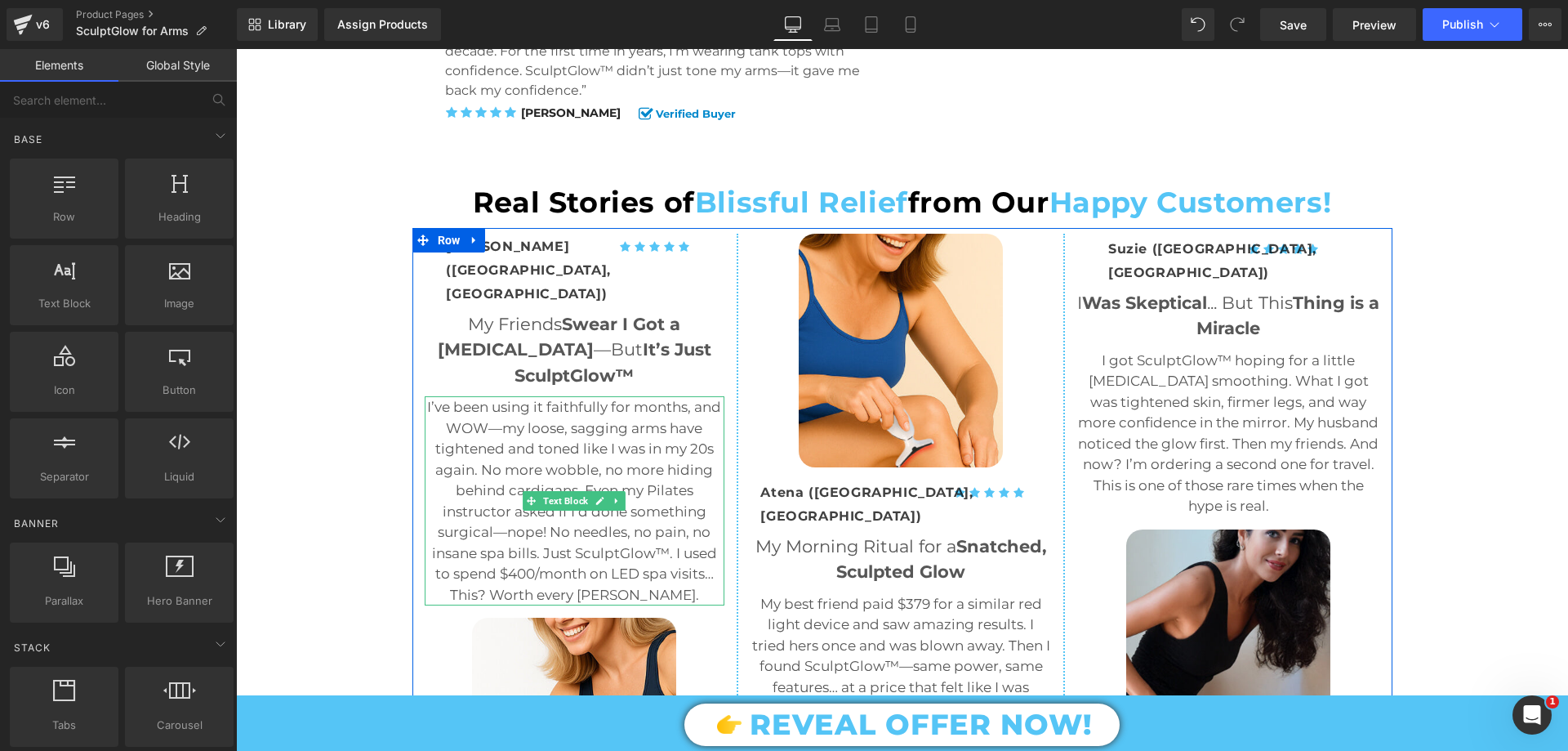
click at [547, 436] on p "I’ve been using it faithfully for months, and WOW—my loose, sagging arms have t…" at bounding box center [574, 501] width 301 height 208
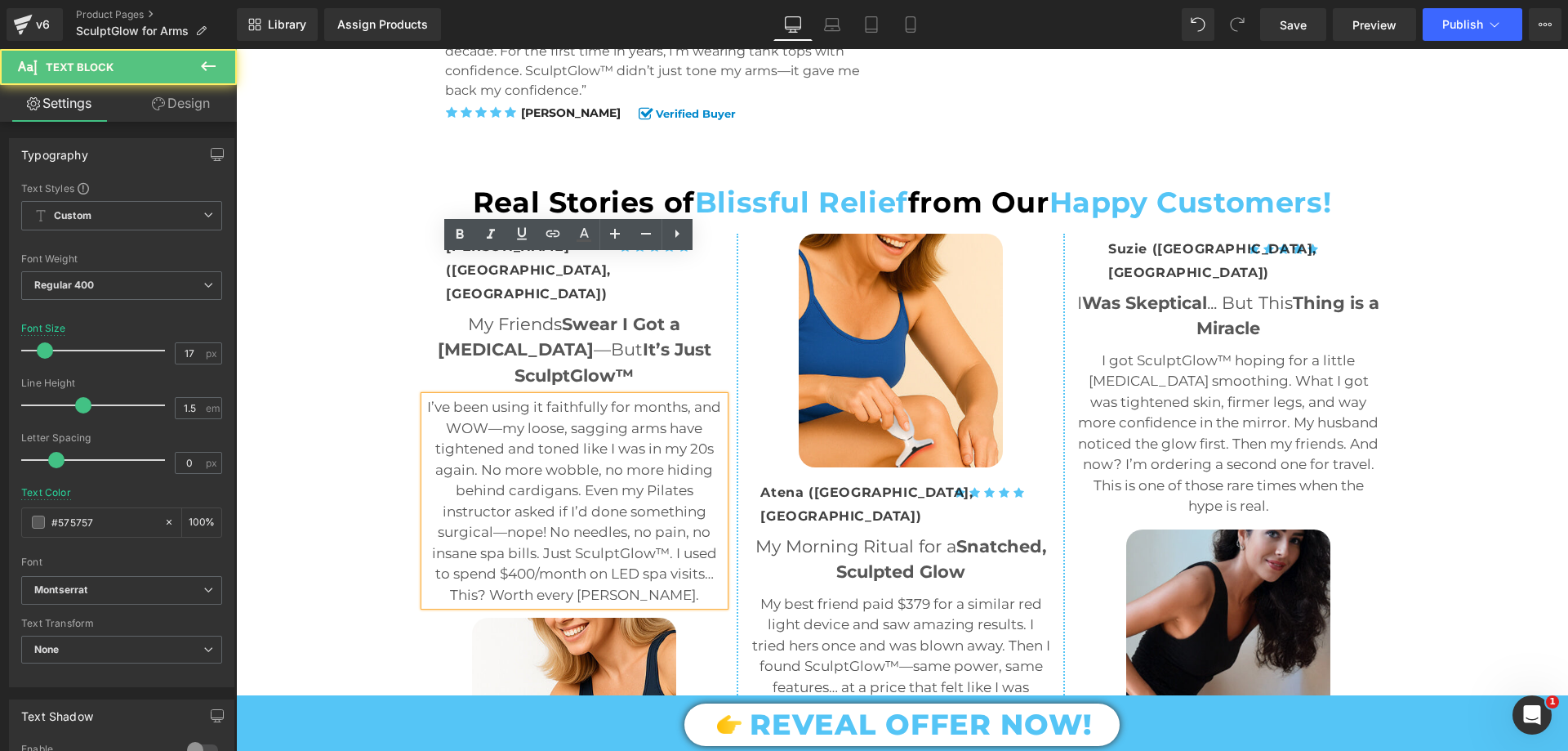
click at [547, 436] on p "I’ve been using it faithfully for months, and WOW—my loose, sagging arms have t…" at bounding box center [574, 501] width 301 height 208
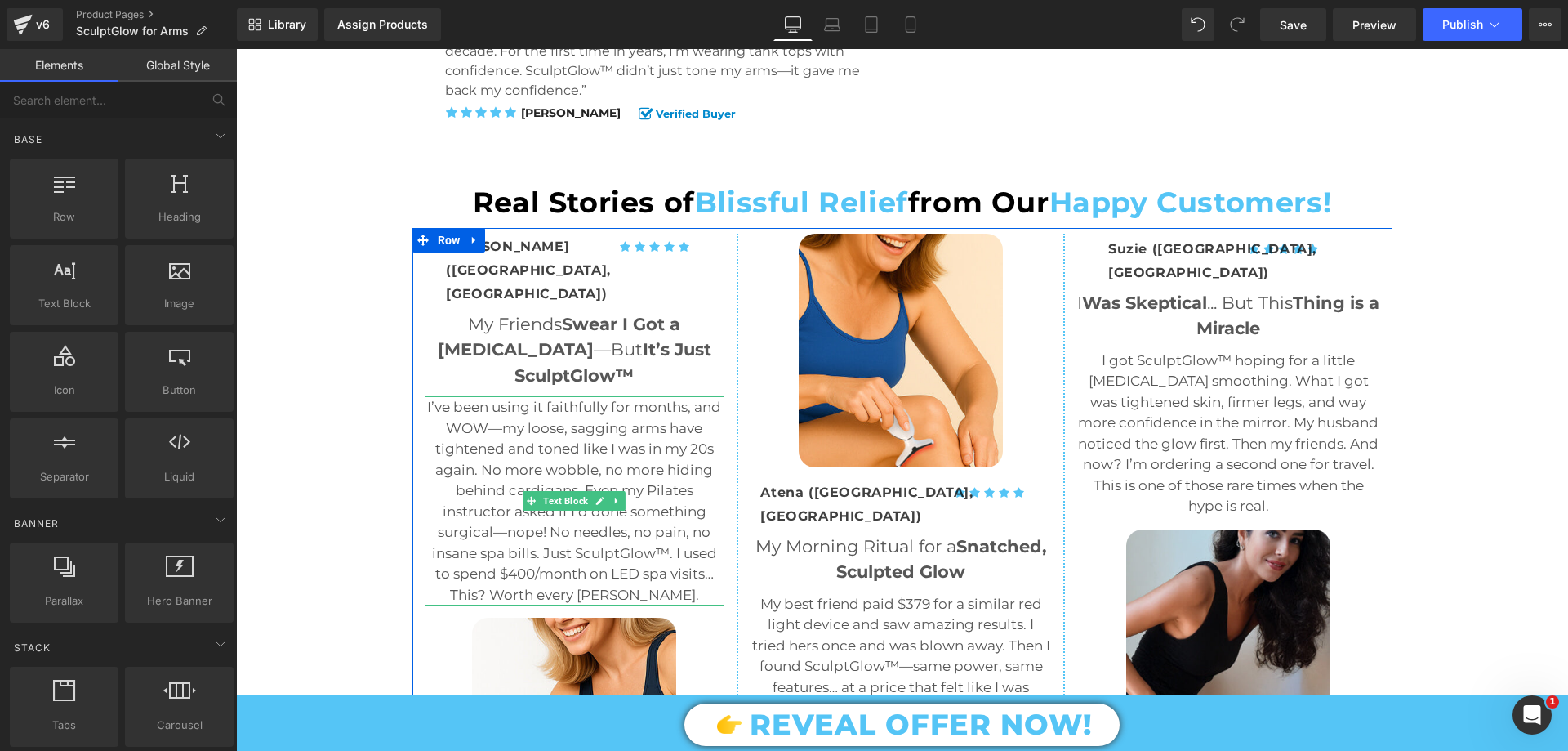
click at [517, 432] on p "I’ve been using it faithfully for months, and WOW—my loose, sagging arms have t…" at bounding box center [574, 501] width 301 height 208
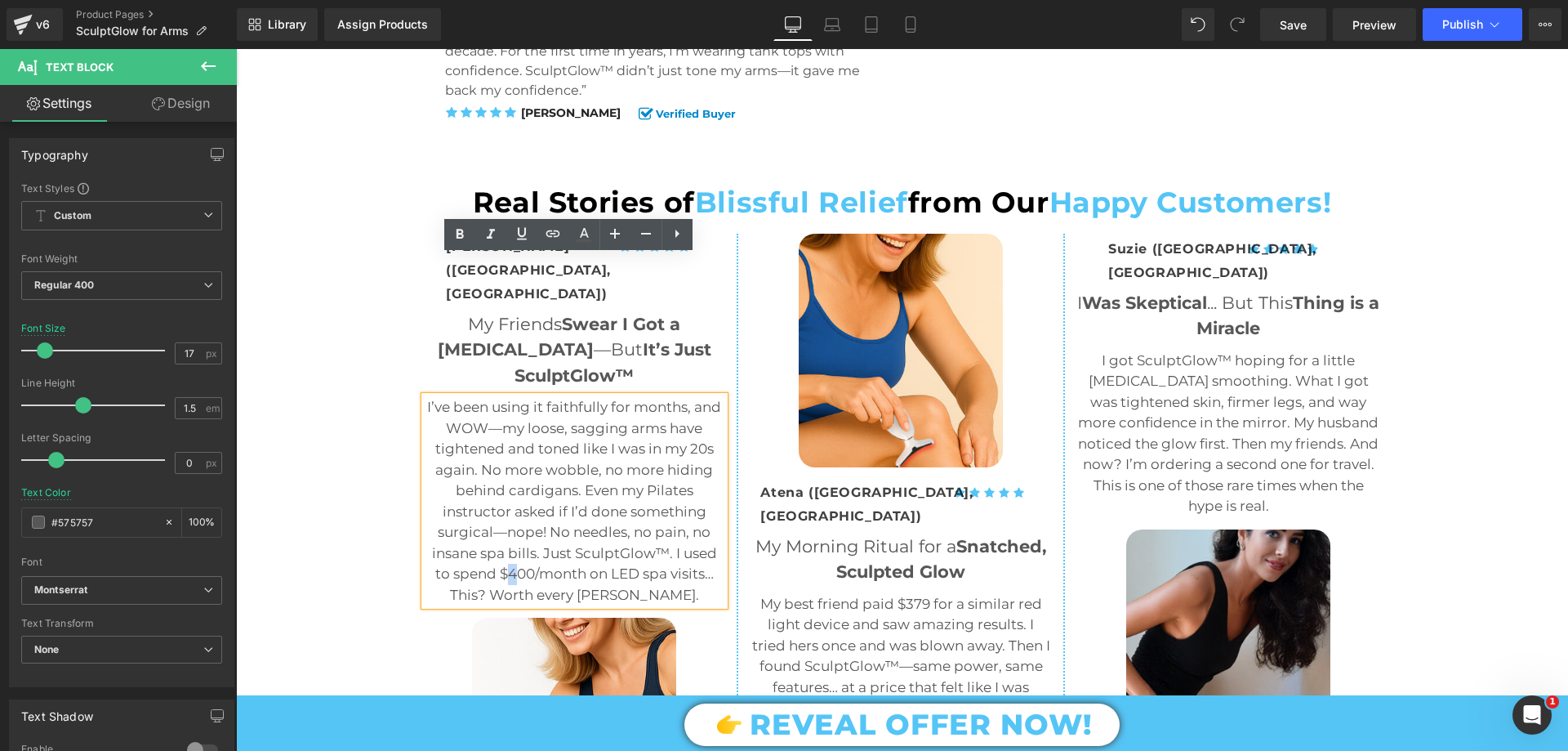
click at [501, 432] on p "I’ve been using it faithfully for months, and WOW—my loose, sagging arms have t…" at bounding box center [574, 501] width 301 height 208
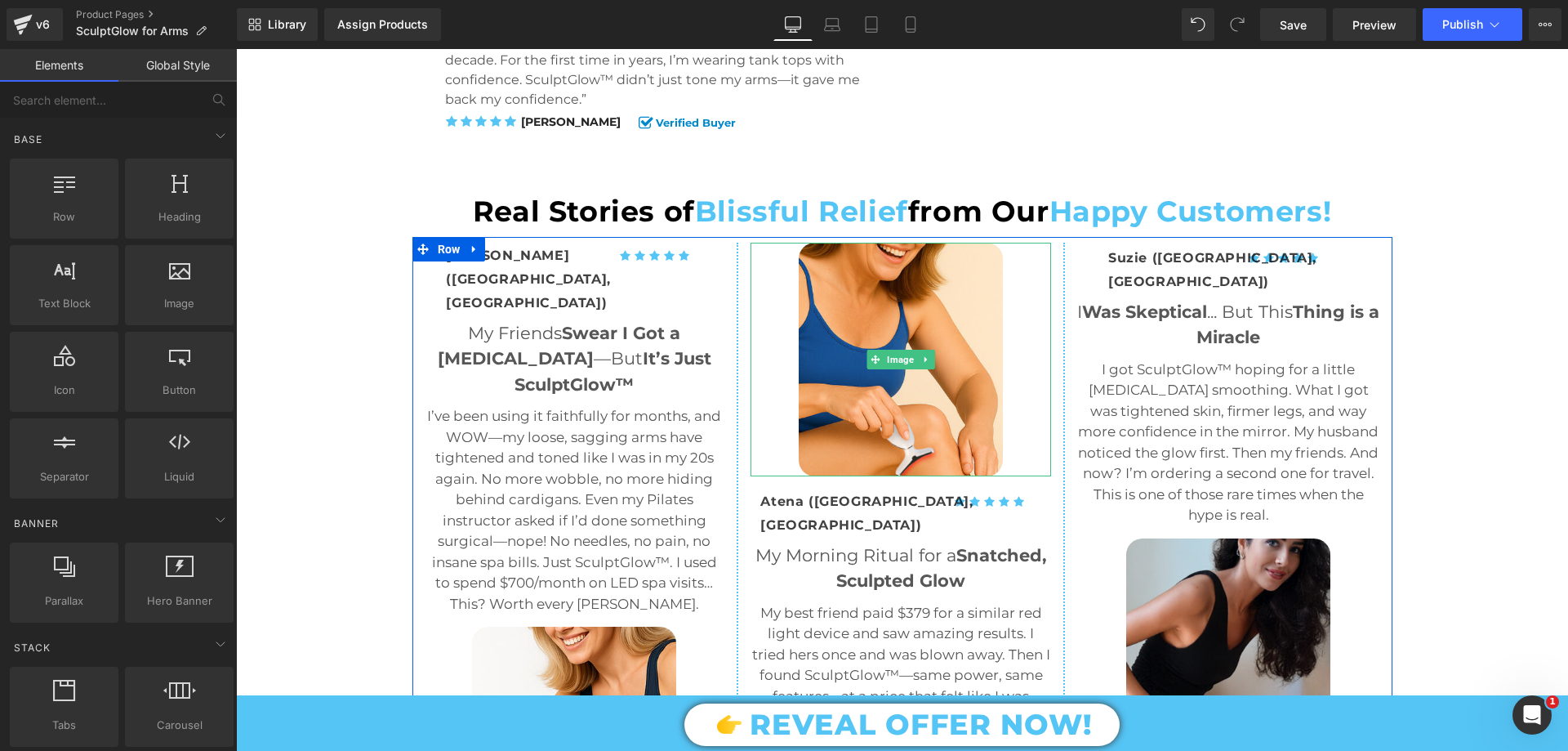
scroll to position [4002, 0]
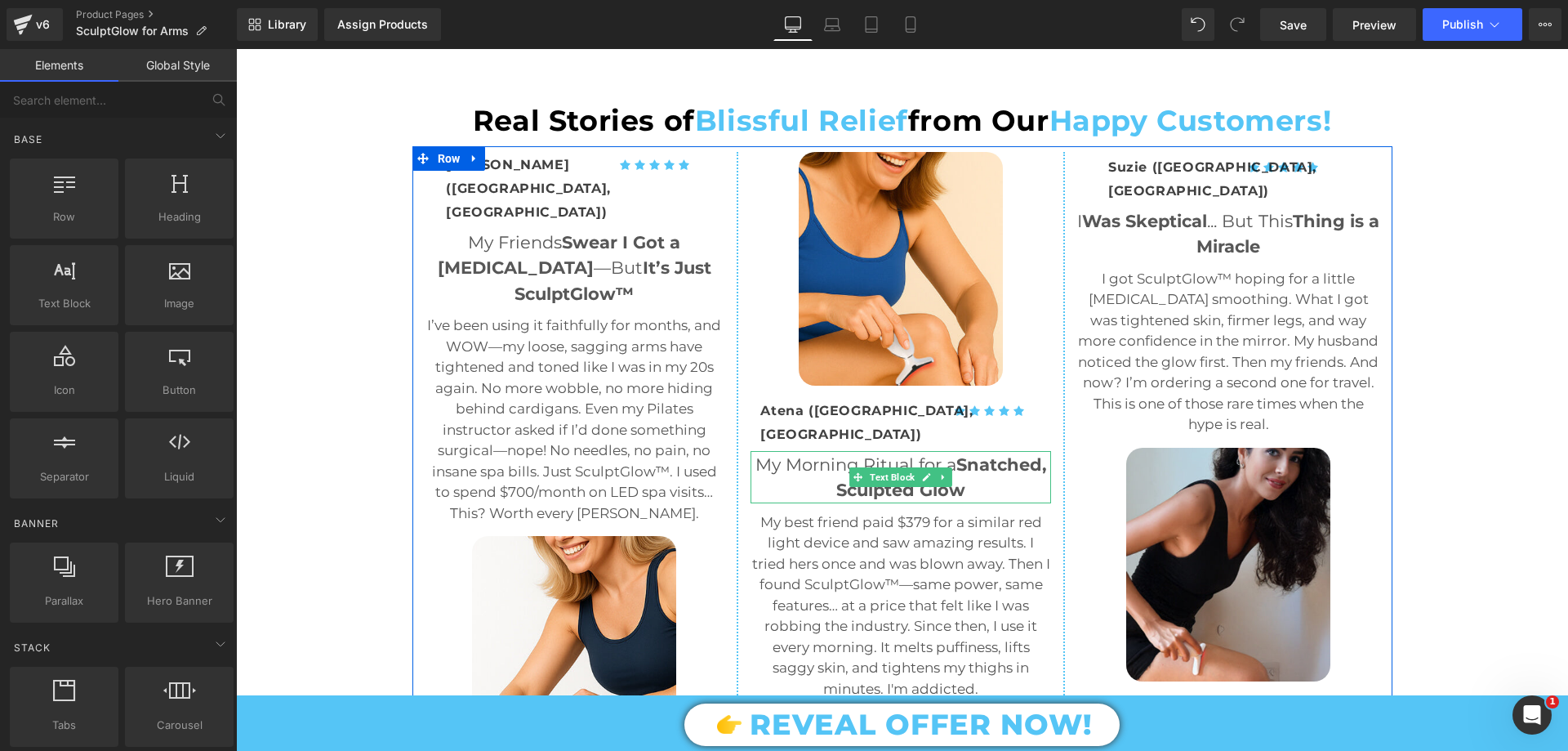
click at [950, 454] on span "Snatched, Sculpted Glow" at bounding box center [942, 478] width 211 height 46
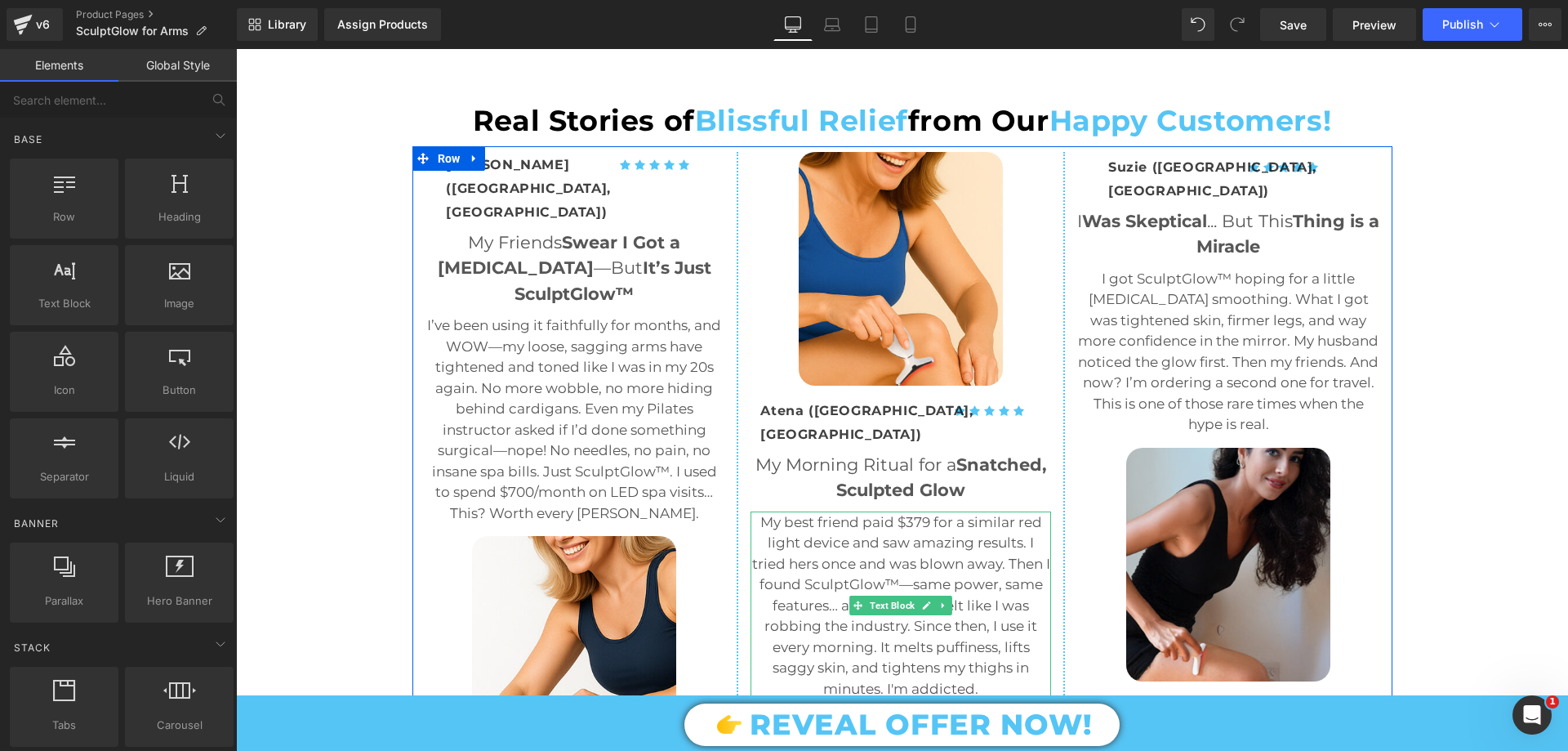
click at [909, 536] on p "My best friend paid $379 for a similar red light device and saw amazing results…" at bounding box center [901, 605] width 301 height 188
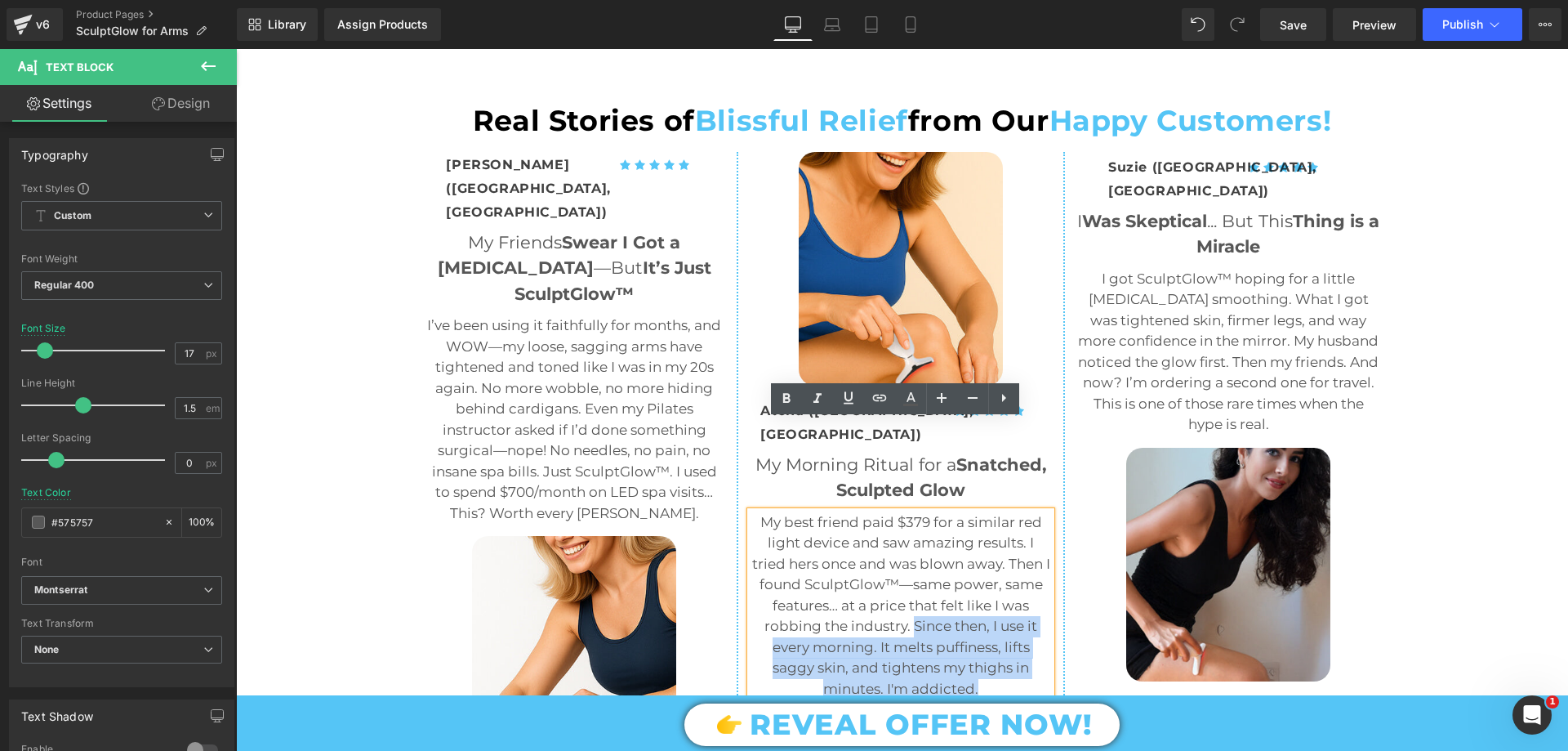
drag, startPoint x: 909, startPoint y: 536, endPoint x: 1027, endPoint y: 601, distance: 134.7
click at [1027, 601] on p "My best friend paid $379 for a similar red light device and saw amazing results…" at bounding box center [901, 605] width 301 height 188
click at [953, 559] on p "My best friend paid $379 for a similar red light device and saw amazing results…" at bounding box center [901, 605] width 301 height 188
drag, startPoint x: 909, startPoint y: 536, endPoint x: 942, endPoint y: 574, distance: 50.3
click at [942, 574] on p "My best friend paid $379 for a similar red light device and saw amazing results…" at bounding box center [901, 605] width 301 height 188
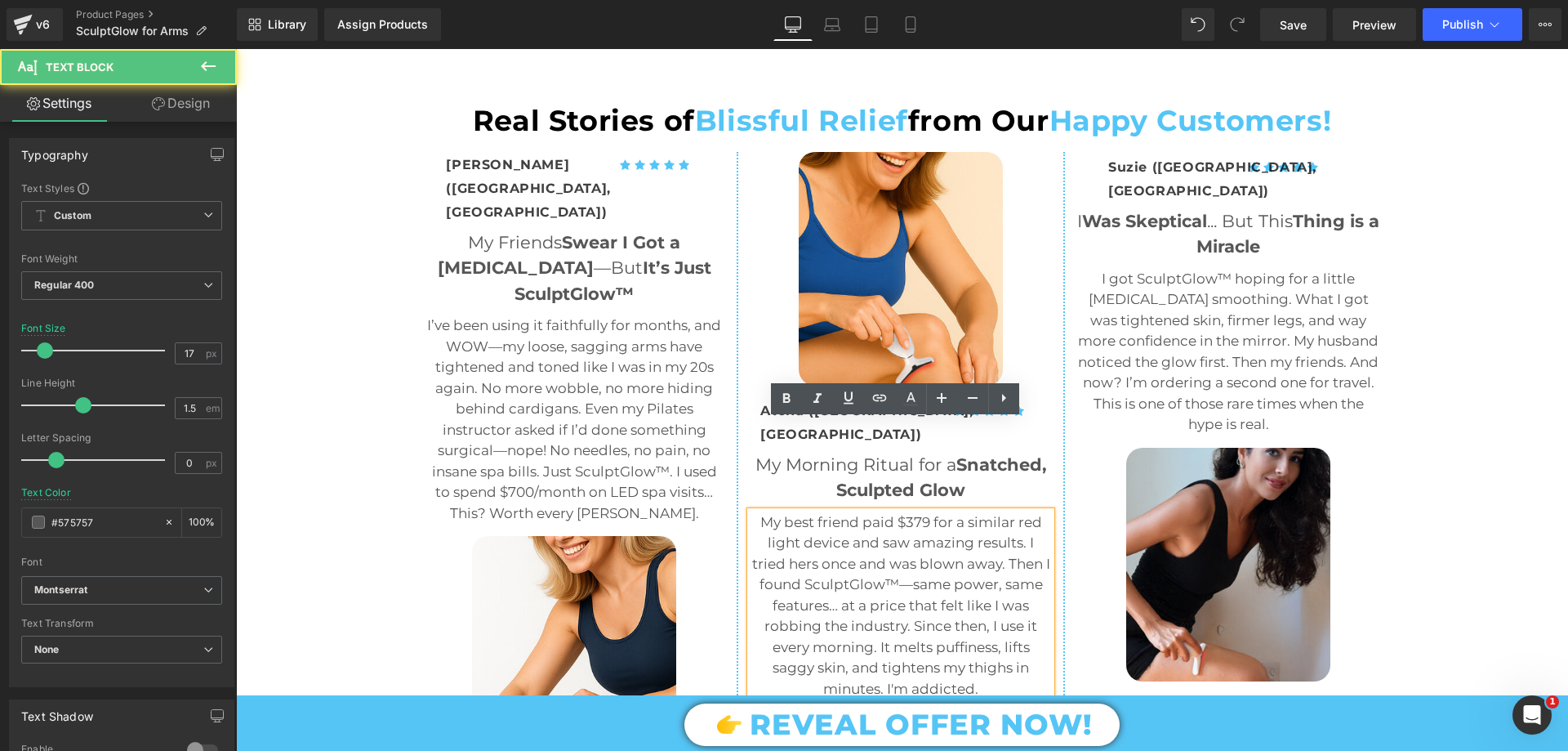
click at [994, 578] on p "My best friend paid $379 for a similar red light device and saw amazing results…" at bounding box center [901, 605] width 301 height 188
click at [949, 556] on p "My best friend paid $379 for a similar red light device and saw amazing results…" at bounding box center [901, 605] width 301 height 188
click at [978, 580] on p "My best friend paid $379 for a similar red light device and saw amazing results…" at bounding box center [901, 605] width 301 height 188
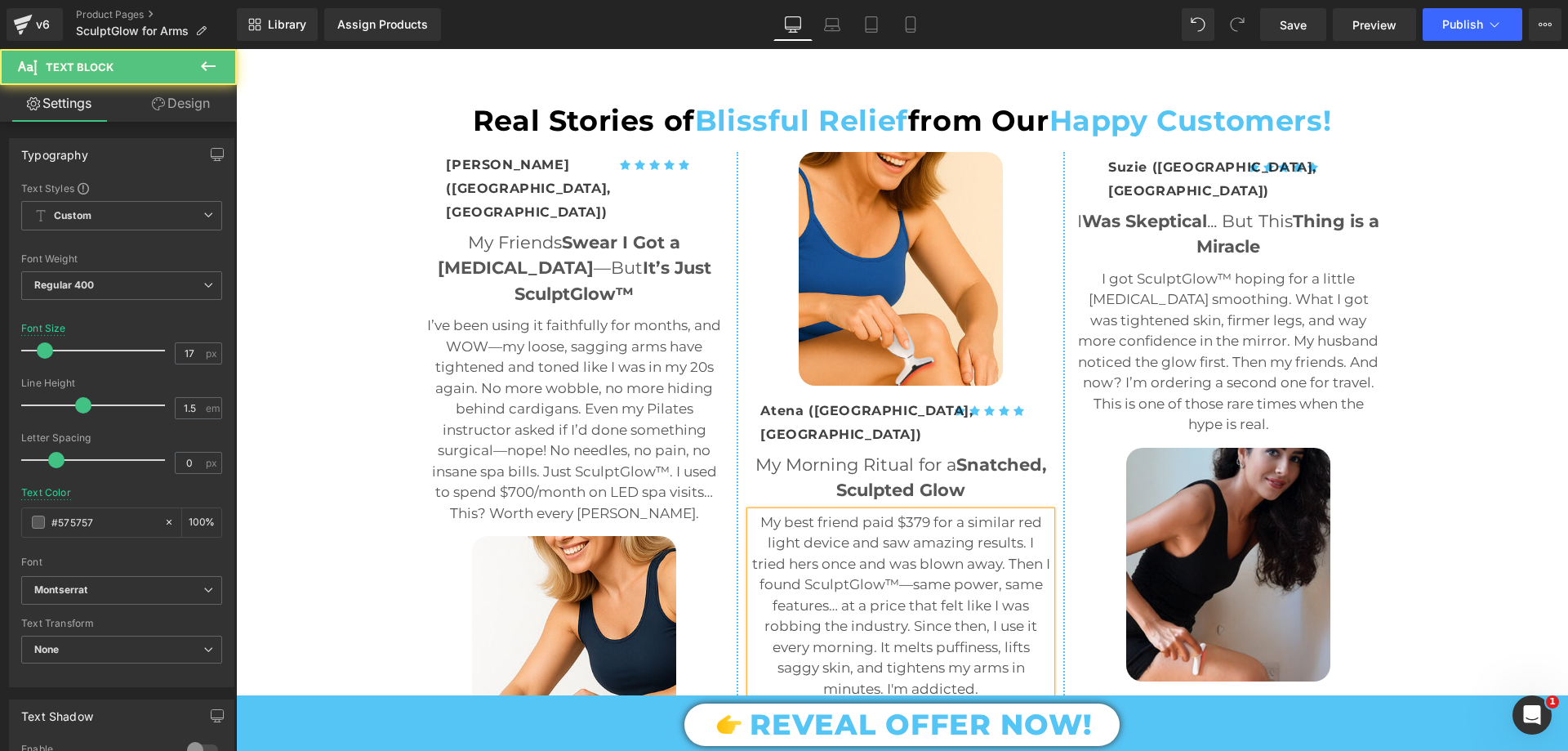
click at [954, 556] on p "My best friend paid $379 for a similar red light device and saw amazing results…" at bounding box center [901, 605] width 301 height 188
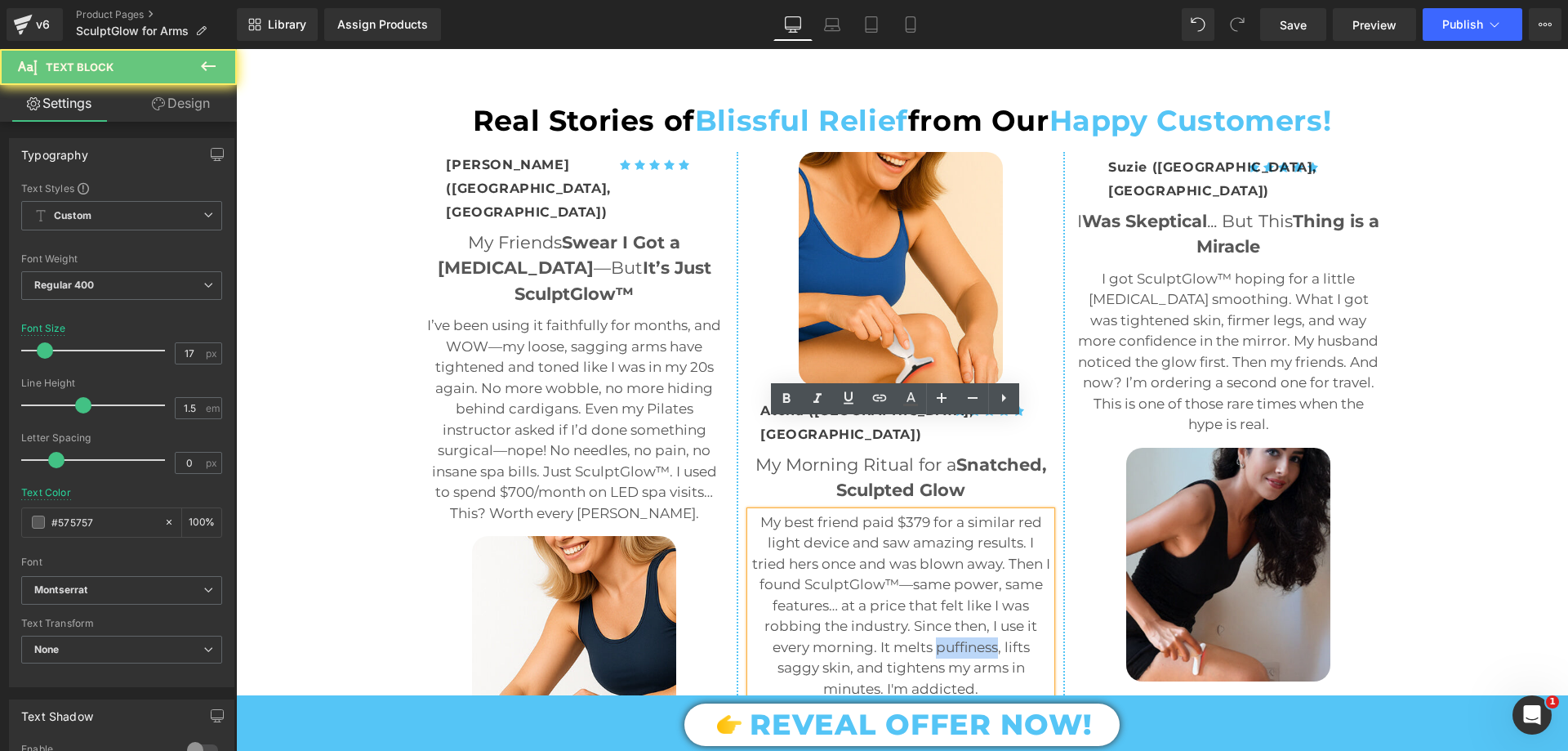
click at [954, 556] on p "My best friend paid $379 for a similar red light device and saw amazing results…" at bounding box center [901, 605] width 301 height 188
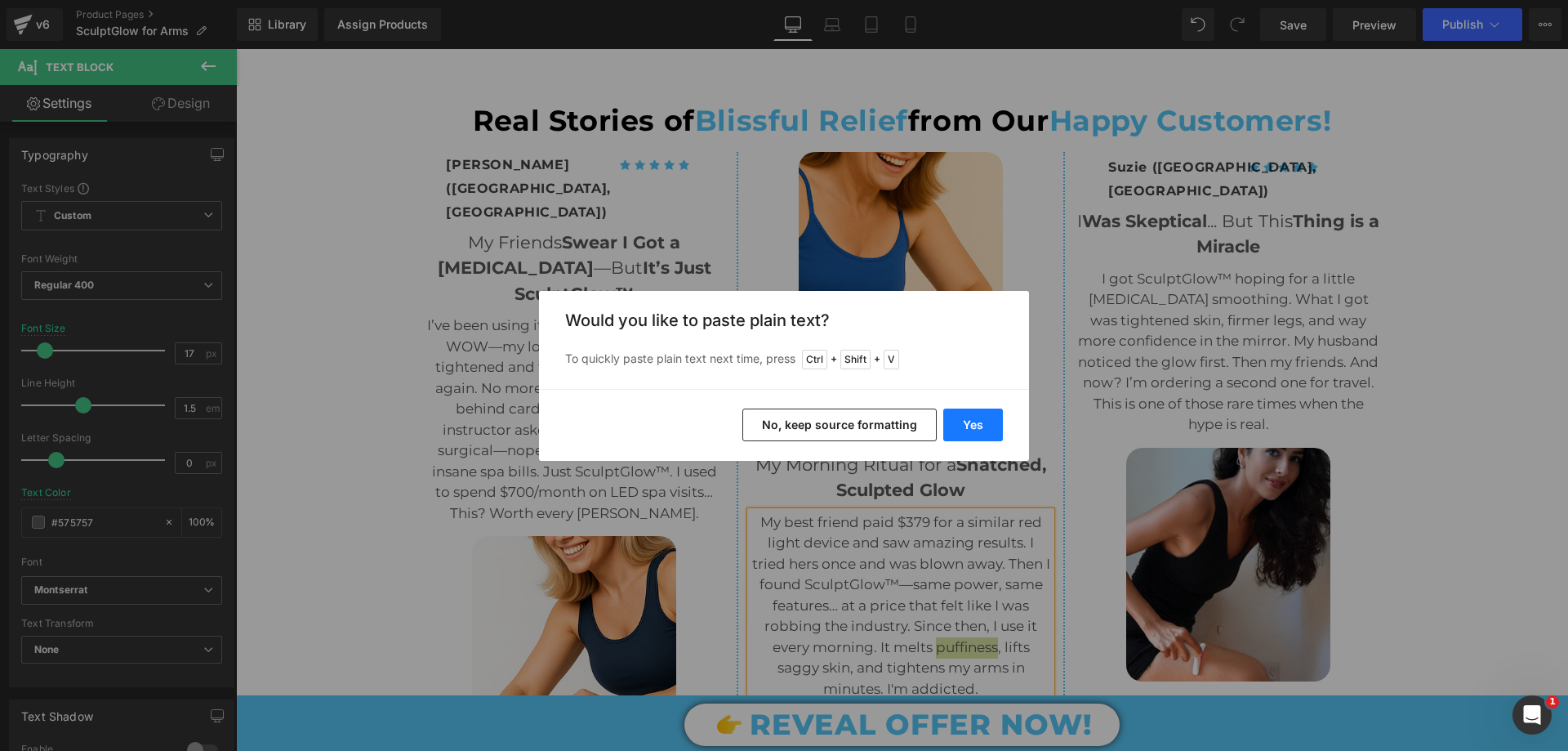
drag, startPoint x: 973, startPoint y: 429, endPoint x: 736, endPoint y: 379, distance: 242.2
click at [973, 429] on button "Yes" at bounding box center [973, 424] width 60 height 33
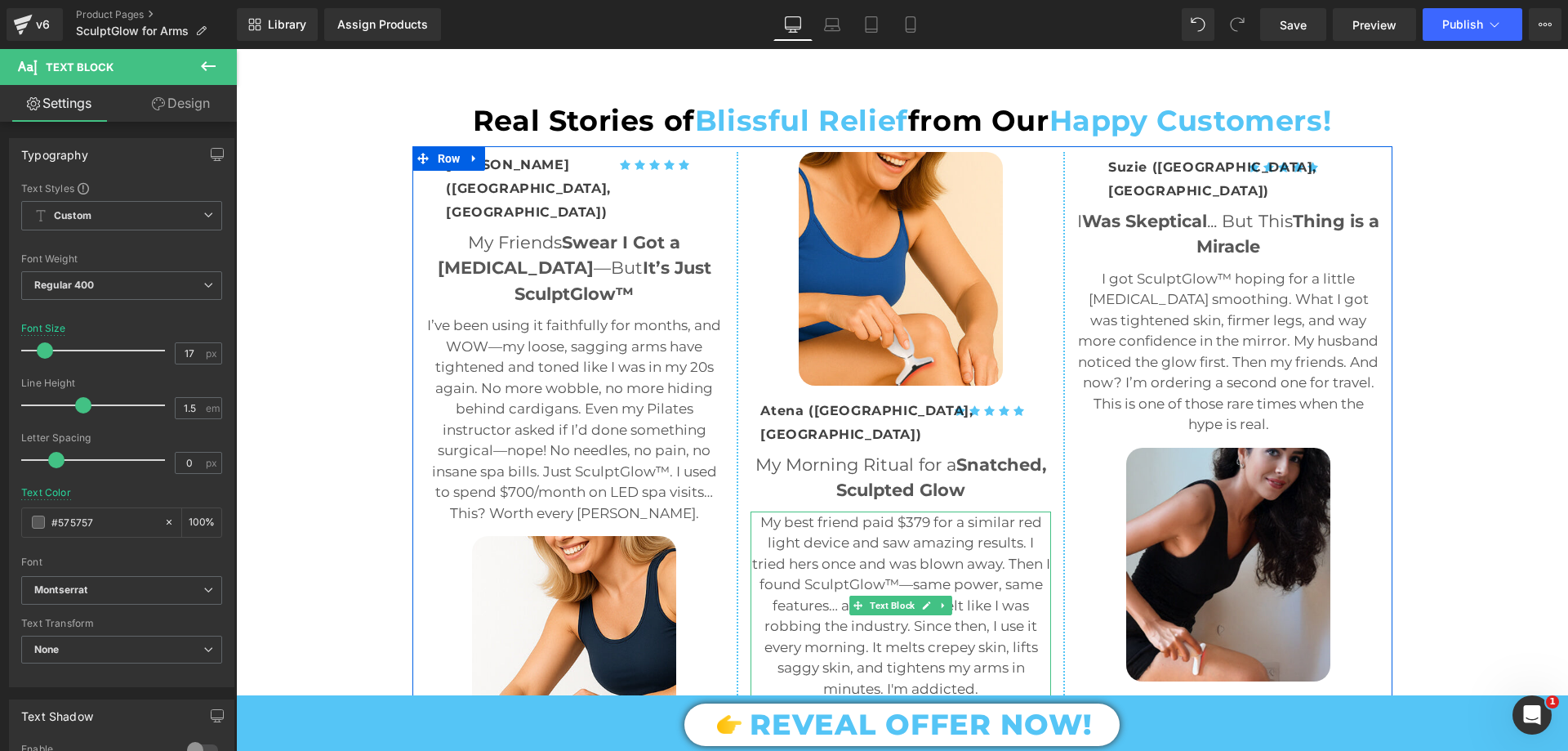
click at [999, 562] on p "My best friend paid $379 for a similar red light device and saw amazing results…" at bounding box center [901, 605] width 301 height 188
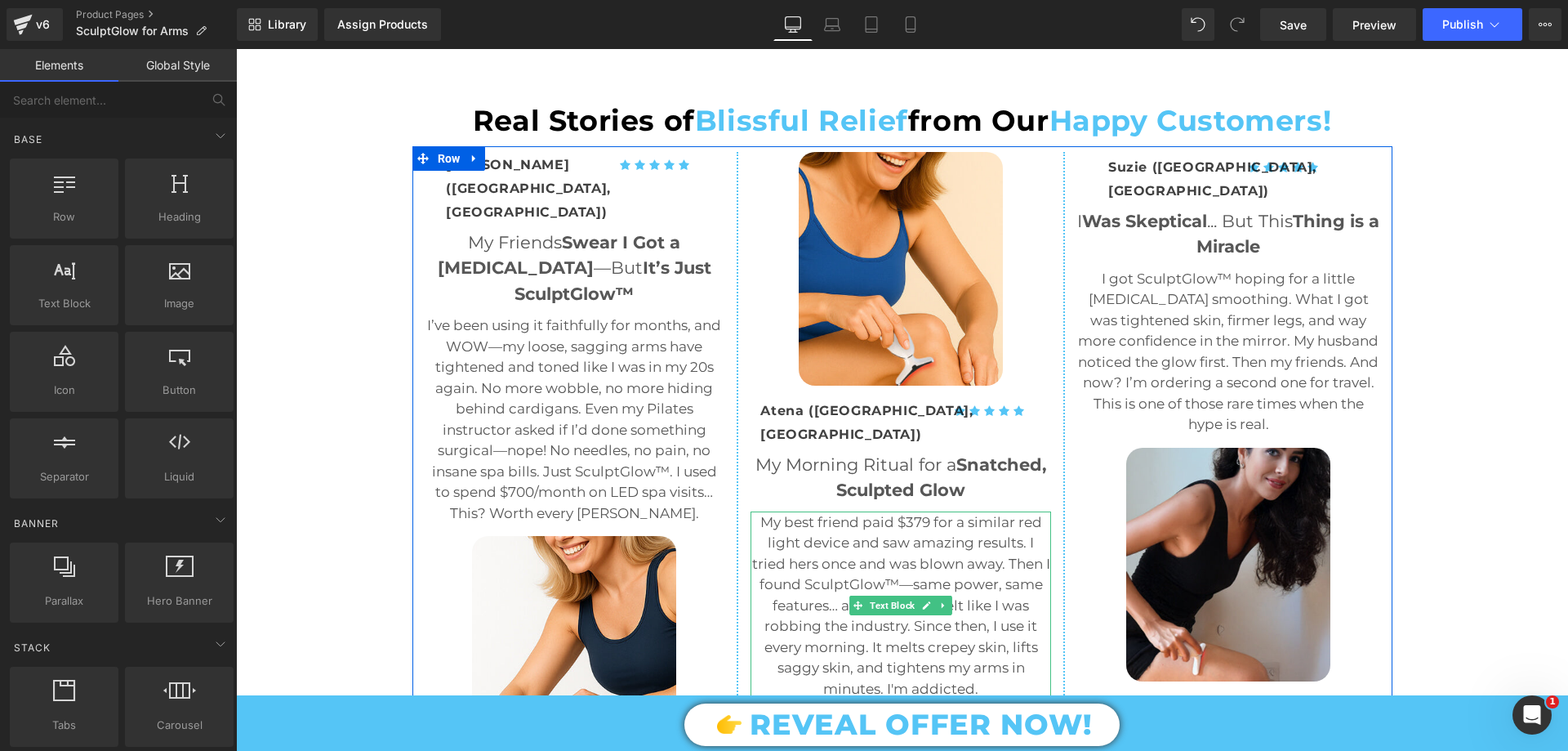
click at [826, 512] on p "My best friend paid $379 for a similar red light device and saw amazing results…" at bounding box center [901, 605] width 301 height 188
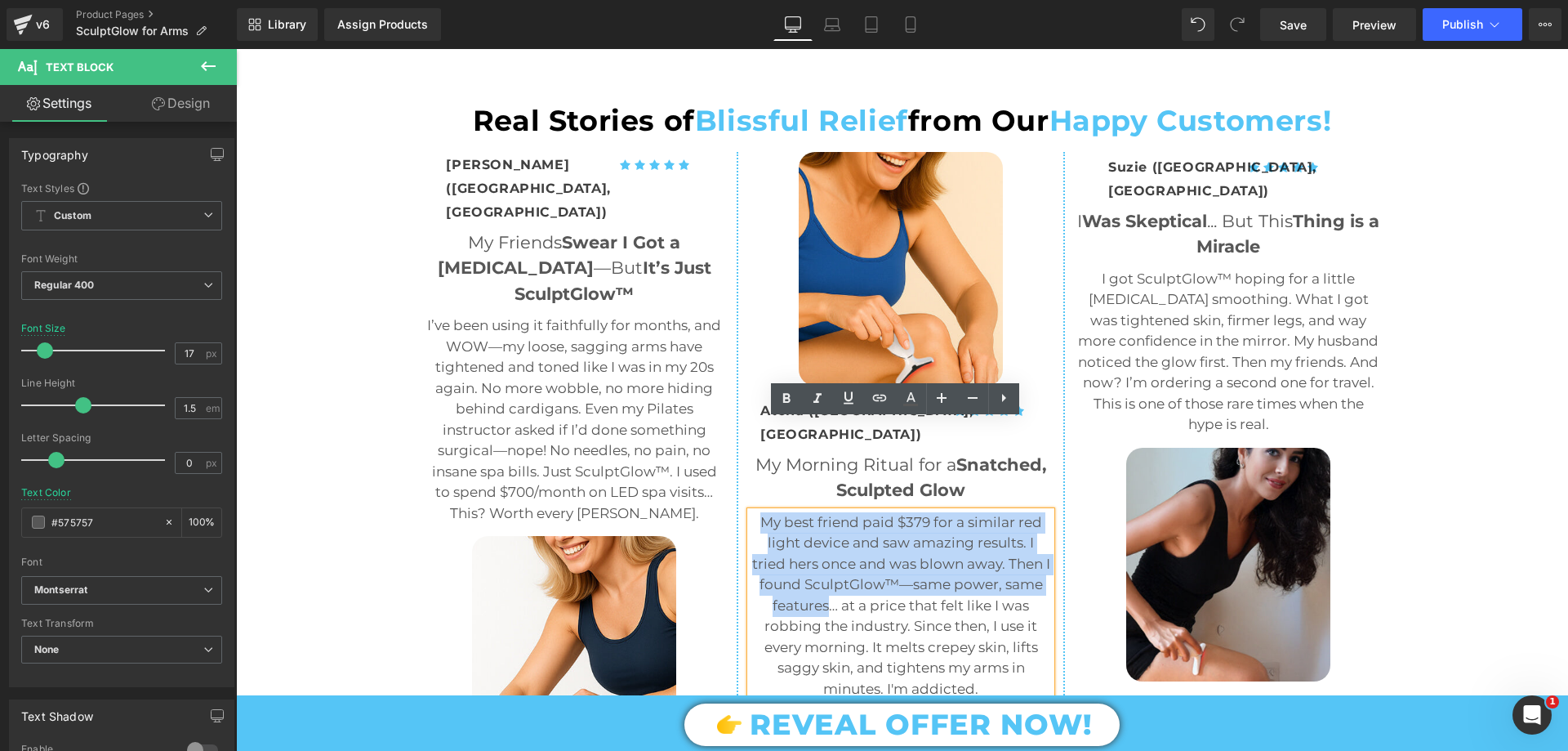
drag, startPoint x: 754, startPoint y: 426, endPoint x: 820, endPoint y: 508, distance: 105.3
click at [820, 512] on p "My best friend paid $379 for a similar red light device and saw amazing results…" at bounding box center [901, 605] width 301 height 188
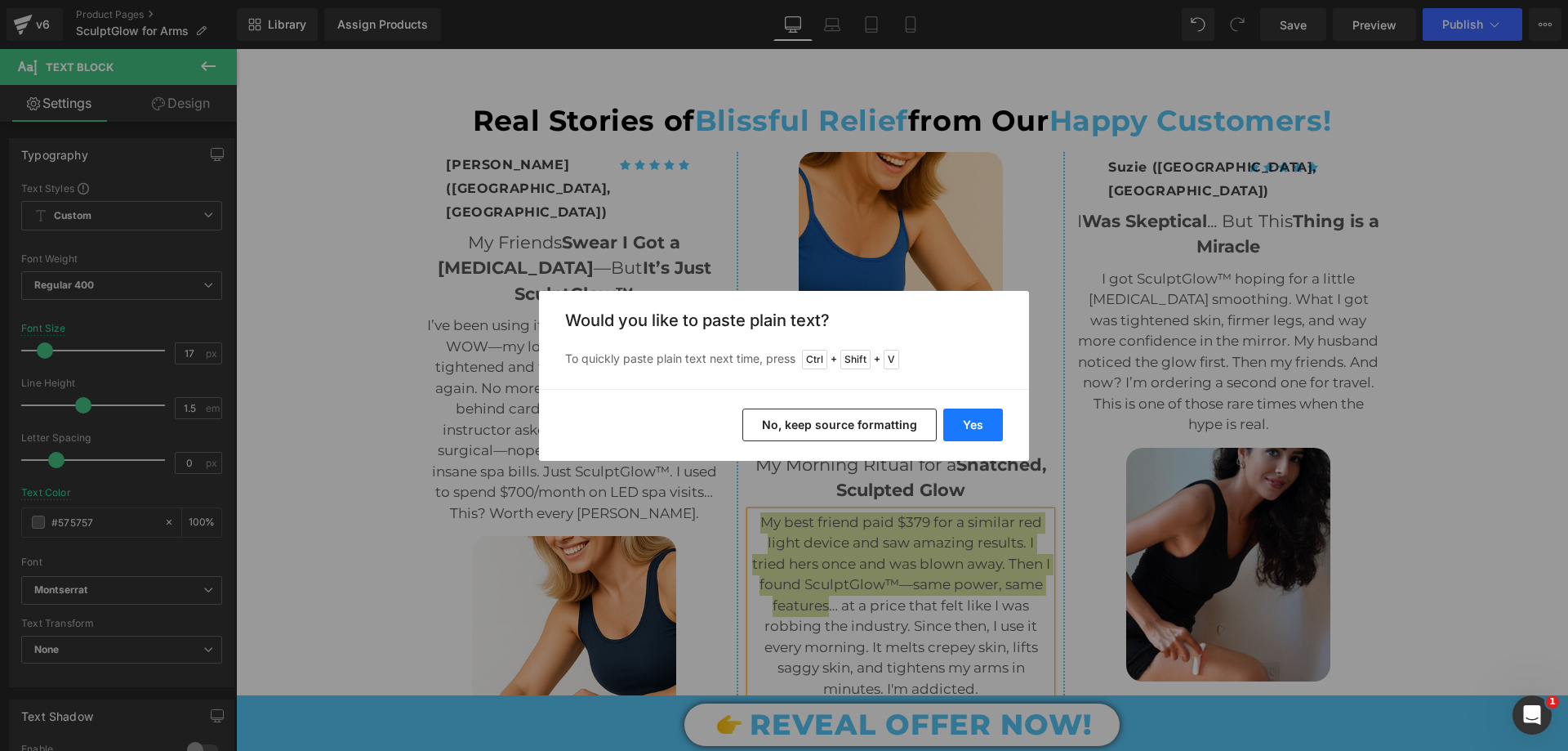
click at [993, 424] on button "Yes" at bounding box center [973, 424] width 60 height 33
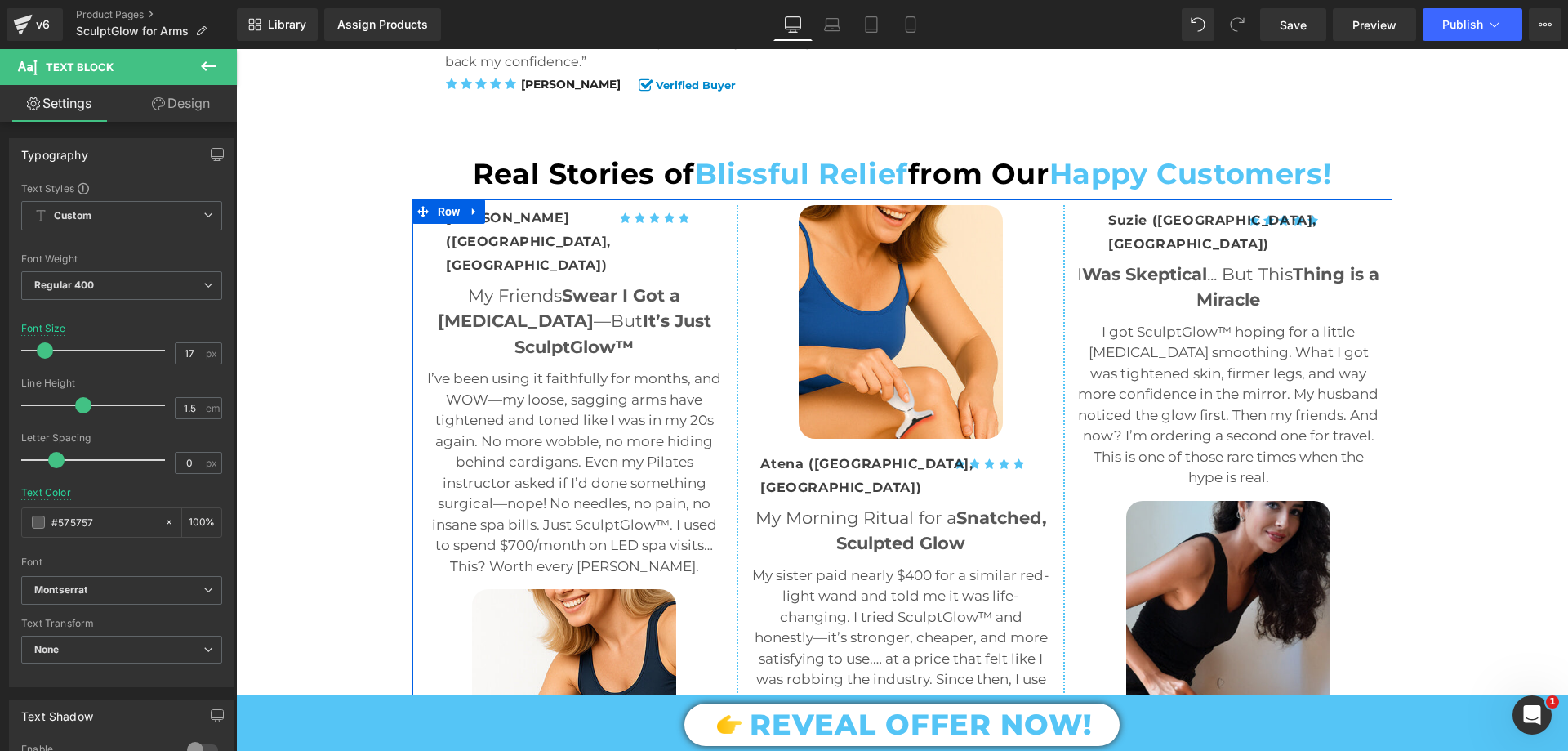
scroll to position [3920, 0]
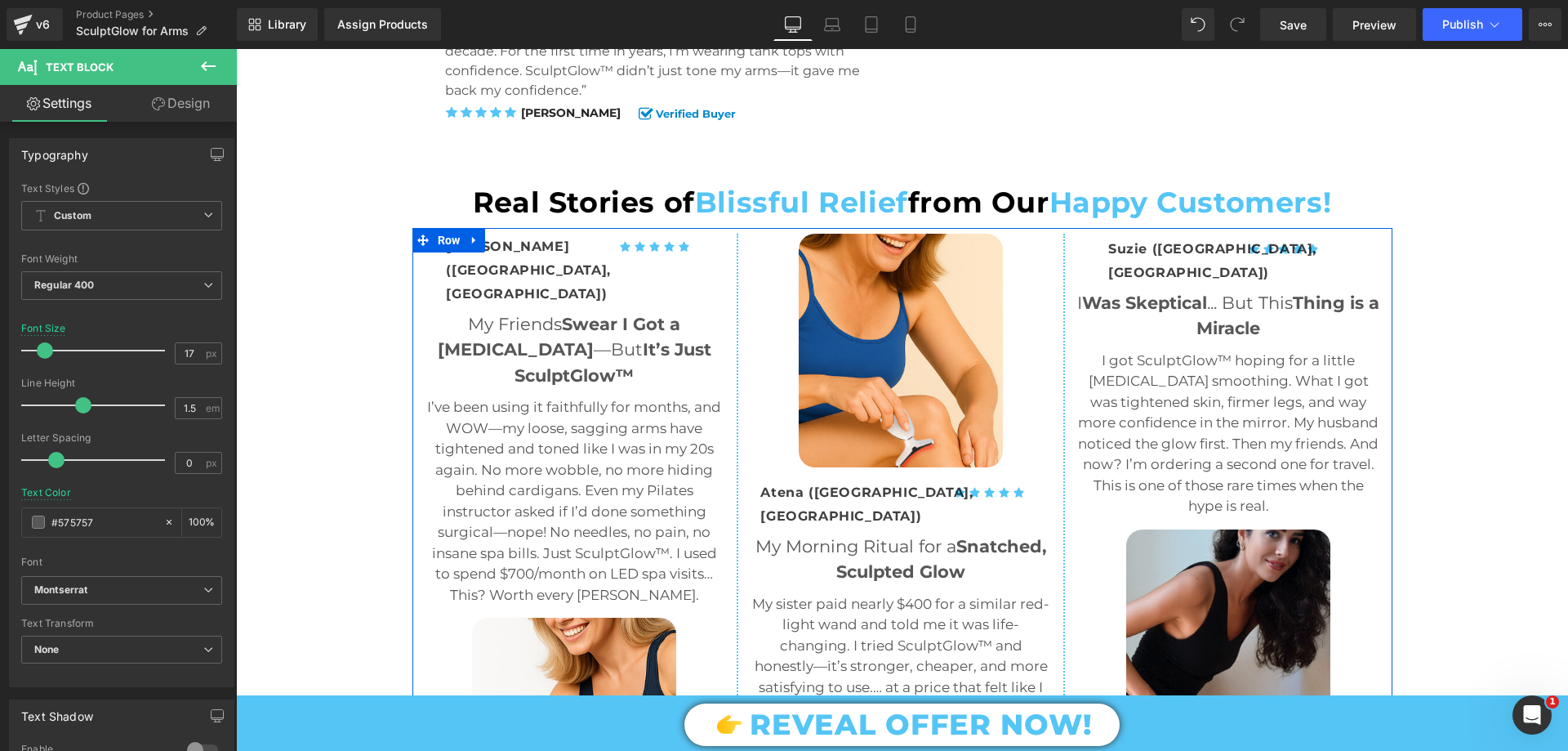
click at [1204, 292] on span "Thing is a Miracle" at bounding box center [1288, 315] width 183 height 46
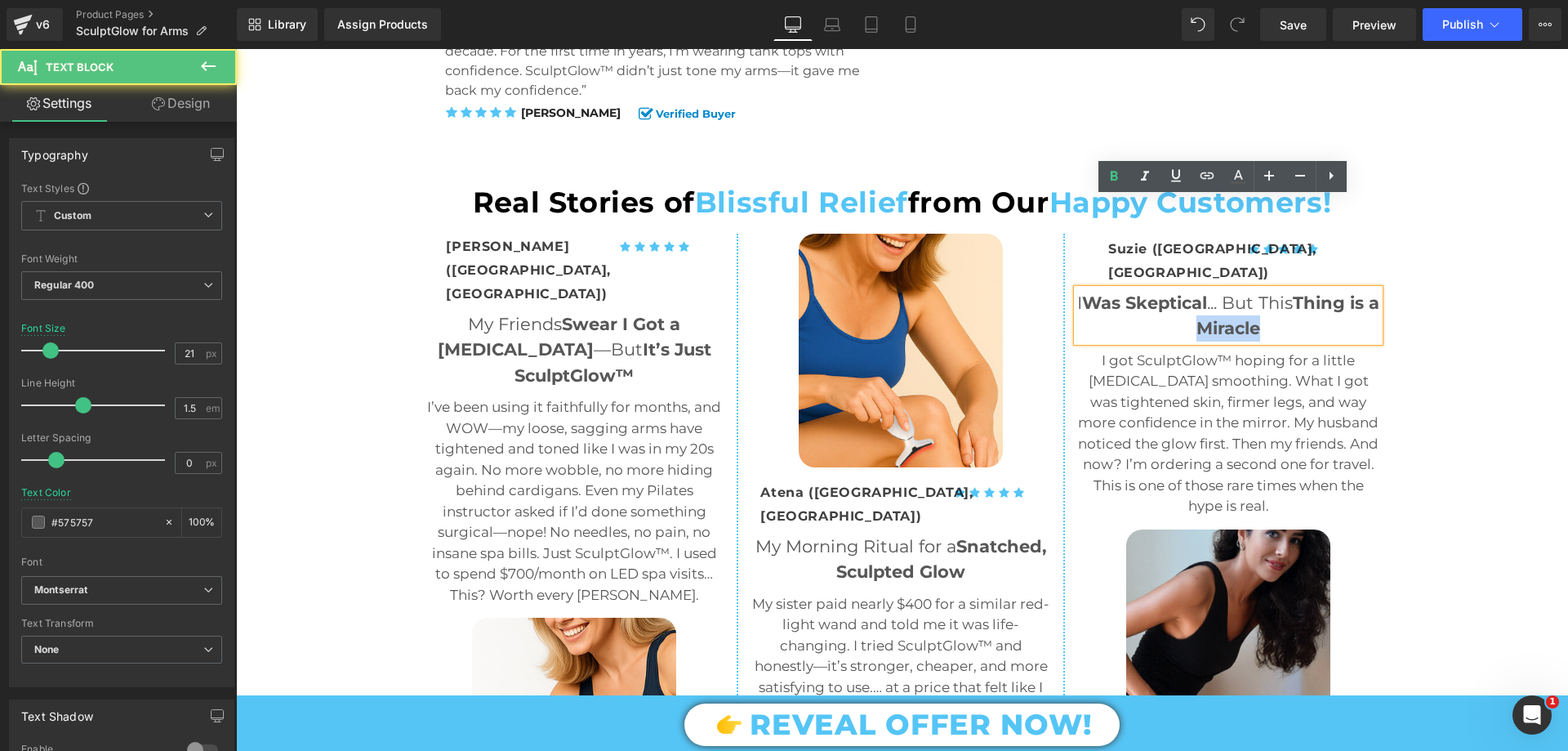
drag, startPoint x: 1201, startPoint y: 243, endPoint x: 1277, endPoint y: 241, distance: 76.0
click at [1277, 290] on p "I Was Skeptical ... But This Thing is a Miracle" at bounding box center [1229, 315] width 303 height 51
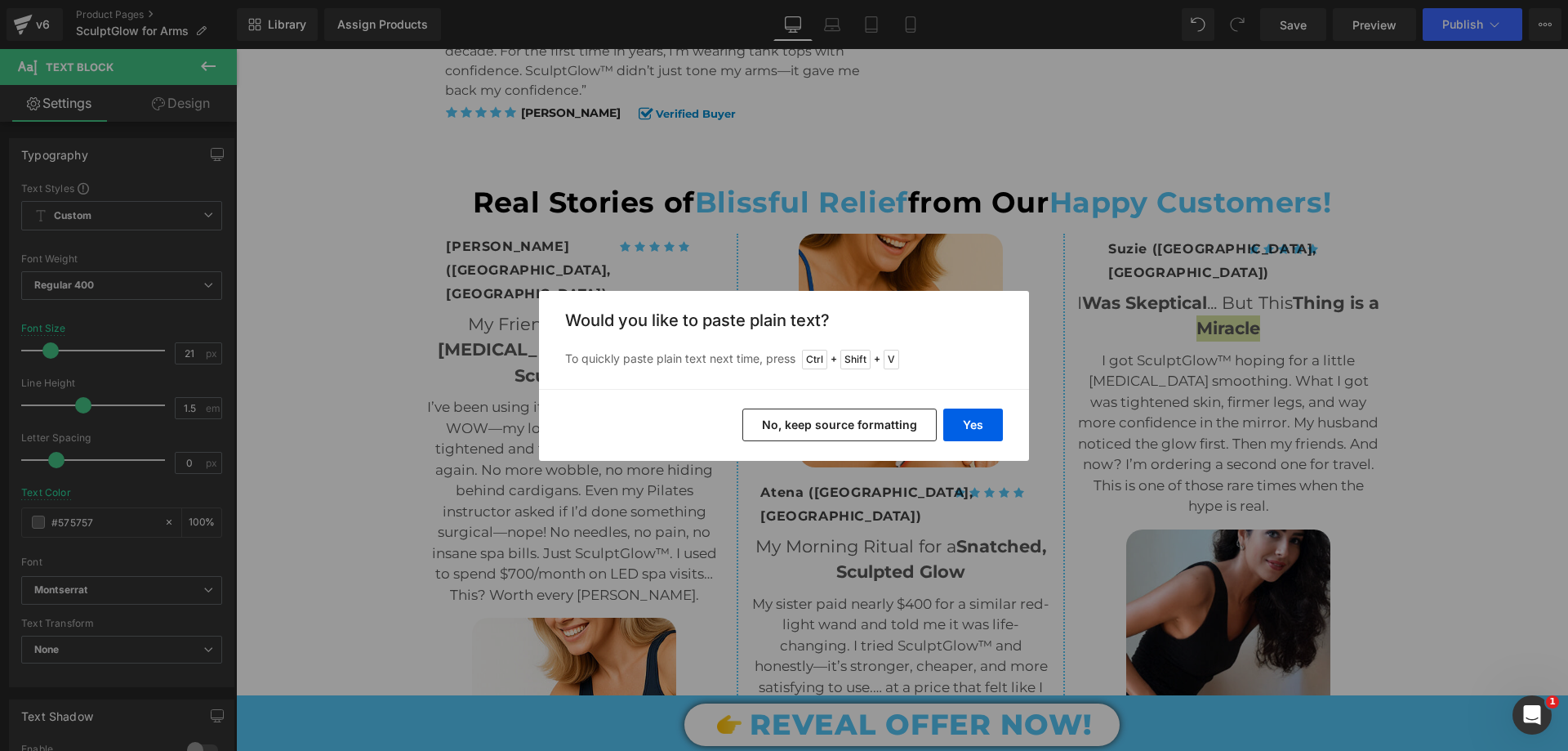
click at [966, 442] on div "Yes No, keep source formatting" at bounding box center [784, 424] width 490 height 72
click at [974, 431] on button "Yes" at bounding box center [973, 424] width 60 height 33
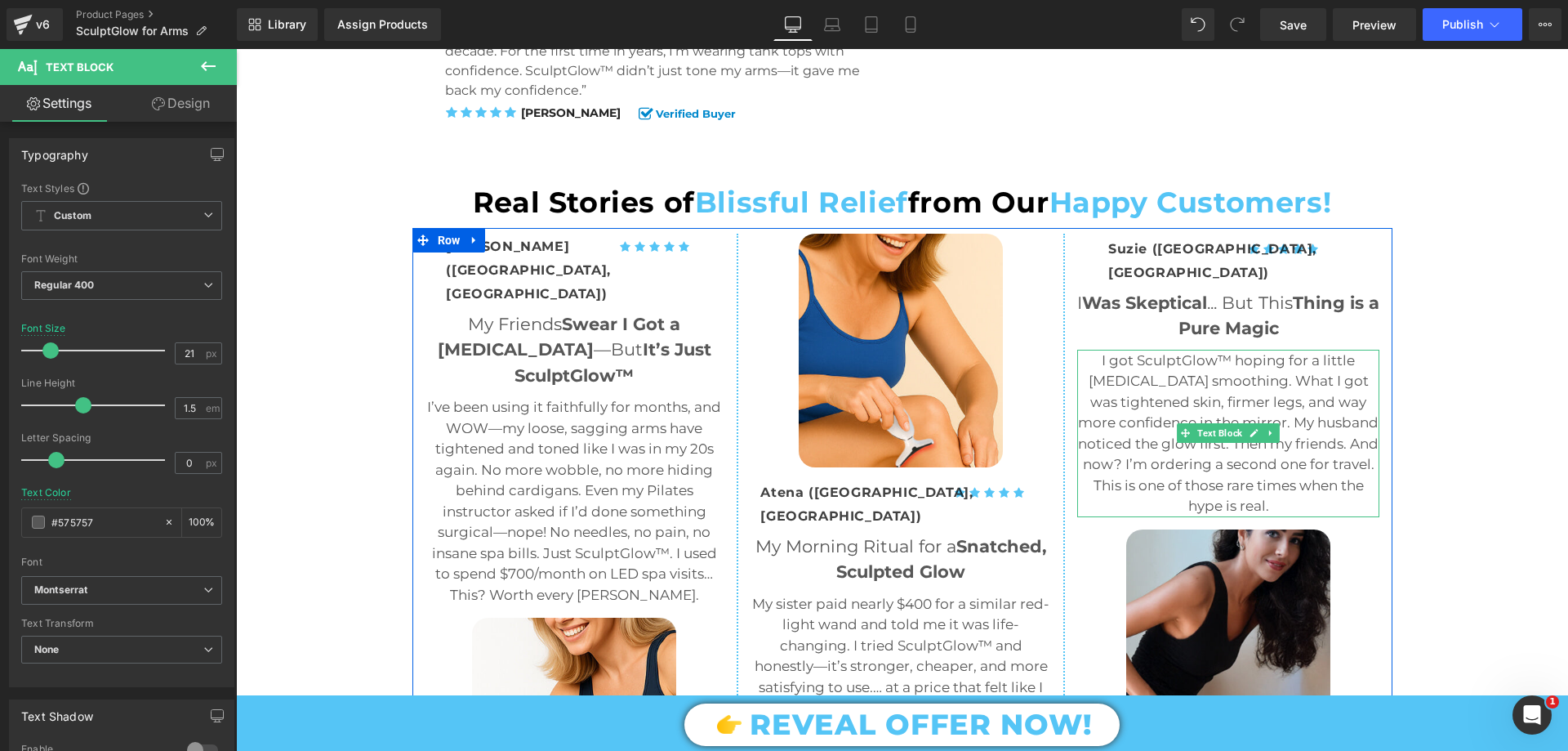
click at [1144, 351] on p "I got SculptGlow™ hoping for a little cellulite smoothing. What I got was tight…" at bounding box center [1229, 434] width 303 height 166
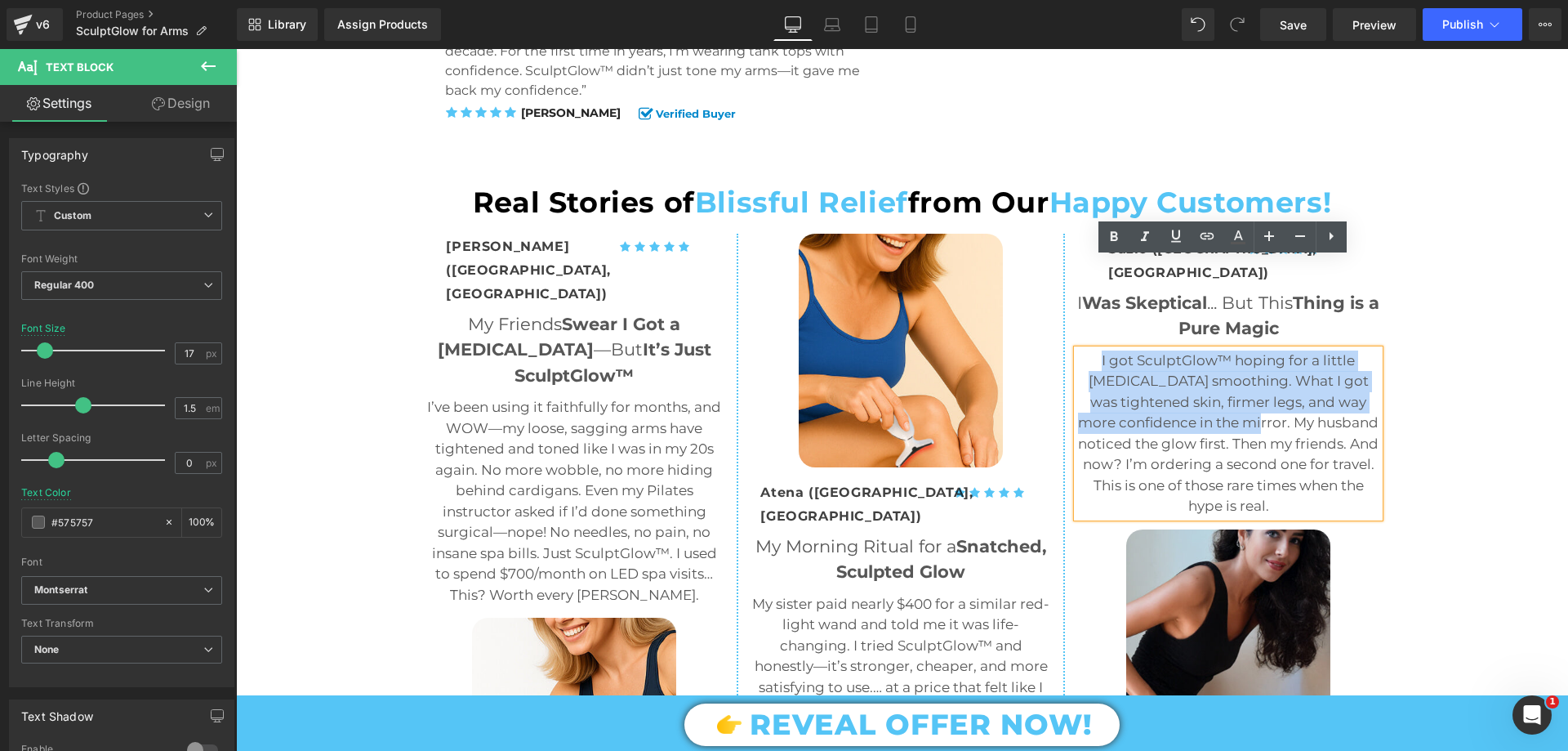
drag, startPoint x: 1097, startPoint y: 267, endPoint x: 1264, endPoint y: 329, distance: 178.1
click at [1264, 351] on p "I got SculptGlow™ hoping for a little cellulite smoothing. What I got was tight…" at bounding box center [1229, 434] width 303 height 166
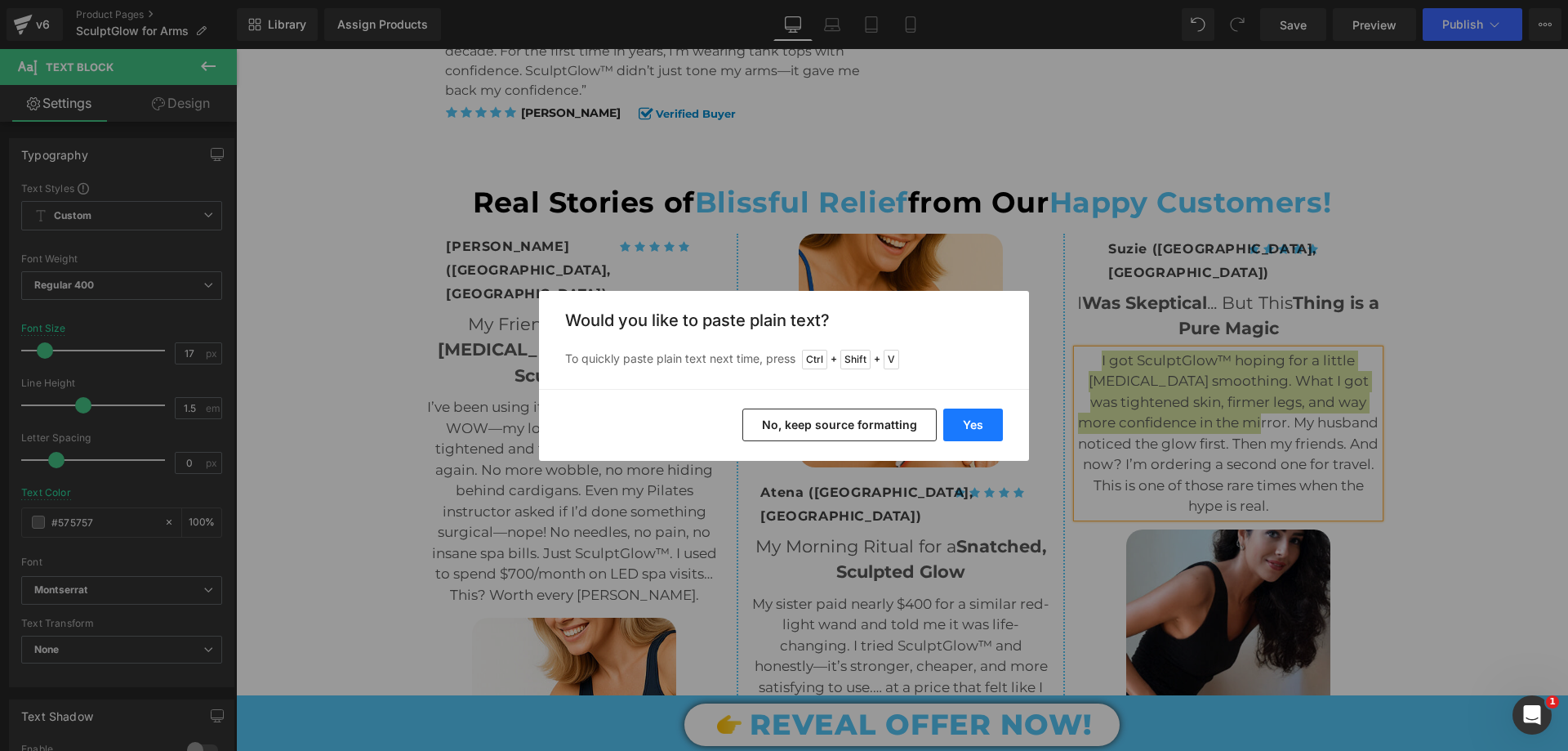
click at [977, 426] on button "Yes" at bounding box center [973, 424] width 60 height 33
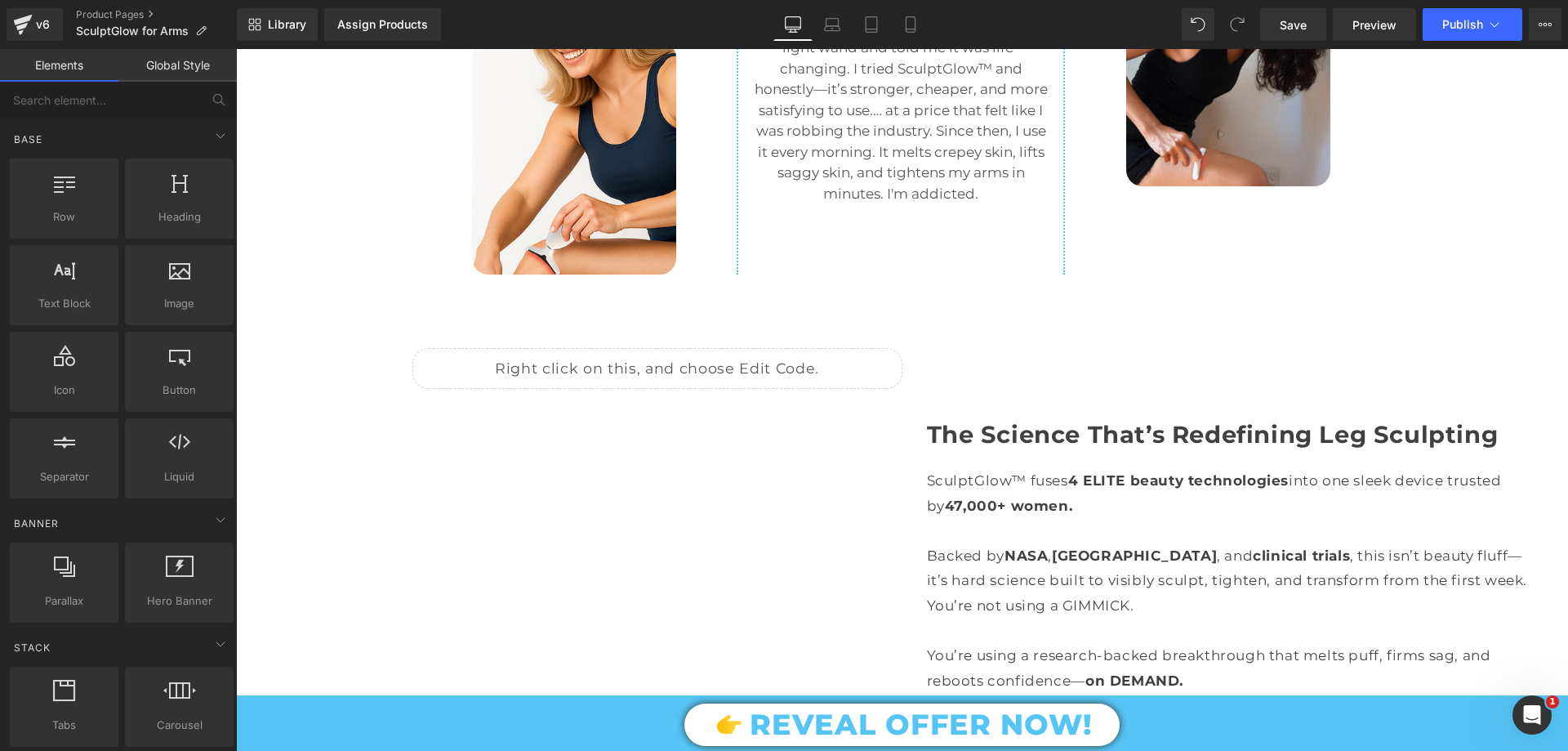
scroll to position [4656, 0]
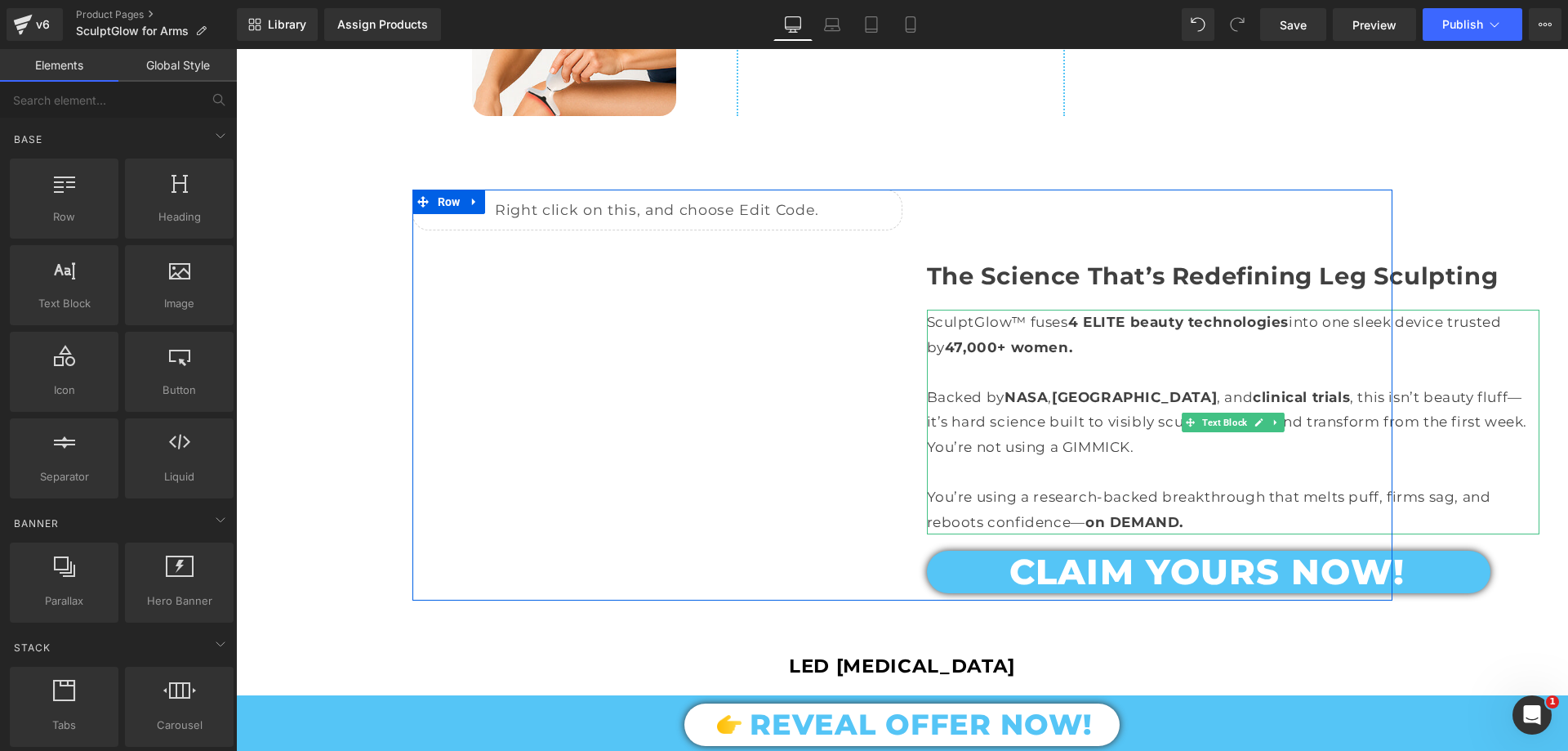
click at [1030, 484] on div "You’re using a research-backed breakthrough that melts puff, firms sag, and reb…" at bounding box center [1233, 509] width 613 height 50
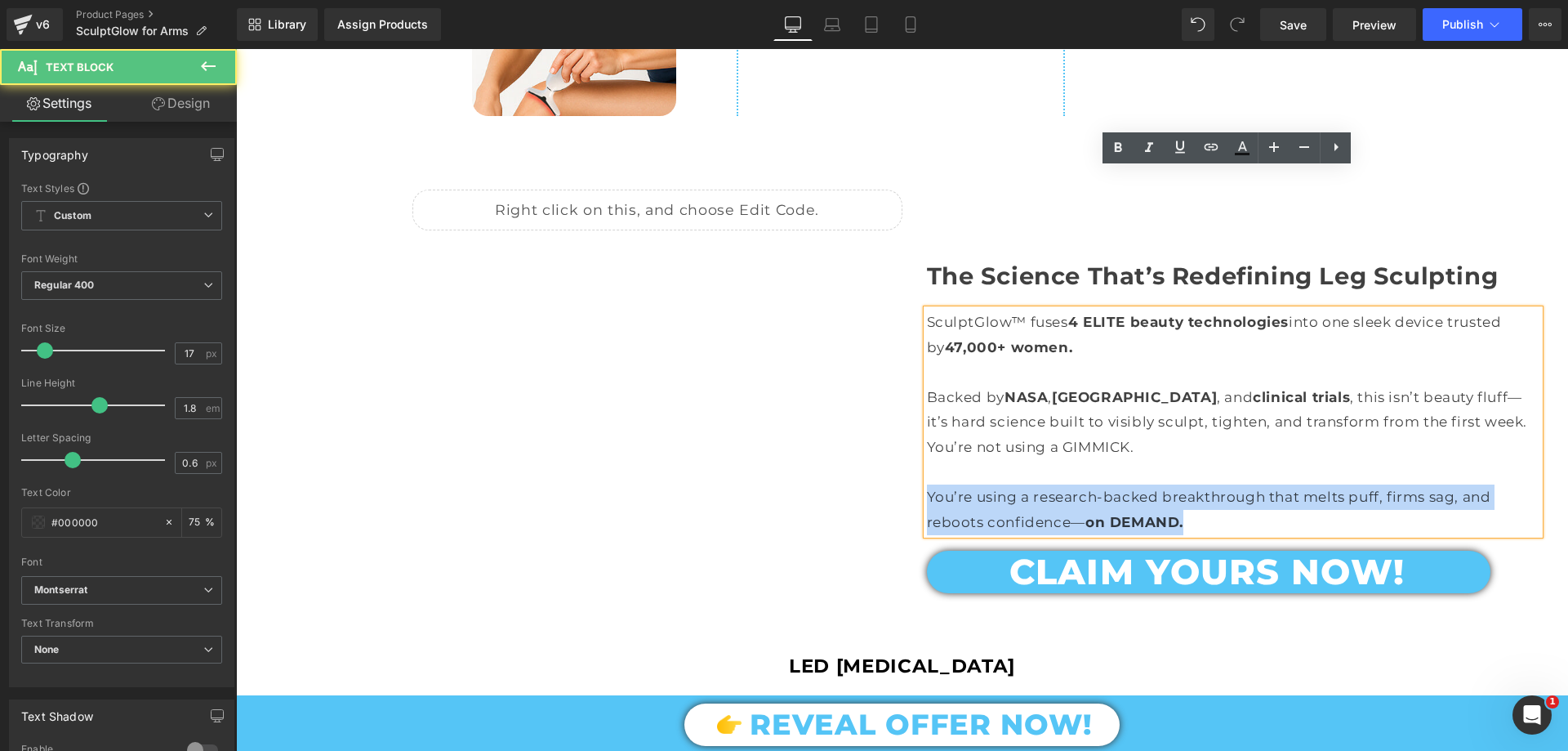
drag, startPoint x: 922, startPoint y: 355, endPoint x: 1217, endPoint y: 396, distance: 297.8
click at [1217, 396] on div "SculptGlow™ fuses 4 ELITE beauty technologies into one sleek device trusted by …" at bounding box center [1233, 422] width 613 height 225
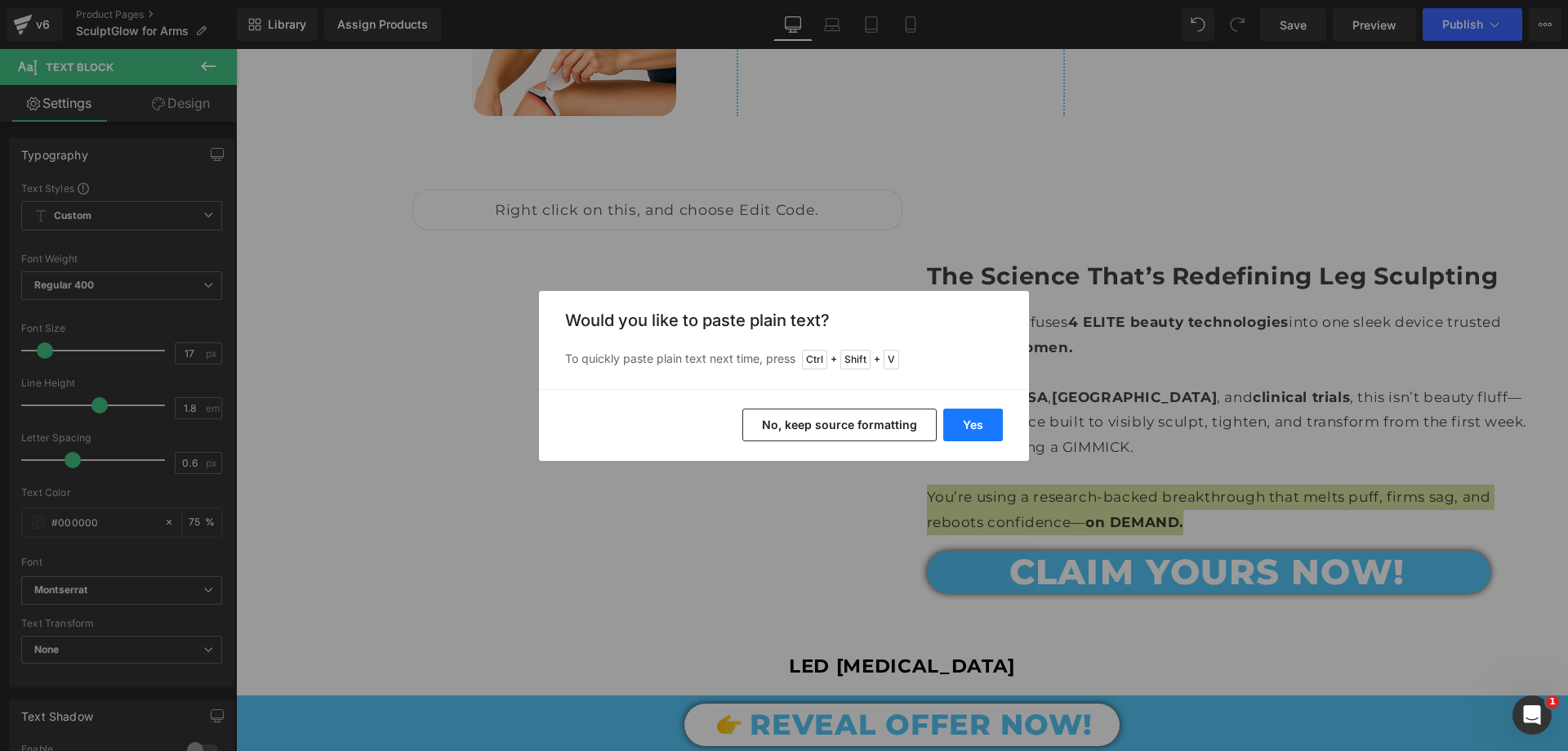
drag, startPoint x: 982, startPoint y: 419, endPoint x: 690, endPoint y: 424, distance: 292.0
click at [982, 419] on button "Yes" at bounding box center [973, 424] width 60 height 33
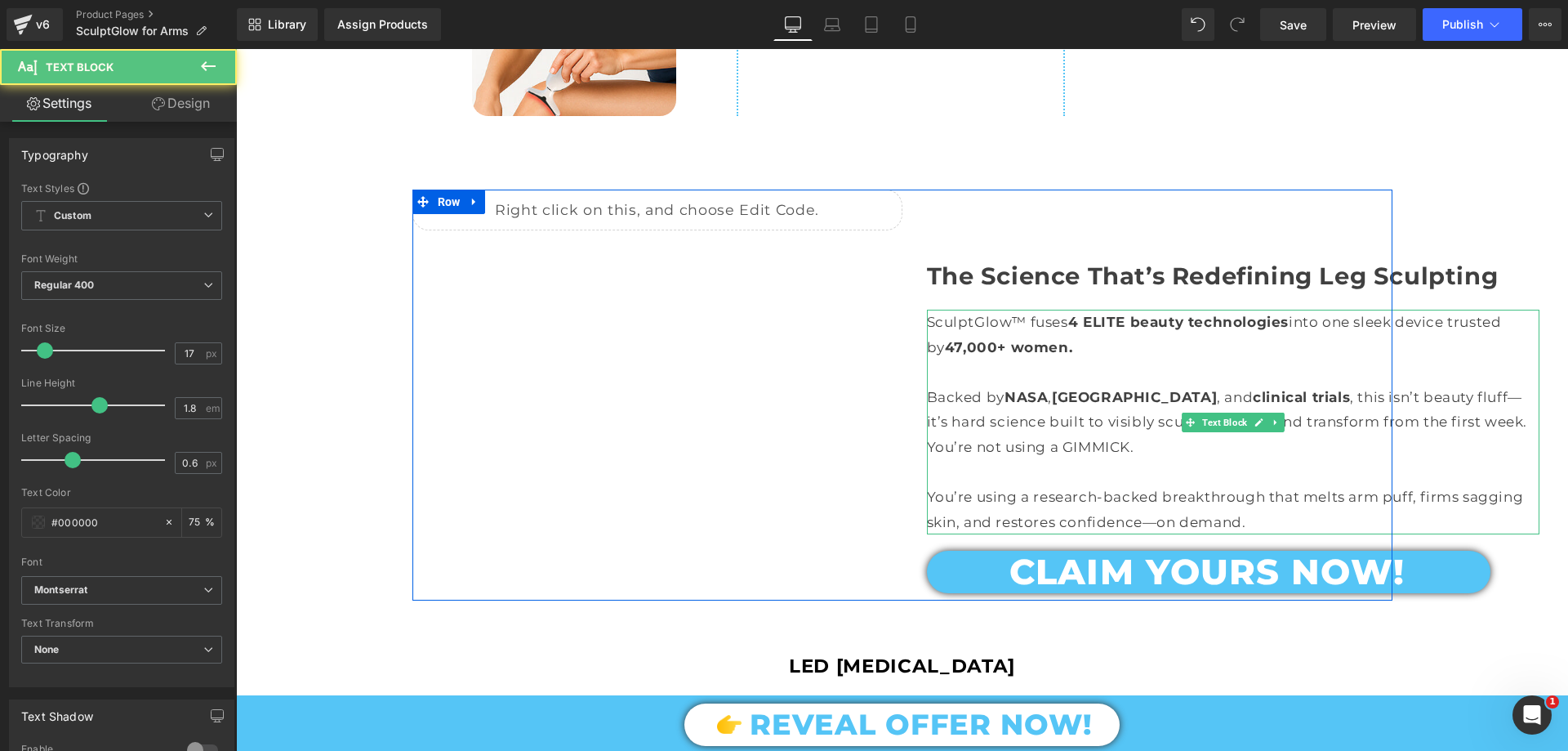
click at [1176, 484] on div "You’re using a research-backed breakthrough that melts arm puff, firms sagging …" at bounding box center [1233, 509] width 613 height 50
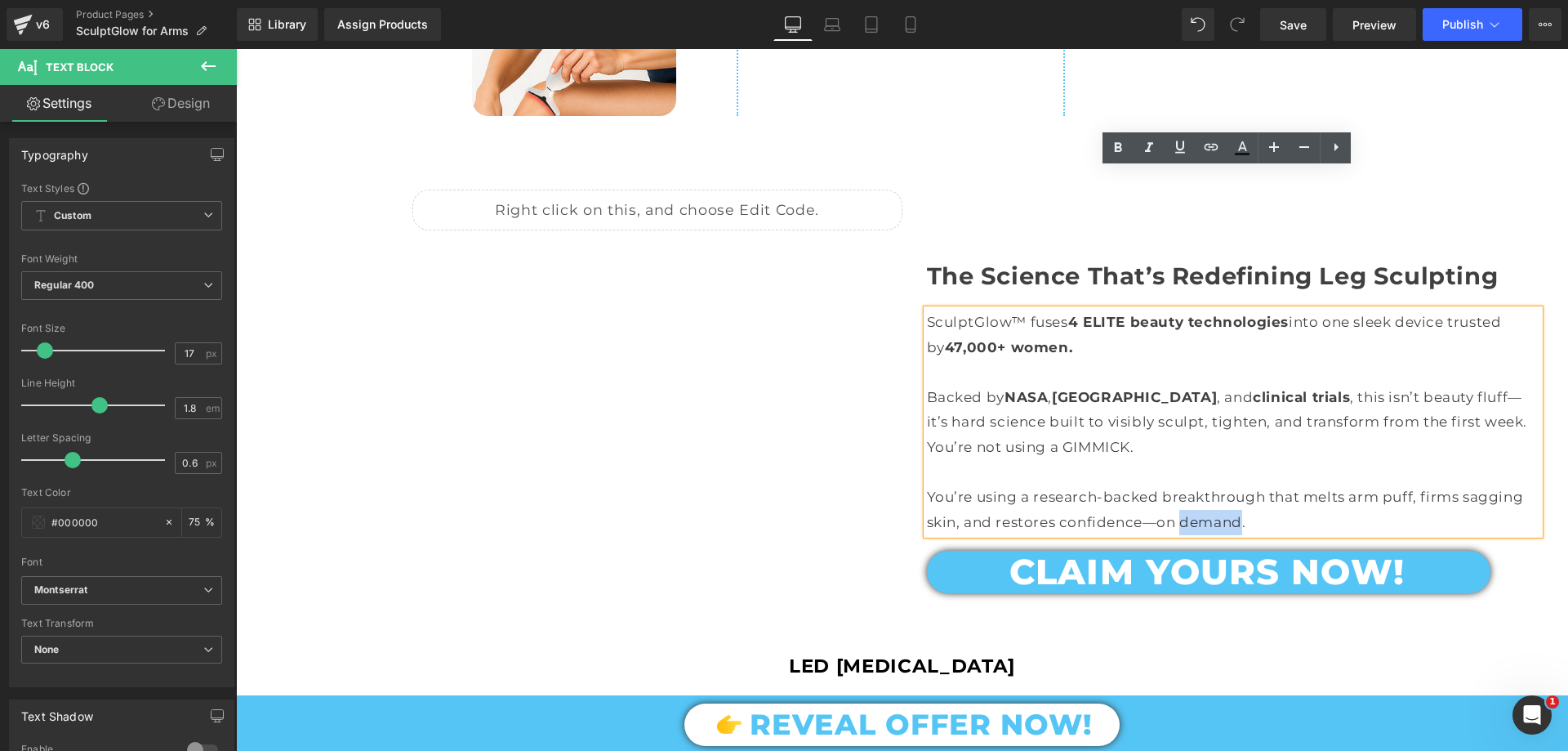
drag, startPoint x: 1177, startPoint y: 380, endPoint x: 1235, endPoint y: 382, distance: 58.0
click at [1235, 484] on div "You’re using a research-backed breakthrough that melts arm puff, firms sagging …" at bounding box center [1233, 509] width 613 height 50
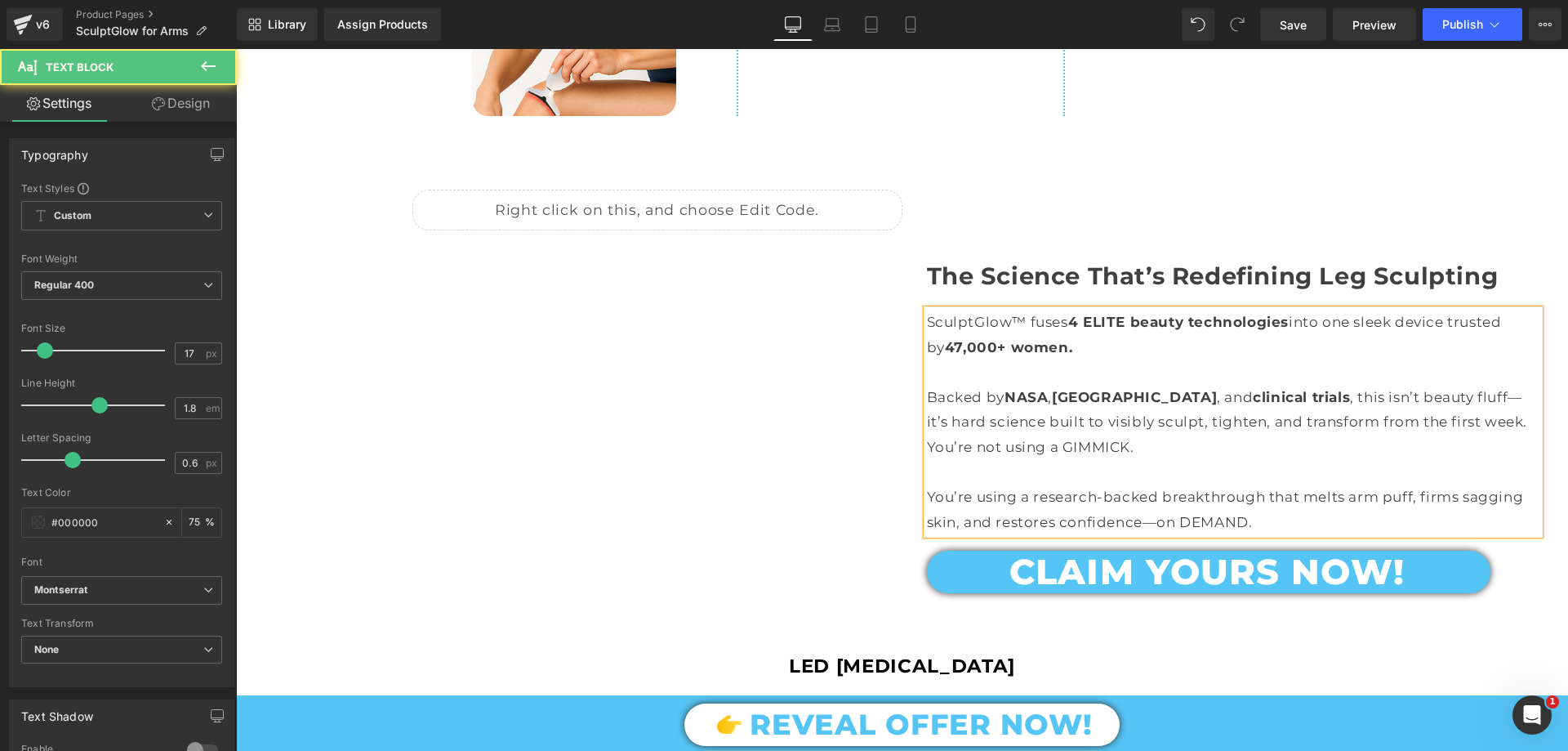
click at [1110, 385] on div "Backed by NASA , Harvard , and clinical trials , this isn’t beauty fluff—it’s h…" at bounding box center [1233, 410] width 613 height 50
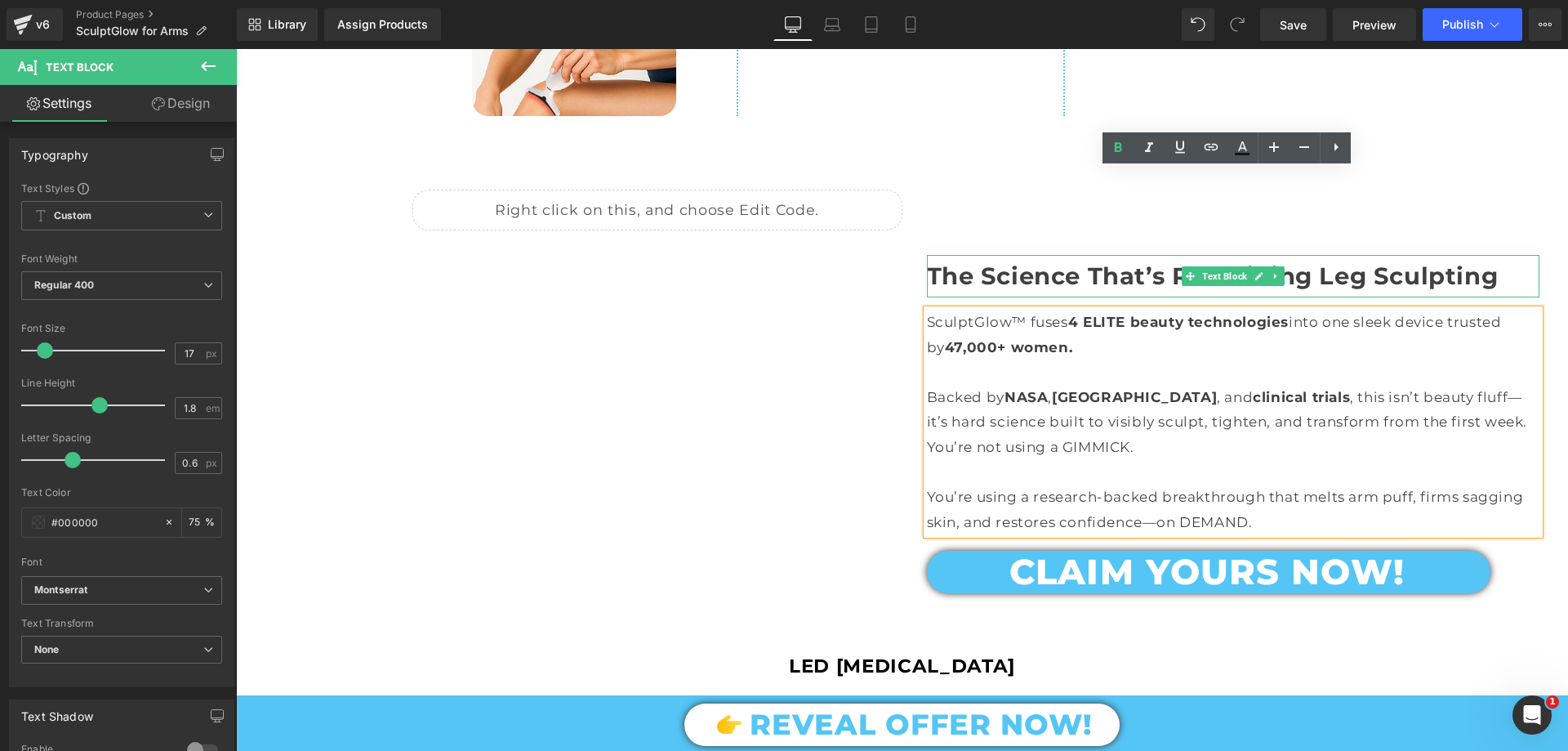
click at [1386, 261] on strong "The Science That’s Redefining Leg Sculpting" at bounding box center [1212, 275] width 572 height 28
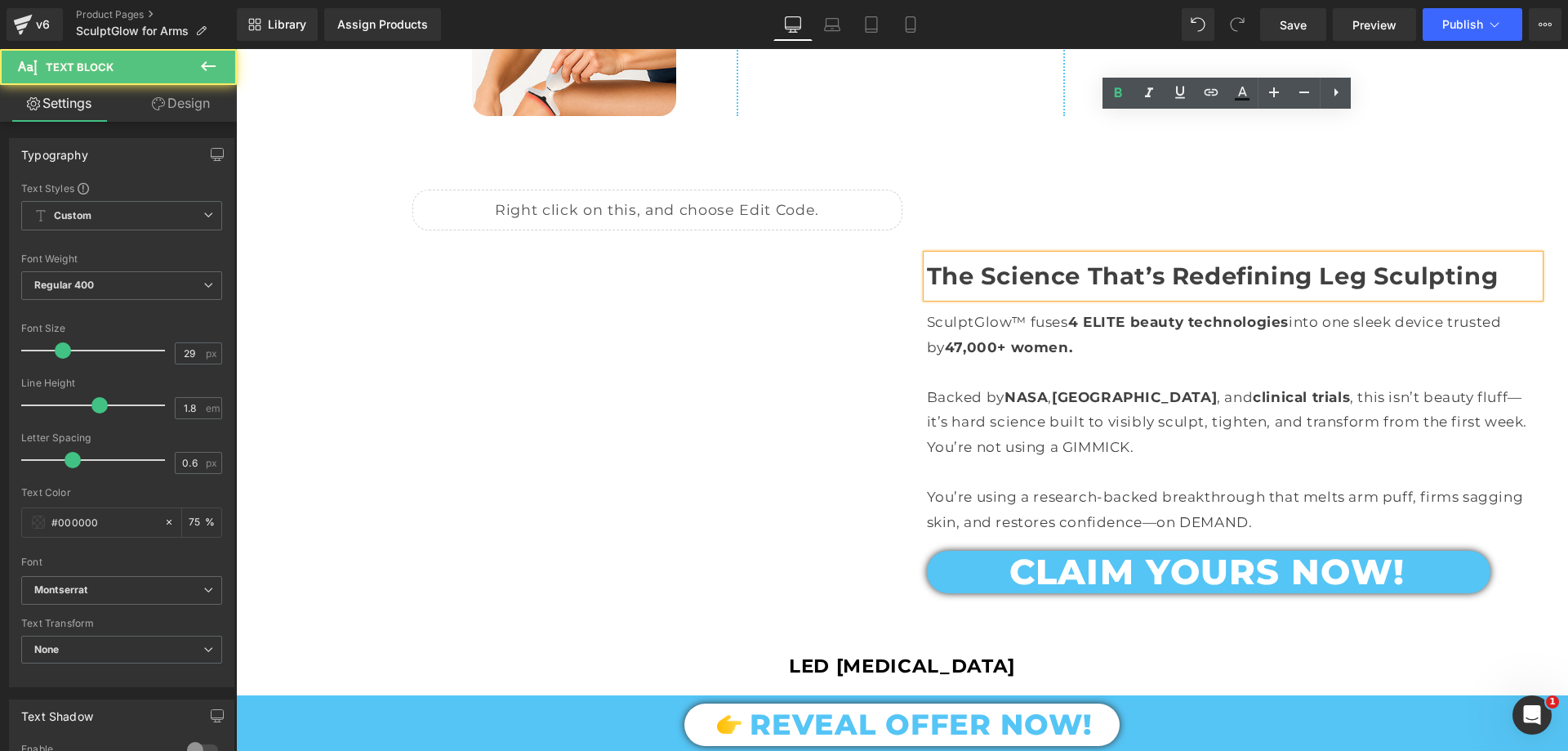
click at [1351, 261] on strong "The Science That’s Redefining Leg Sculpting" at bounding box center [1212, 275] width 572 height 28
click at [1332, 261] on strong "The Science That’s Redefining Leg Sculpting" at bounding box center [1212, 275] width 572 height 28
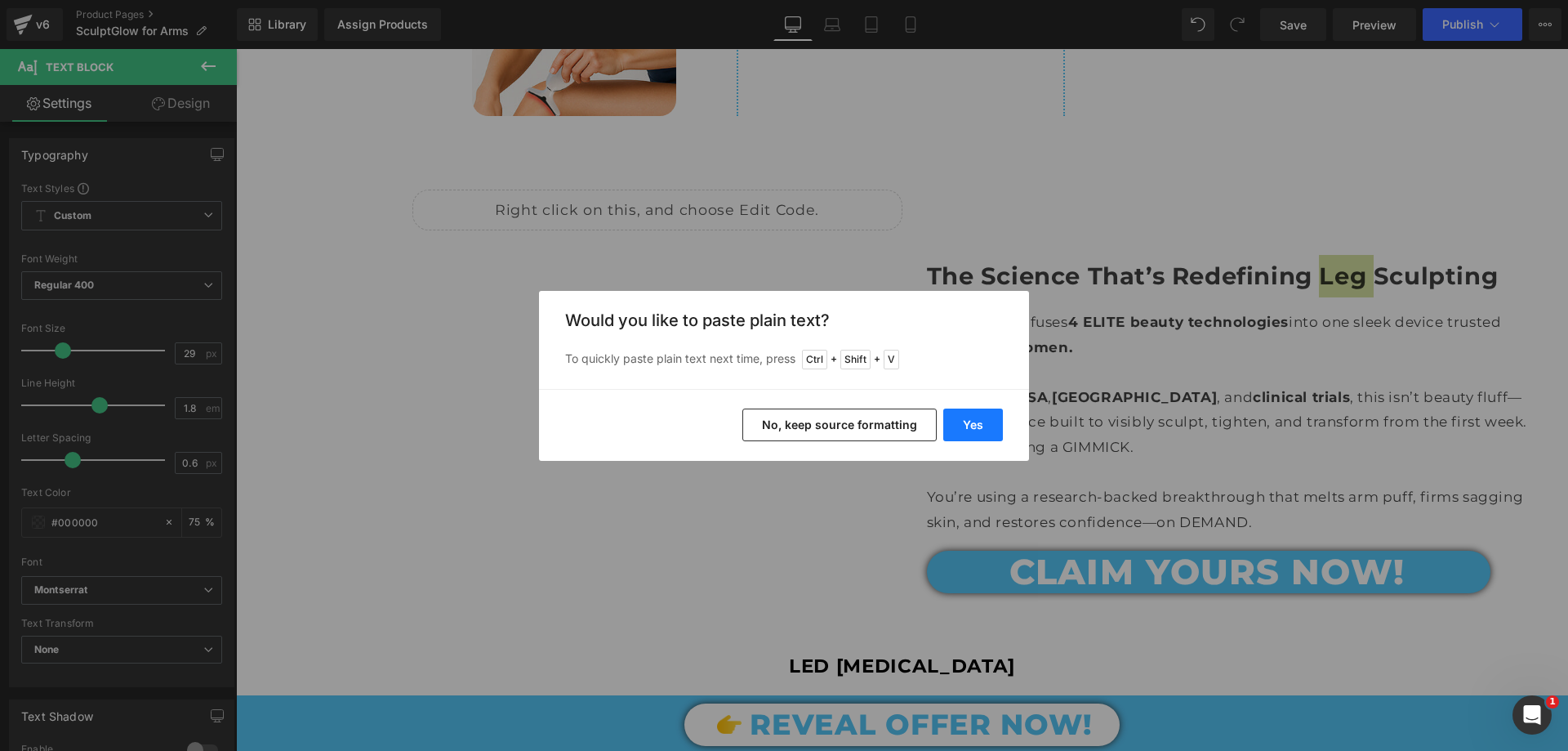
click at [976, 423] on button "Yes" at bounding box center [973, 424] width 60 height 33
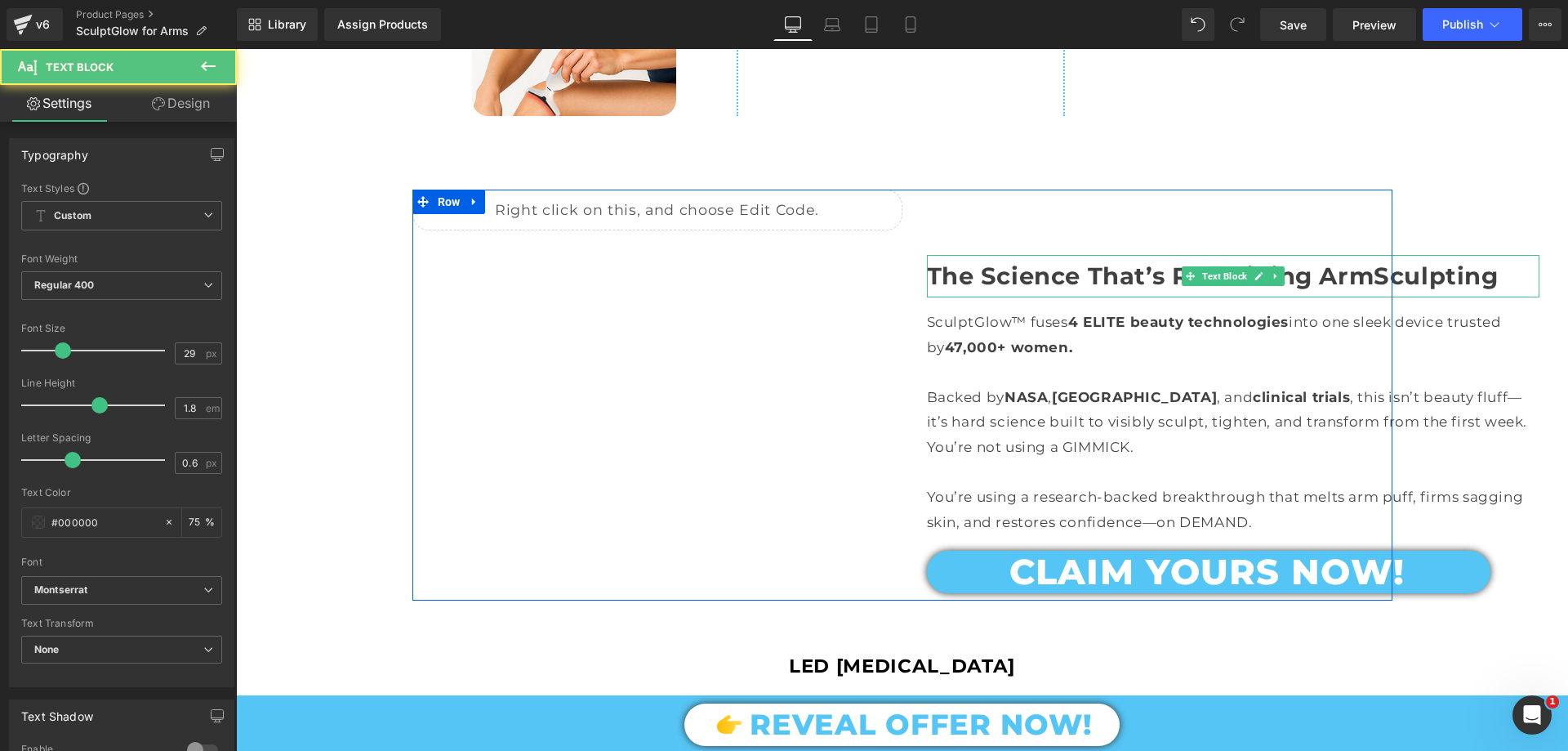
click at [1367, 261] on strong "The Science That’s Redefining ArmSculpting" at bounding box center [1212, 275] width 572 height 28
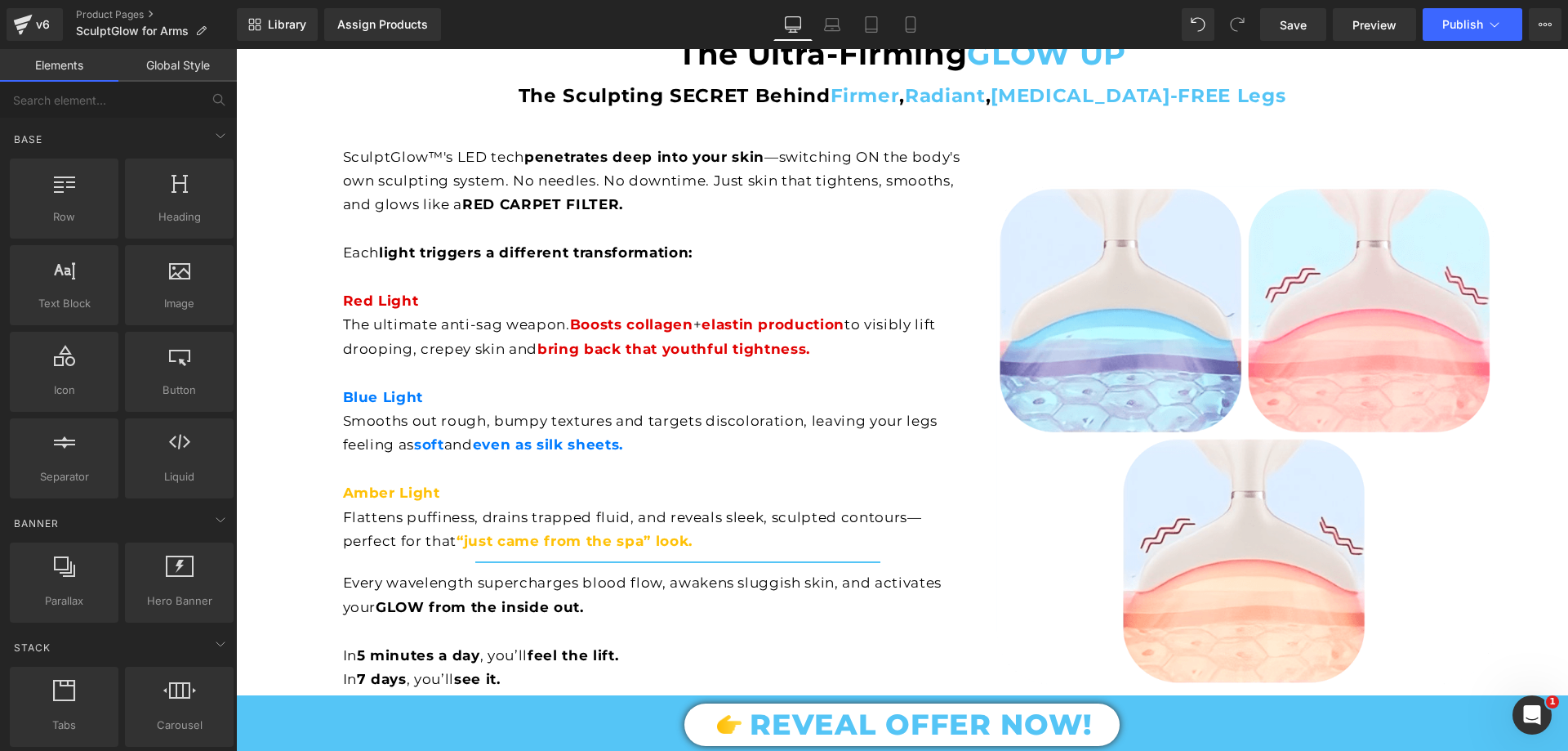
scroll to position [0, 0]
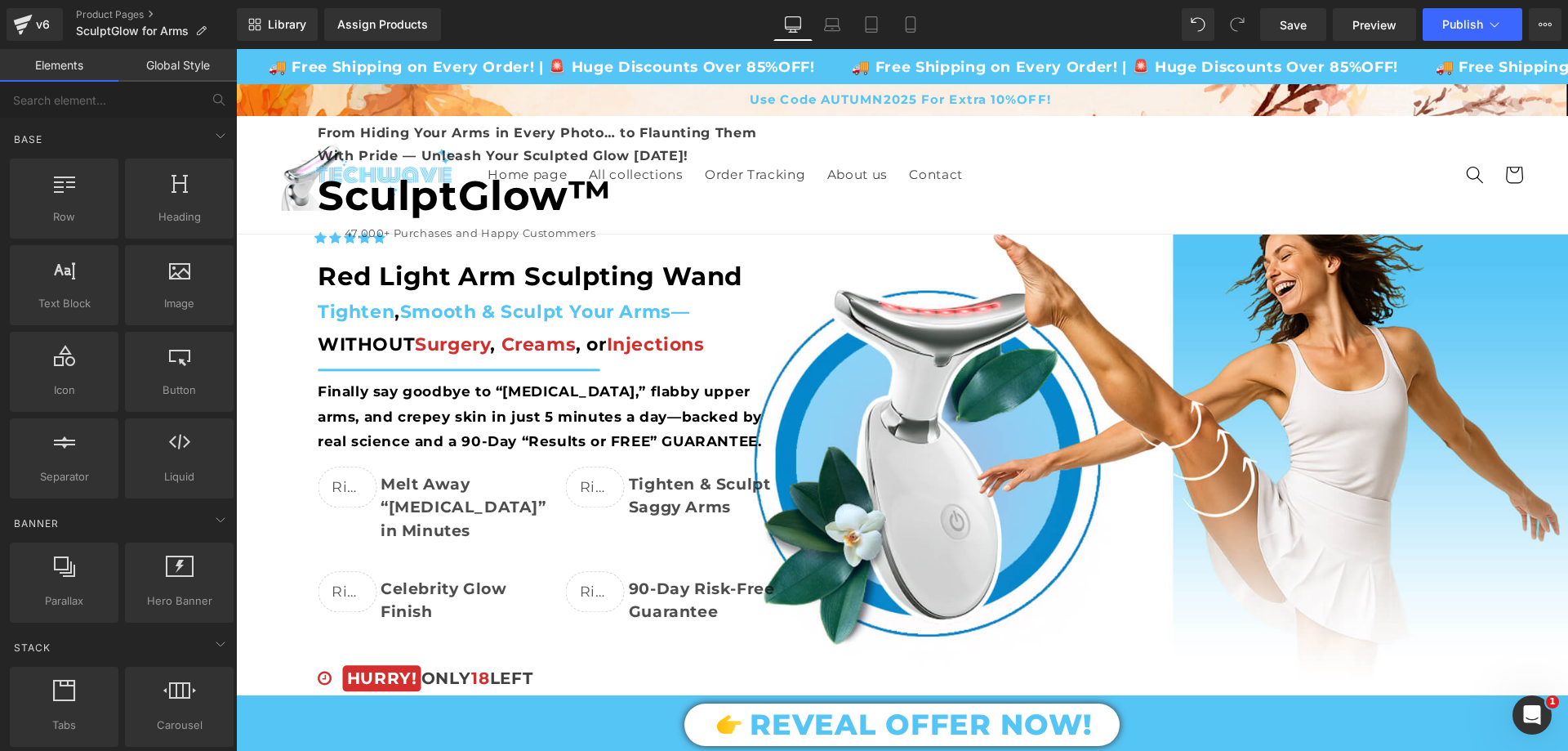
drag, startPoint x: 1562, startPoint y: 544, endPoint x: 1790, endPoint y: 92, distance: 506.2
click at [1301, 21] on span "Save" at bounding box center [1293, 25] width 27 height 17
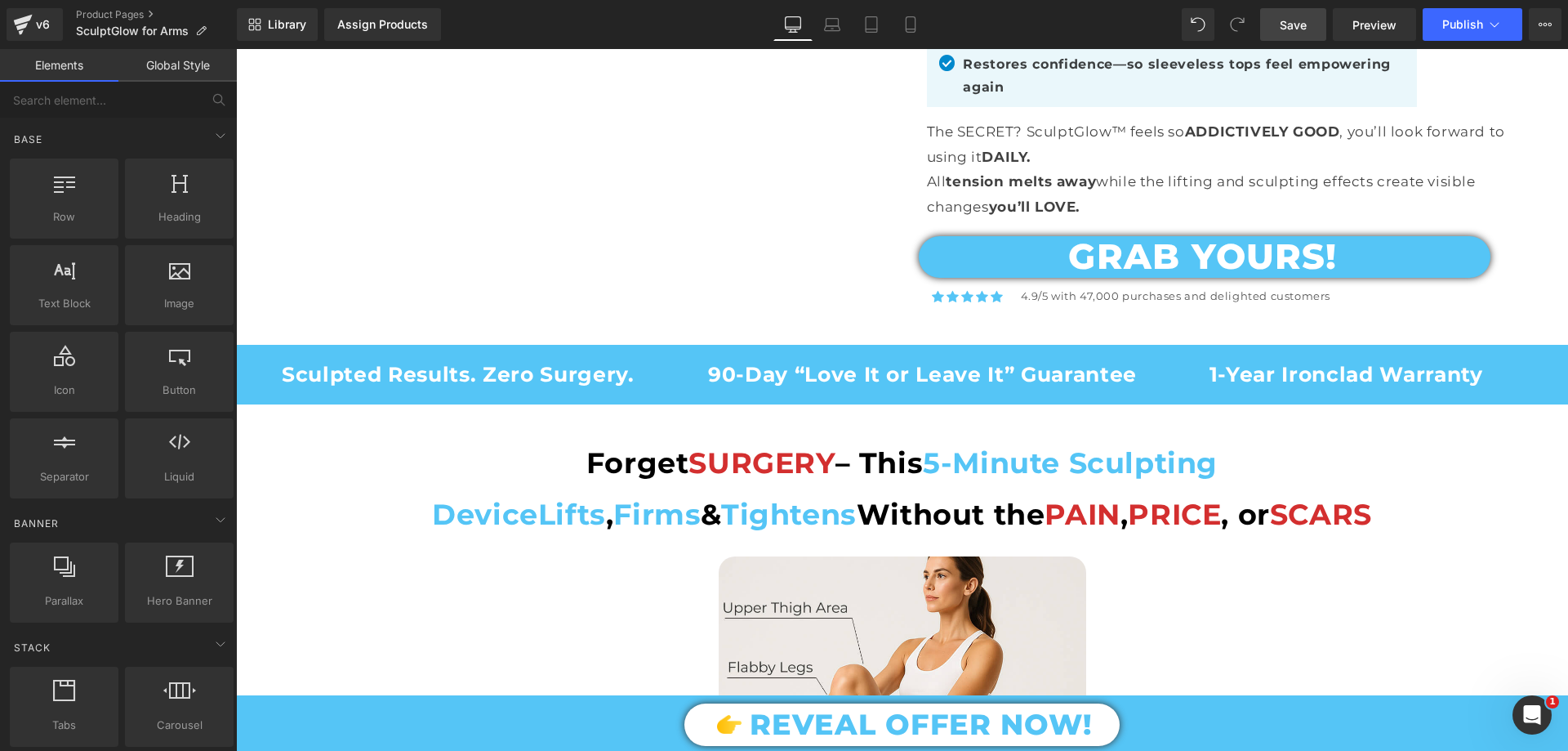
scroll to position [898, 0]
